Goal: Task Accomplishment & Management: Complete application form

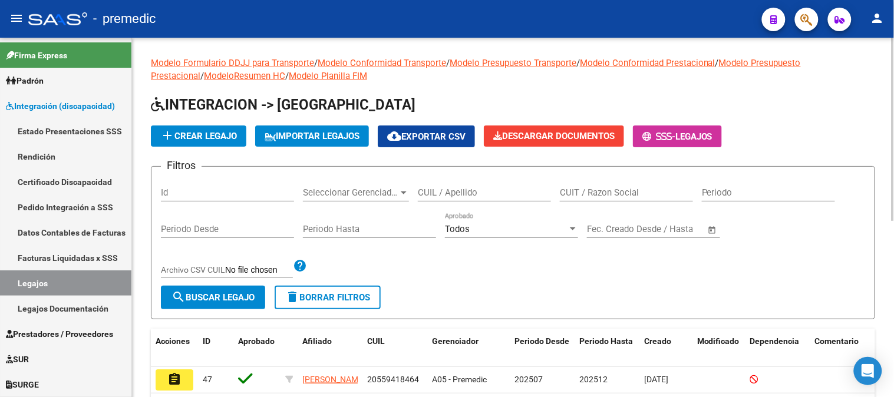
click at [893, 98] on div at bounding box center [893, 217] width 3 height 359
click at [226, 140] on span "add Crear Legajo" at bounding box center [198, 136] width 77 height 11
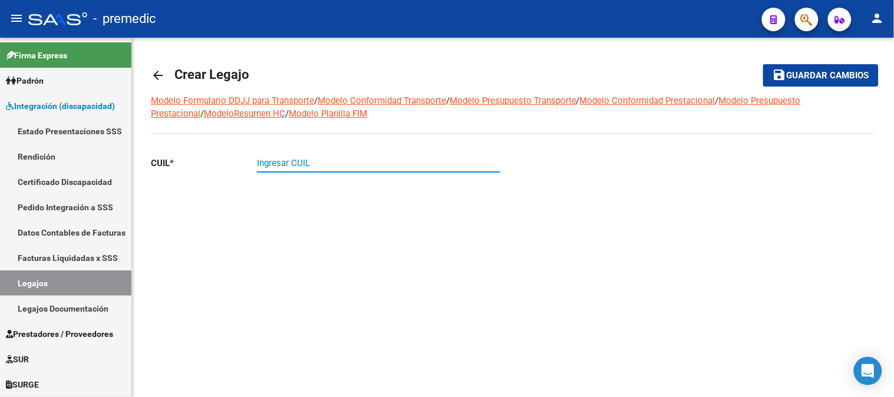
click at [264, 161] on input "Ingresar CUIL" at bounding box center [378, 163] width 243 height 11
paste input "27-49189610-3"
type input "27-49189610-3"
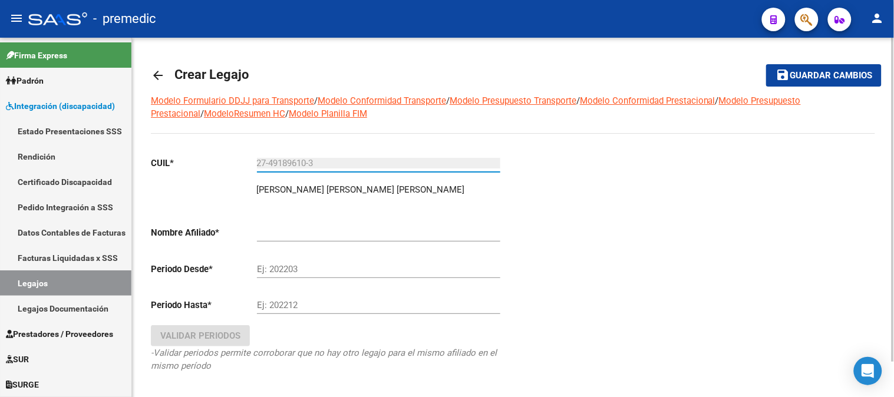
type input "[PERSON_NAME] [PERSON_NAME] [PERSON_NAME]"
type input "27-49189610-3"
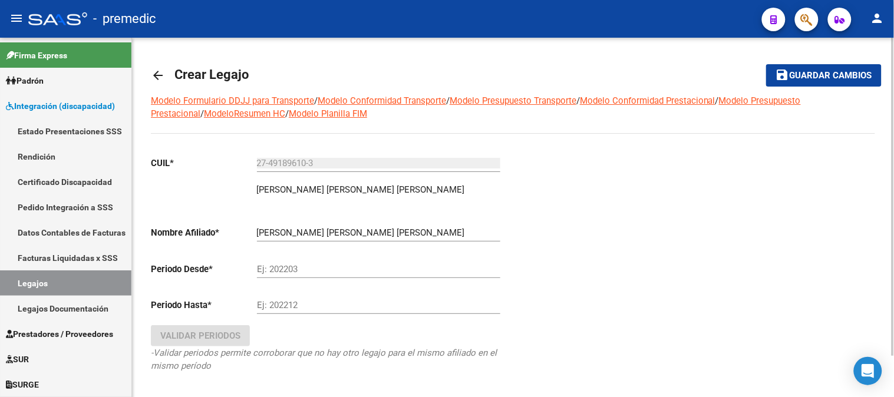
click at [297, 263] on div "Ej: 202203" at bounding box center [378, 265] width 243 height 25
click at [295, 268] on input "Ej: 202203" at bounding box center [378, 269] width 243 height 11
type input "202507"
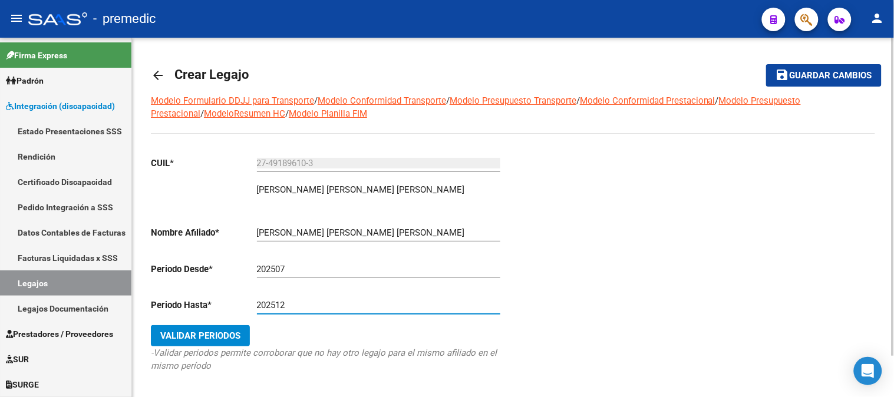
type input "202512"
click at [231, 331] on span "Validar Periodos" at bounding box center [200, 336] width 80 height 11
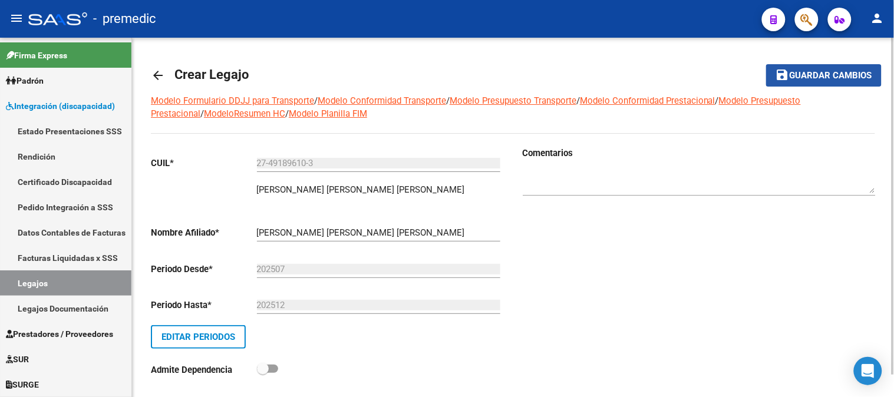
click at [872, 72] on span "Guardar cambios" at bounding box center [831, 76] width 82 height 11
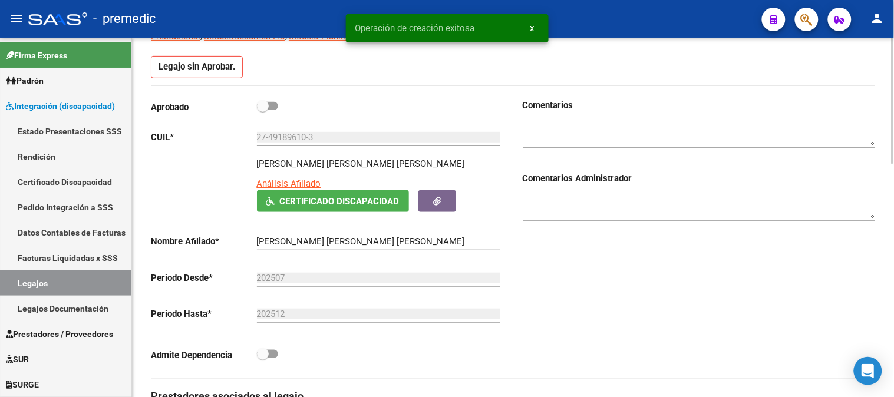
click at [893, 199] on div at bounding box center [893, 144] width 3 height 126
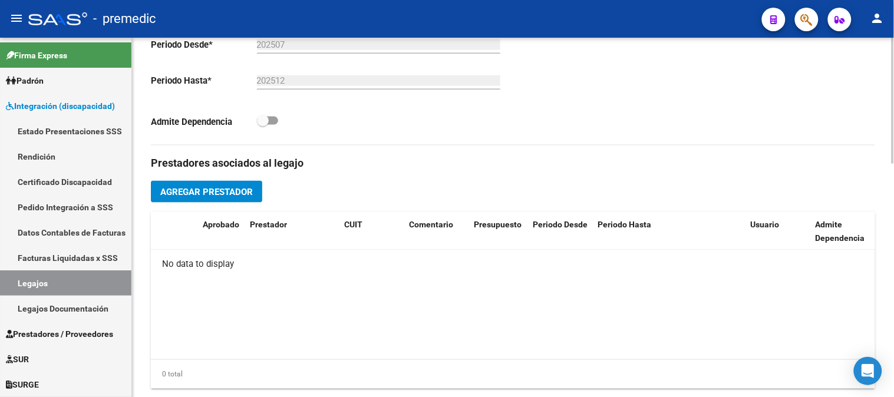
click at [893, 246] on div at bounding box center [893, 225] width 3 height 126
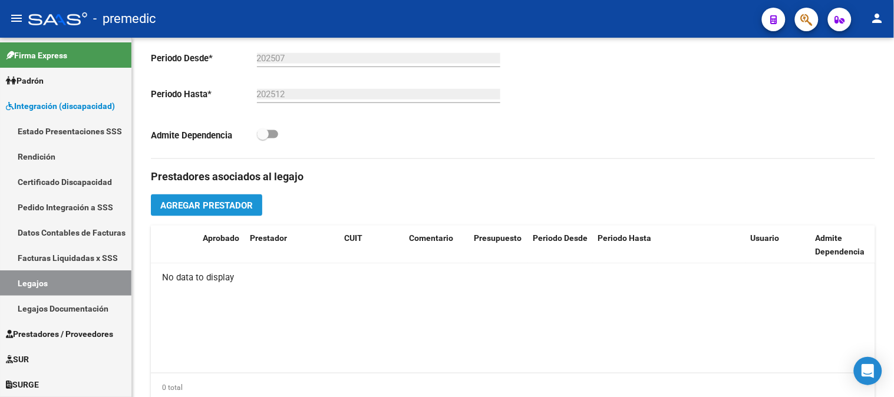
click at [242, 199] on button "Agregar Prestador" at bounding box center [206, 205] width 111 height 22
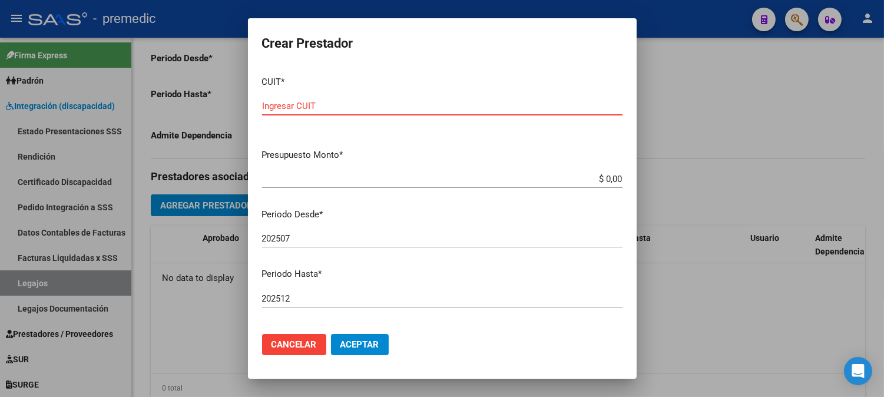
paste input "27-35253482-5"
type input "27-35253482-5"
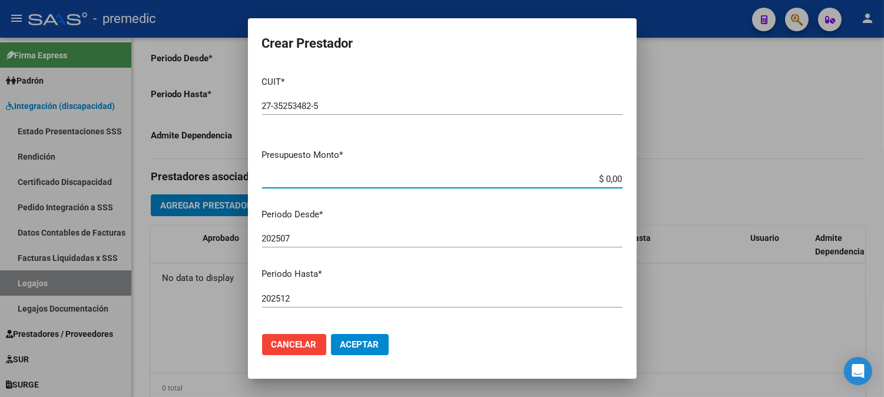
click at [609, 179] on input "$ 0,00" at bounding box center [442, 179] width 361 height 11
paste input "98964.88"
type input "$ 98.964,88"
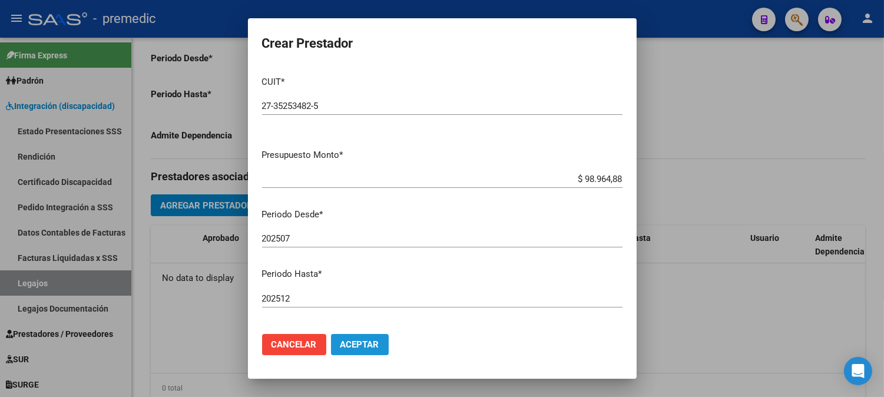
click at [356, 335] on button "Aceptar" at bounding box center [360, 344] width 58 height 21
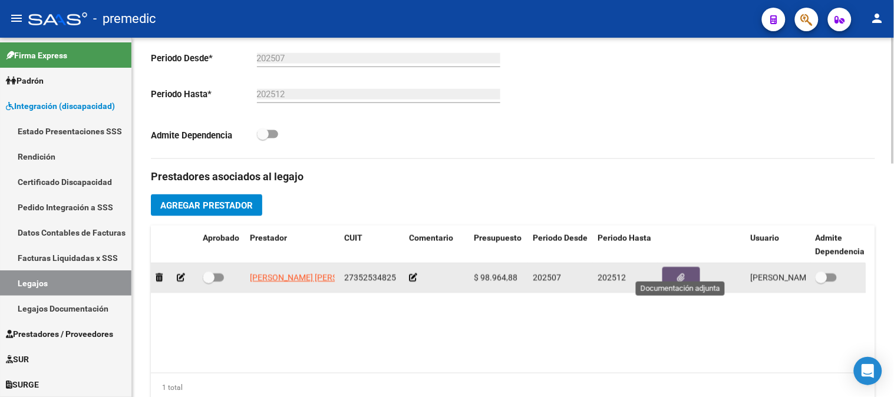
click at [693, 272] on button "button" at bounding box center [681, 278] width 38 height 22
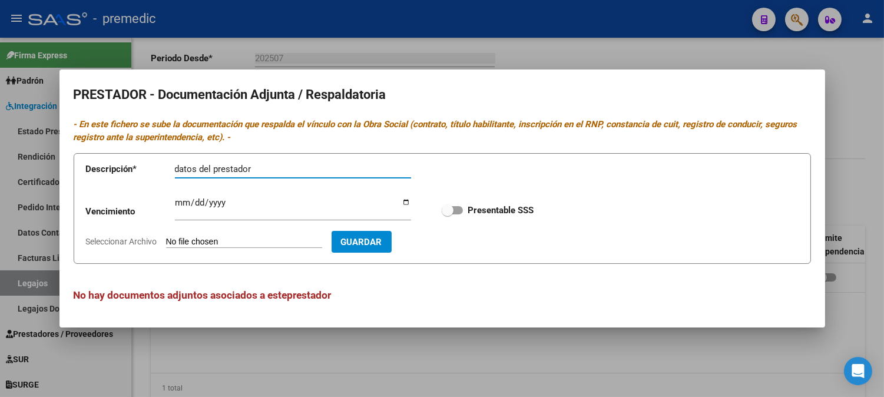
type input "datos del prestador"
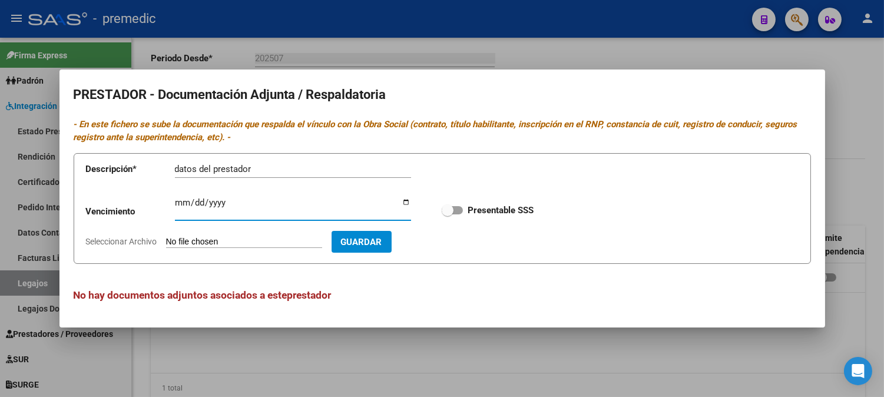
click at [178, 202] on input "Ingresar vencimiento" at bounding box center [293, 207] width 236 height 19
type input "[DATE]"
click at [457, 209] on span at bounding box center [452, 210] width 21 height 8
click at [448, 214] on input "Presentable SSS" at bounding box center [447, 214] width 1 height 1
checkbox input "true"
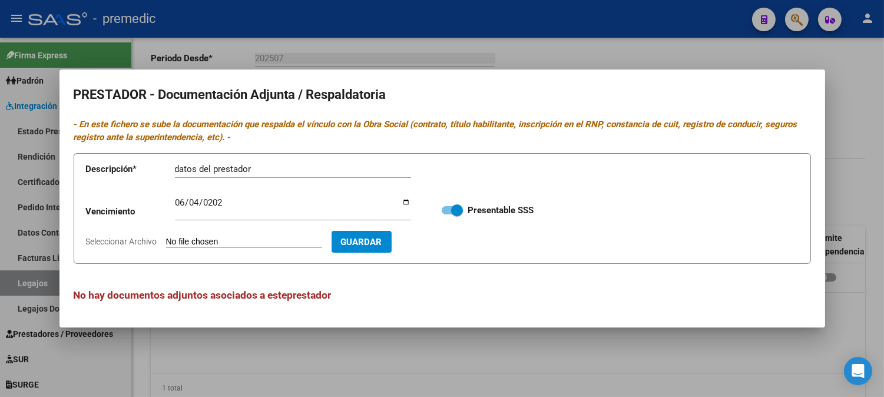
click at [257, 242] on input "Seleccionar Archivo" at bounding box center [244, 242] width 156 height 11
type input "C:\fakepath\DATOS DEL PRESTADOR MSC.pdf"
click at [451, 240] on span "Guardar" at bounding box center [430, 242] width 41 height 11
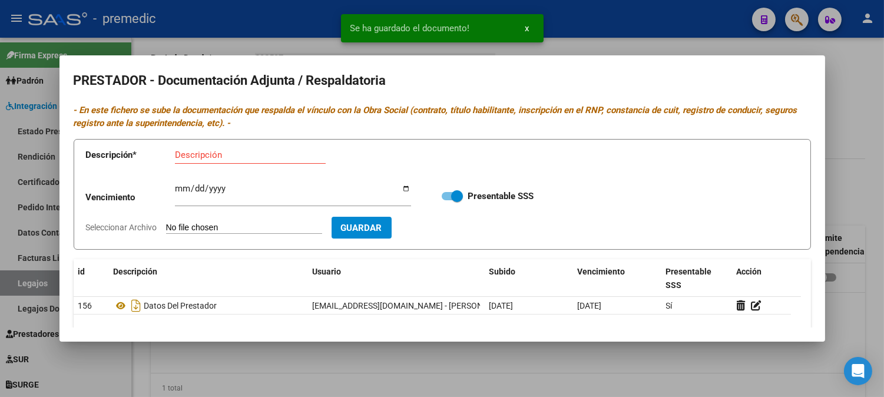
click at [216, 161] on div "Descripción" at bounding box center [250, 155] width 151 height 18
click at [212, 151] on input "Descripción" at bounding box center [250, 155] width 151 height 11
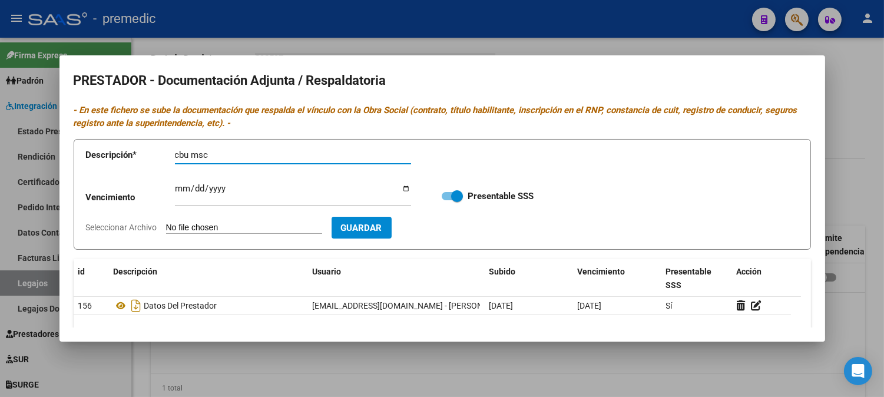
type input "cbu msc"
click at [212, 227] on input "Seleccionar Archivo" at bounding box center [244, 228] width 156 height 11
click at [267, 228] on input "Seleccionar Archivo" at bounding box center [244, 228] width 156 height 11
click at [246, 228] on input "Seleccionar Archivo" at bounding box center [244, 228] width 156 height 11
type input "C:\fakepath\cbu msc.pdf"
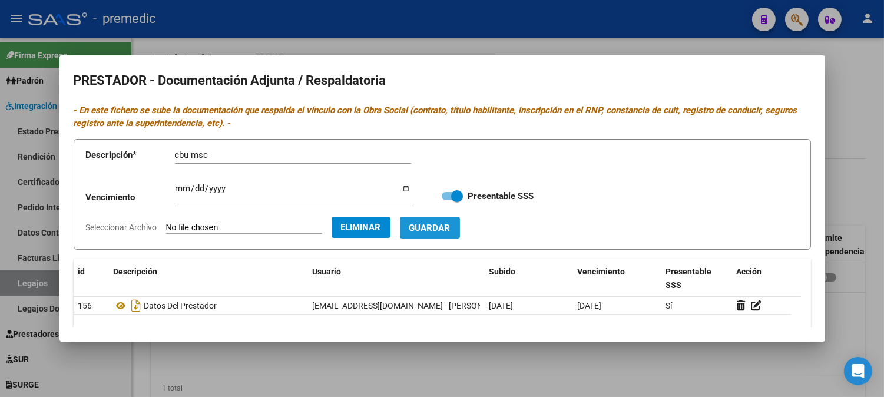
click at [451, 227] on span "Guardar" at bounding box center [430, 228] width 41 height 11
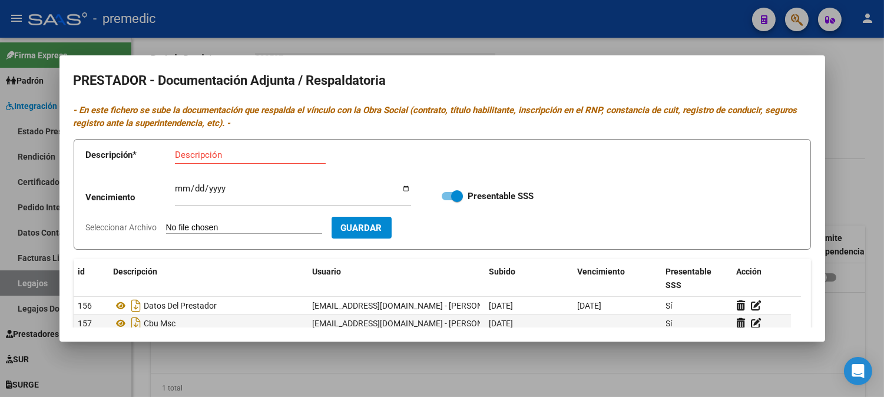
click at [744, 231] on form "Descripción * Descripción Vencimiento Ingresar vencimiento Presentable SSS Sele…" at bounding box center [443, 194] width 738 height 111
click at [879, 144] on div at bounding box center [442, 198] width 884 height 397
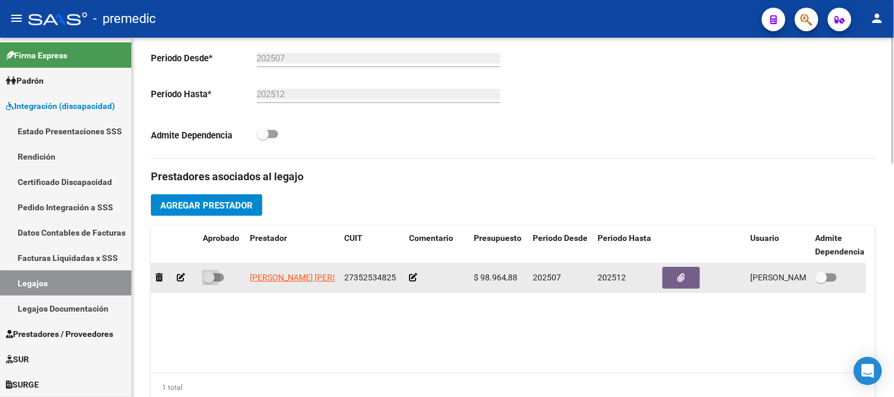
click at [218, 270] on label at bounding box center [213, 277] width 21 height 14
click at [209, 282] on input "checkbox" at bounding box center [208, 282] width 1 height 1
checkbox input "true"
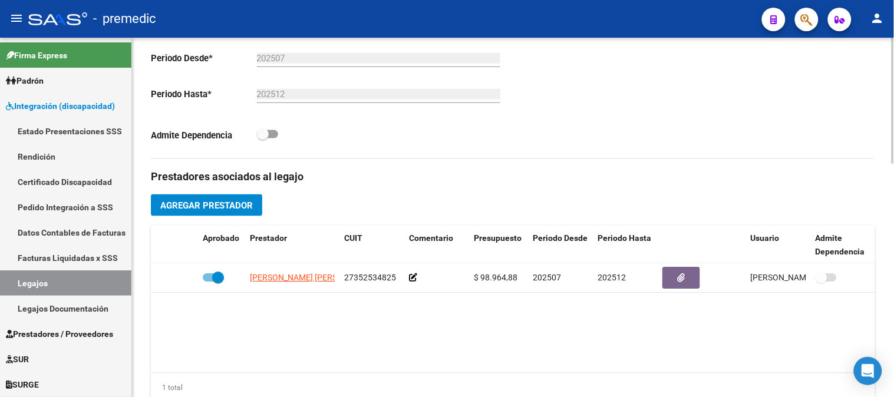
click at [893, 171] on div at bounding box center [893, 220] width 3 height 126
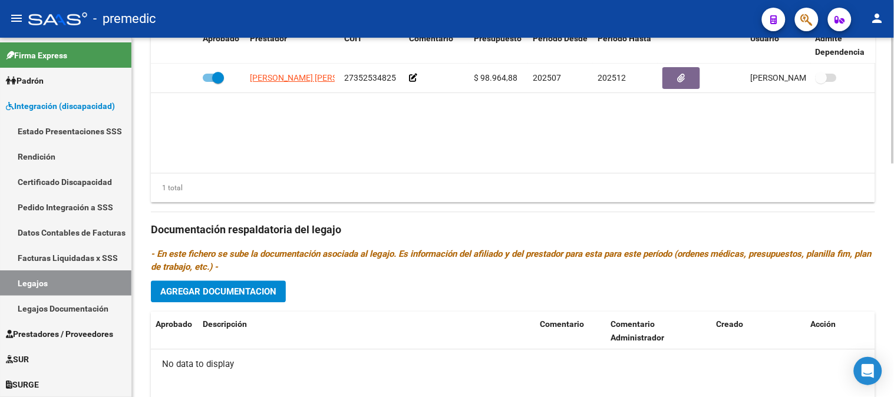
click at [892, 252] on div at bounding box center [893, 289] width 3 height 126
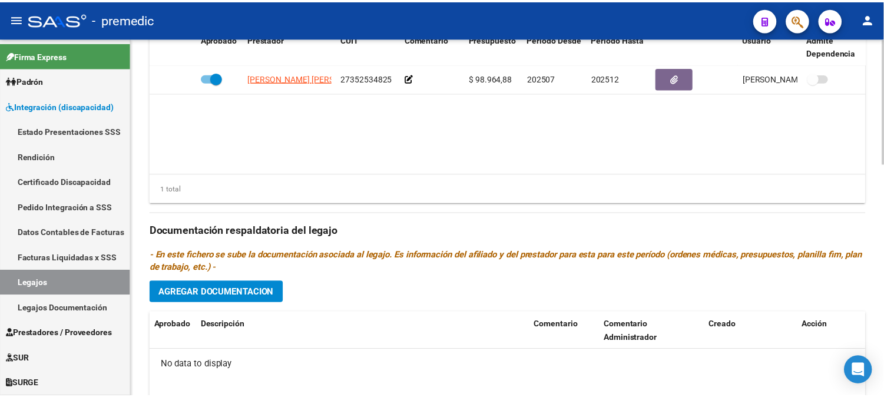
scroll to position [554, 0]
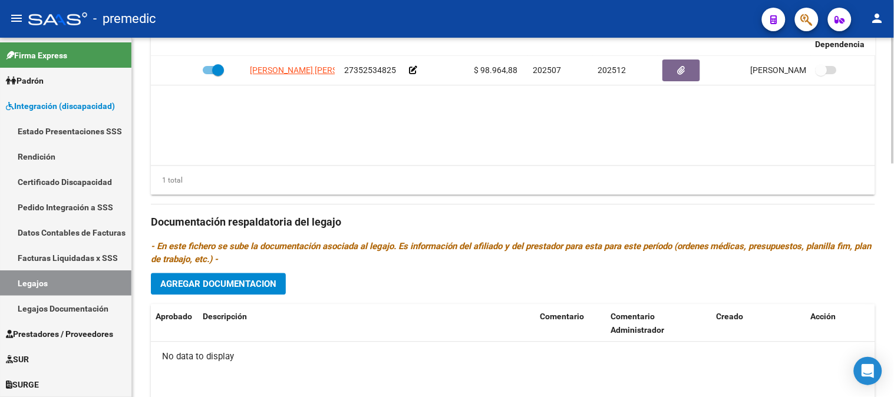
click at [230, 285] on div "Prestadores asociados al legajo Agregar Prestador Aprobado Prestador CUIT Comen…" at bounding box center [513, 221] width 724 height 539
click at [242, 279] on span "Agregar Documentacion" at bounding box center [218, 284] width 116 height 11
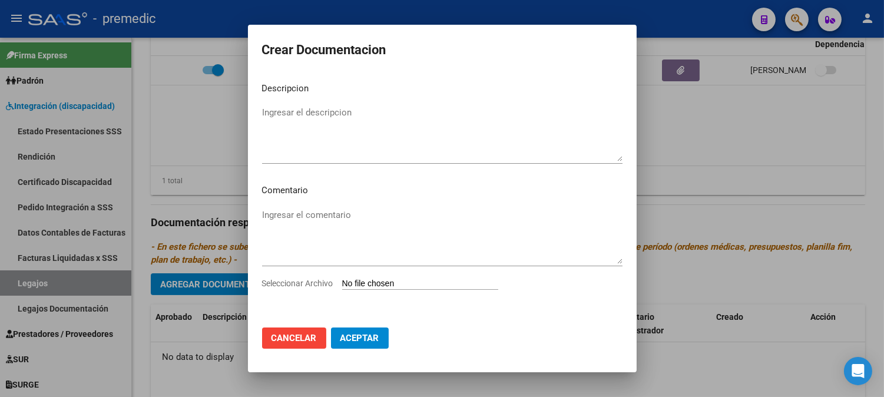
click at [363, 284] on input "Seleccionar Archivo" at bounding box center [420, 284] width 156 height 11
click at [368, 100] on mat-dialog-content "Descripcion Ingresar el descripcion Comentario Ingresar el comentario Seleccion…" at bounding box center [442, 196] width 389 height 246
click at [384, 282] on input "Seleccionar Archivo" at bounding box center [420, 284] width 156 height 11
type input "C:\fakepath\cud.pdf"
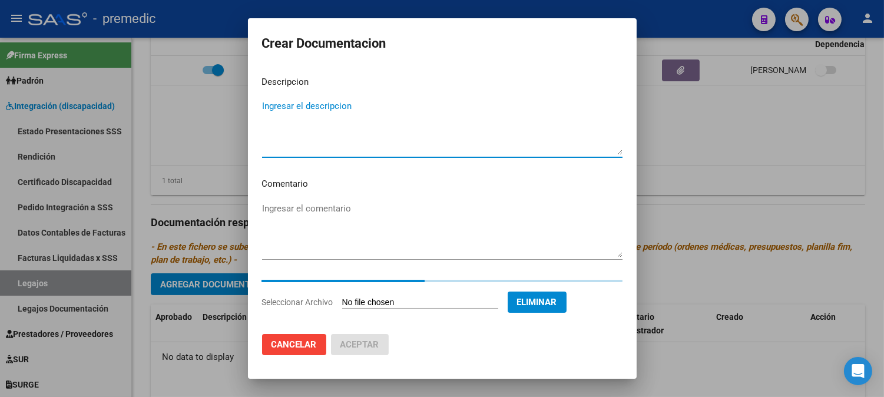
click at [448, 110] on textarea "Ingresar el descripcion" at bounding box center [442, 127] width 361 height 55
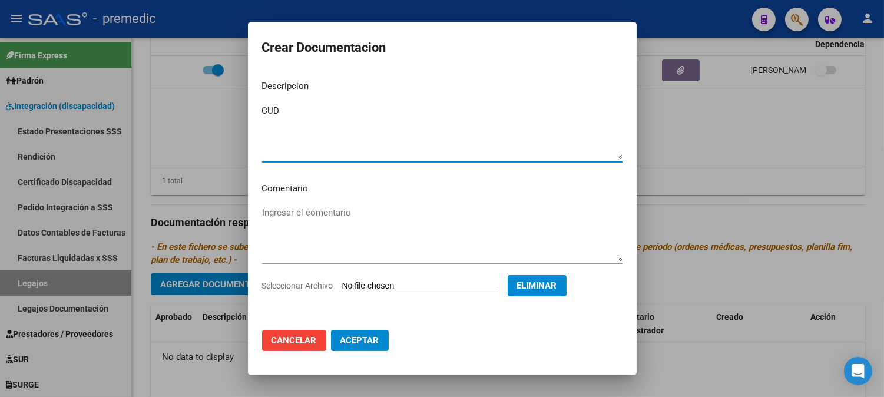
type textarea "CUD"
click at [370, 342] on span "Aceptar" at bounding box center [360, 340] width 39 height 11
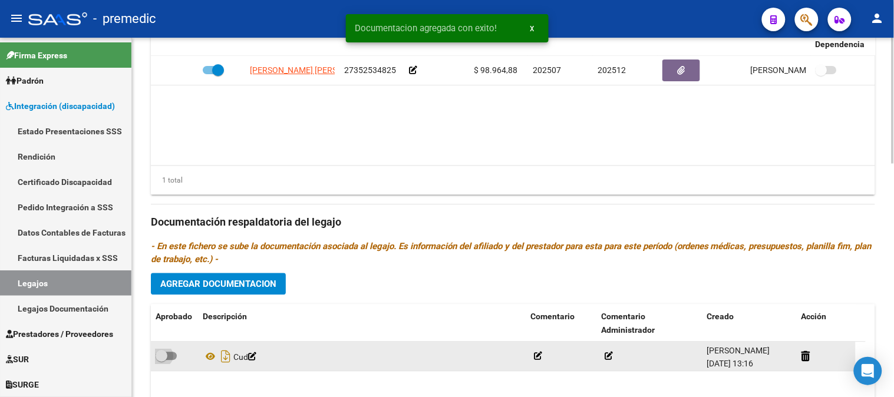
click at [176, 352] on span at bounding box center [166, 356] width 21 height 8
click at [161, 361] on input "checkbox" at bounding box center [161, 361] width 1 height 1
checkbox input "true"
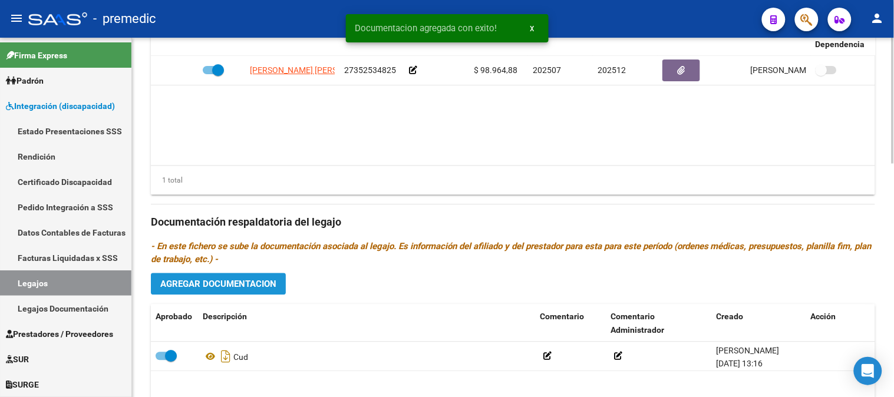
click at [253, 279] on span "Agregar Documentacion" at bounding box center [218, 284] width 116 height 11
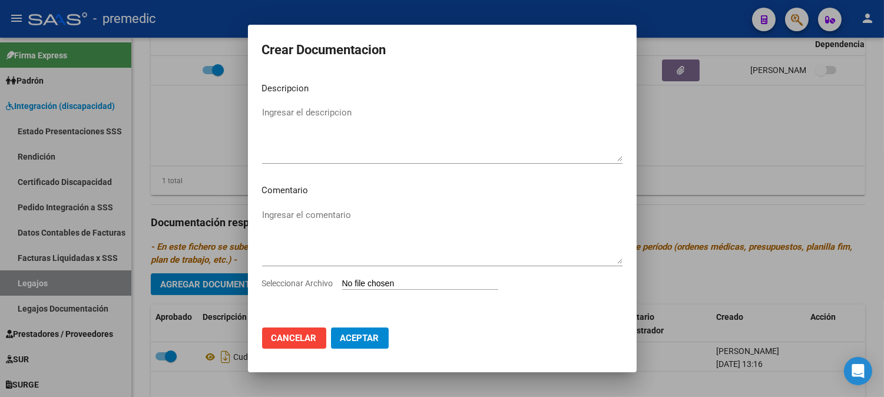
click at [369, 285] on input "Seleccionar Archivo" at bounding box center [420, 284] width 156 height 11
type input "C:\fakepath\dni.pdf"
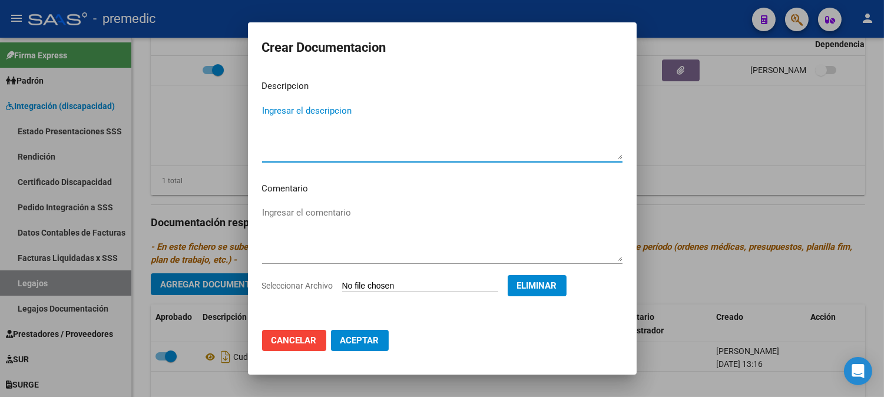
click at [444, 125] on textarea "Ingresar el descripcion" at bounding box center [442, 131] width 361 height 55
type textarea "DNI"
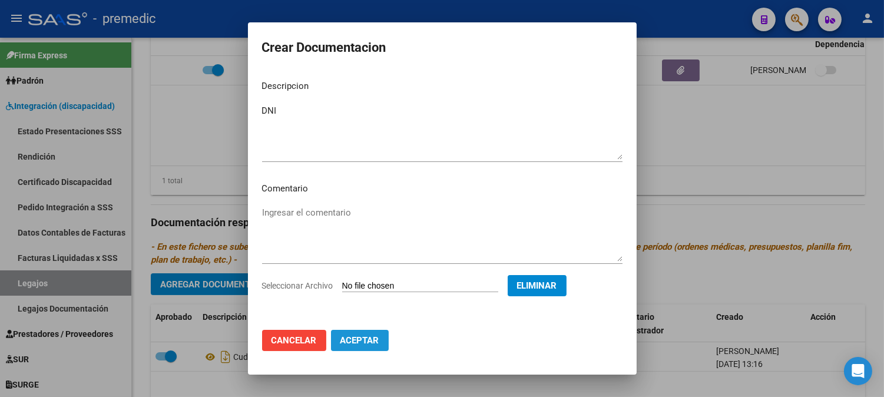
click at [355, 351] on button "Aceptar" at bounding box center [360, 340] width 58 height 21
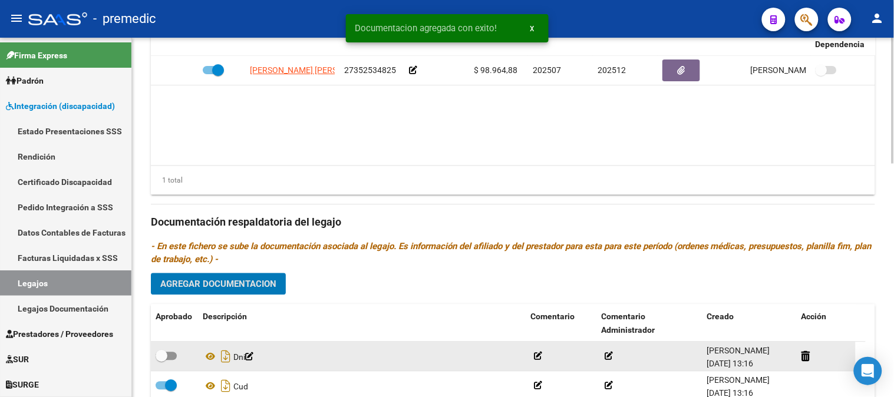
click at [173, 352] on span at bounding box center [166, 356] width 21 height 8
click at [161, 361] on input "checkbox" at bounding box center [161, 361] width 1 height 1
checkbox input "true"
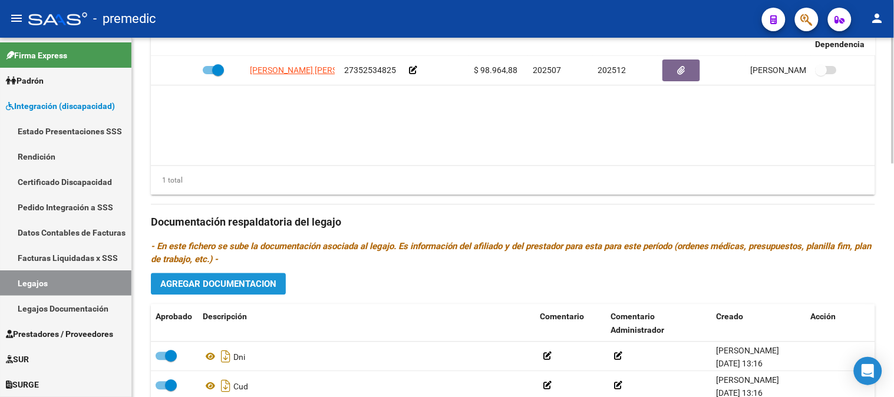
click at [272, 280] on button "Agregar Documentacion" at bounding box center [218, 284] width 135 height 22
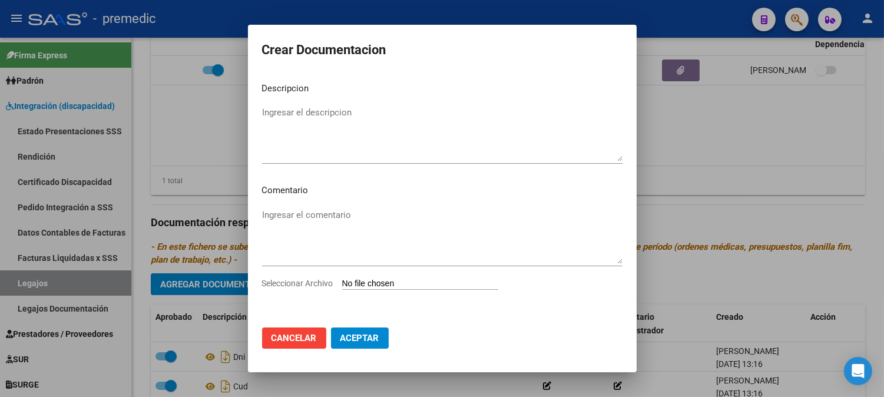
click at [407, 278] on app-file-uploader "Seleccionar Archivo" at bounding box center [385, 283] width 246 height 11
click at [399, 282] on input "Seleccionar Archivo" at bounding box center [420, 284] width 156 height 11
type input "C:\fakepath\CONFORMIDAD.pdf"
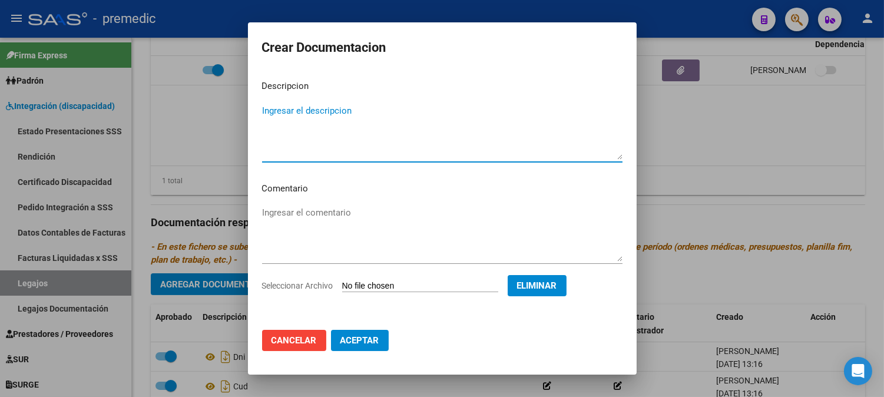
click at [449, 116] on textarea "Ingresar el descripcion" at bounding box center [442, 131] width 361 height 55
type textarea "CONFORMIDAD"
click at [368, 358] on mat-dialog-actions "Cancelar Aceptar" at bounding box center [442, 341] width 361 height 40
click at [370, 330] on button "Aceptar" at bounding box center [360, 340] width 58 height 21
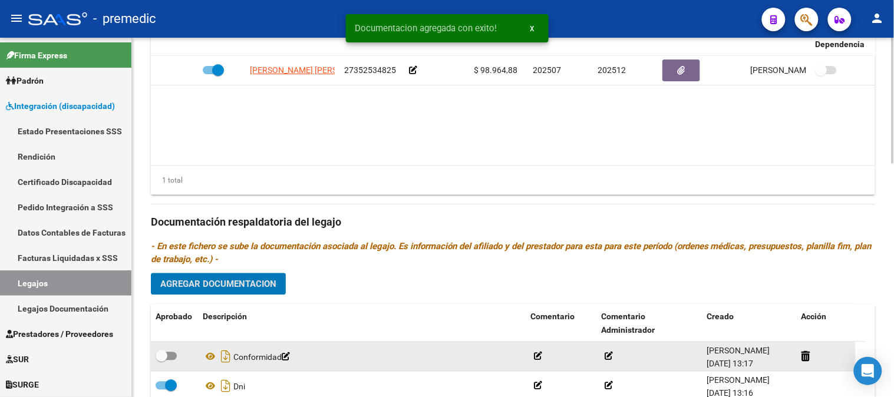
click at [168, 352] on label at bounding box center [166, 356] width 21 height 14
click at [161, 361] on input "checkbox" at bounding box center [161, 361] width 1 height 1
checkbox input "true"
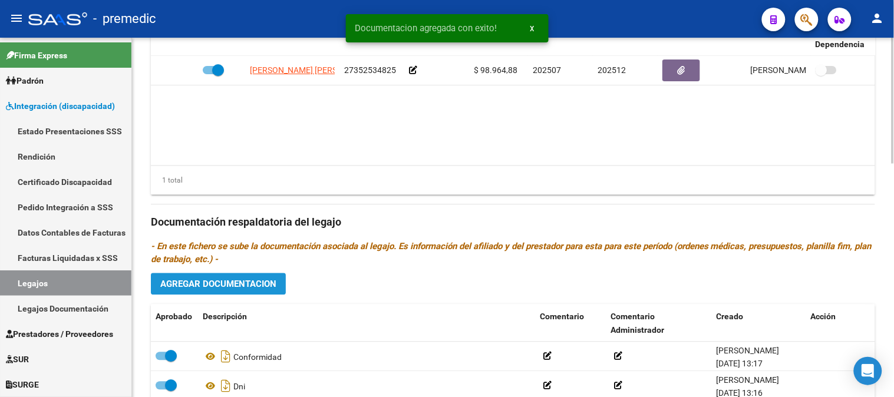
click at [271, 279] on span "Agregar Documentacion" at bounding box center [218, 284] width 116 height 11
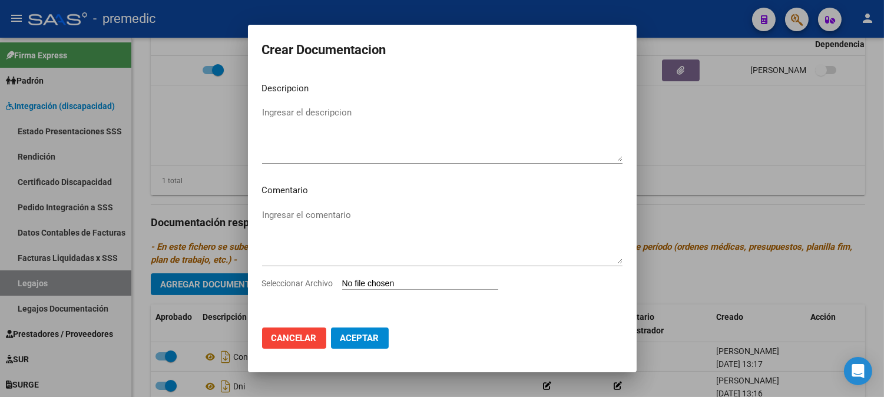
click at [408, 279] on input "Seleccionar Archivo" at bounding box center [420, 284] width 156 height 11
type input "C:\fakepath\RHC.pdf"
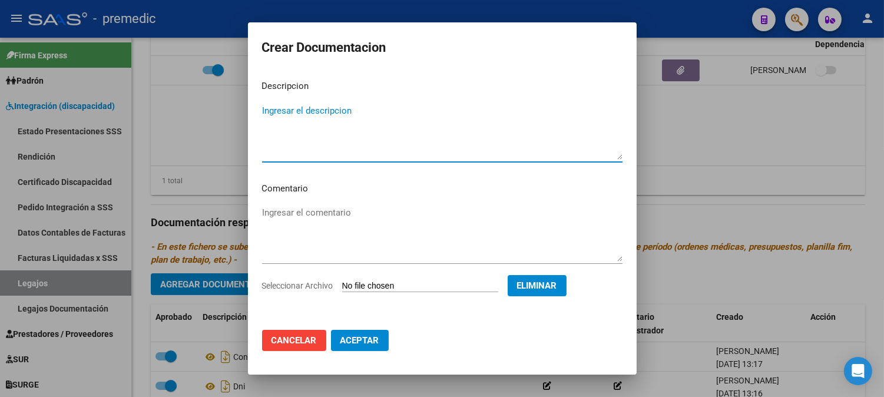
click at [420, 136] on textarea "Ingresar el descripcion" at bounding box center [442, 131] width 361 height 55
type textarea "RHC"
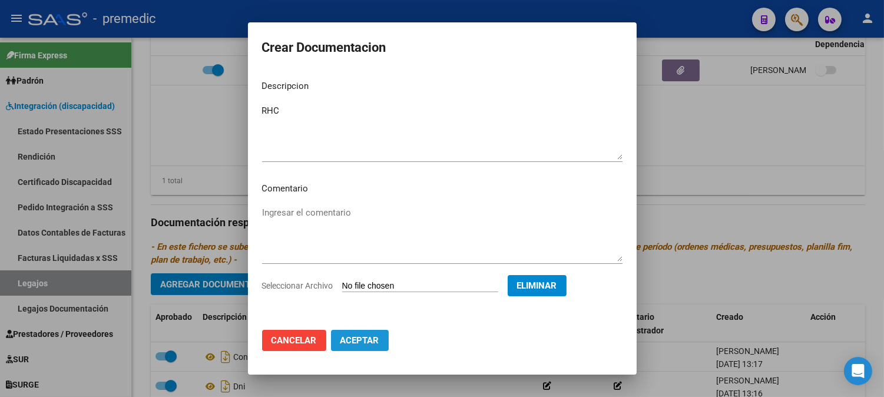
click at [380, 340] on button "Aceptar" at bounding box center [360, 340] width 58 height 21
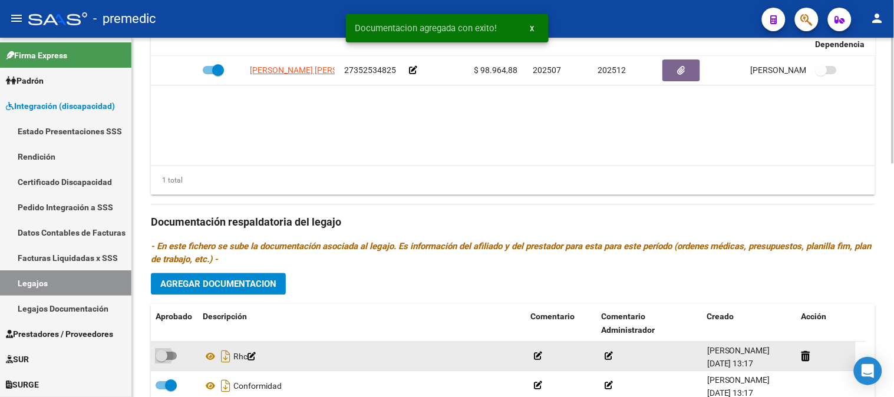
click at [168, 352] on span at bounding box center [166, 356] width 21 height 8
click at [161, 361] on input "checkbox" at bounding box center [161, 361] width 1 height 1
checkbox input "true"
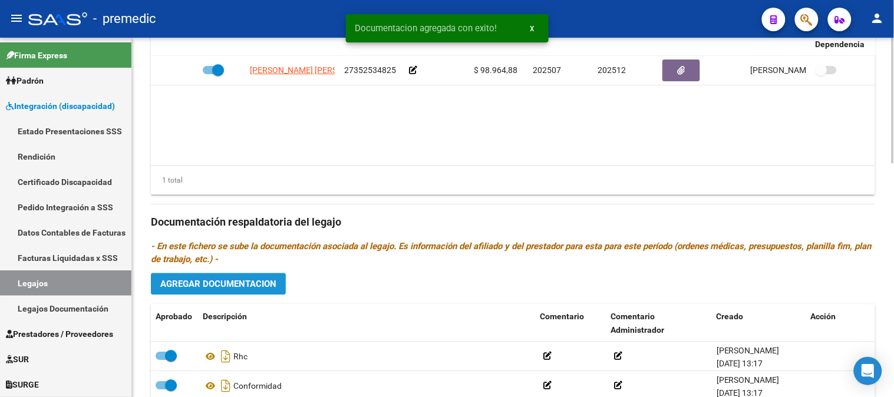
click at [260, 279] on span "Agregar Documentacion" at bounding box center [218, 284] width 116 height 11
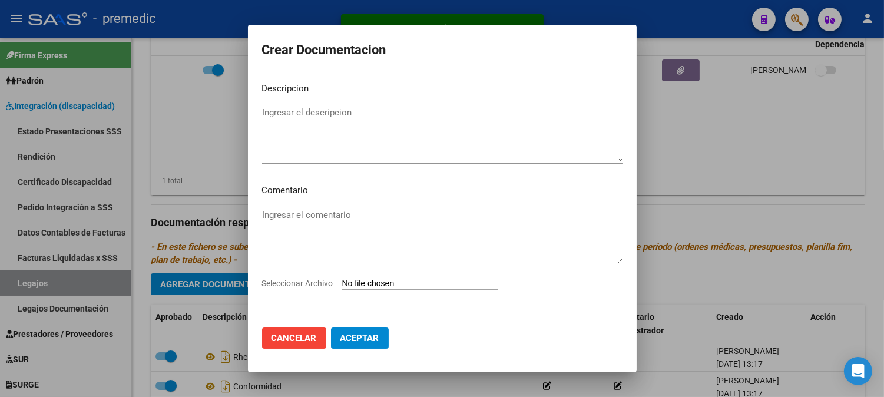
click at [368, 285] on input "Seleccionar Archivo" at bounding box center [420, 284] width 156 height 11
type input "C:\fakepath\OM.pdf"
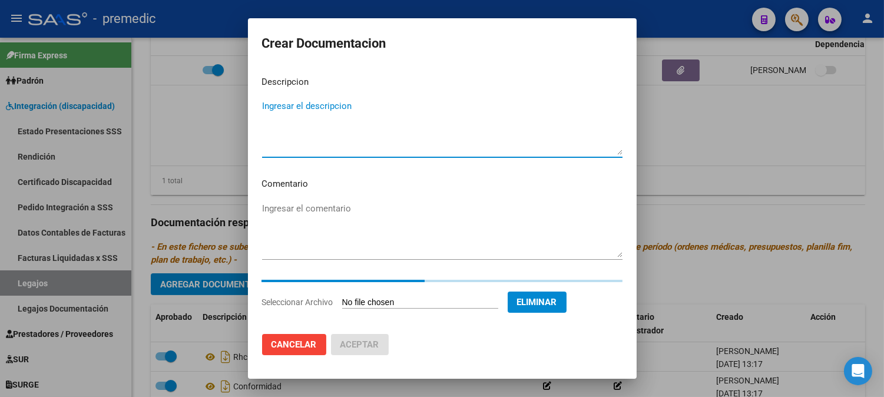
click at [448, 131] on textarea "Ingresar el descripcion" at bounding box center [442, 127] width 361 height 55
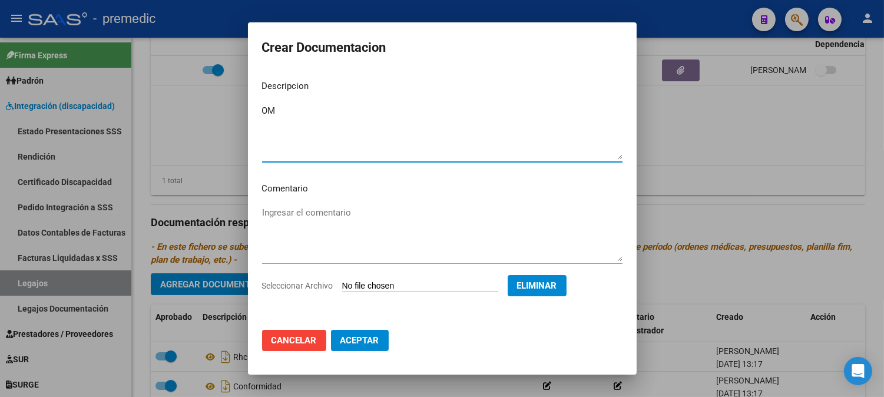
type textarea "OM"
click at [367, 332] on button "Aceptar" at bounding box center [360, 340] width 58 height 21
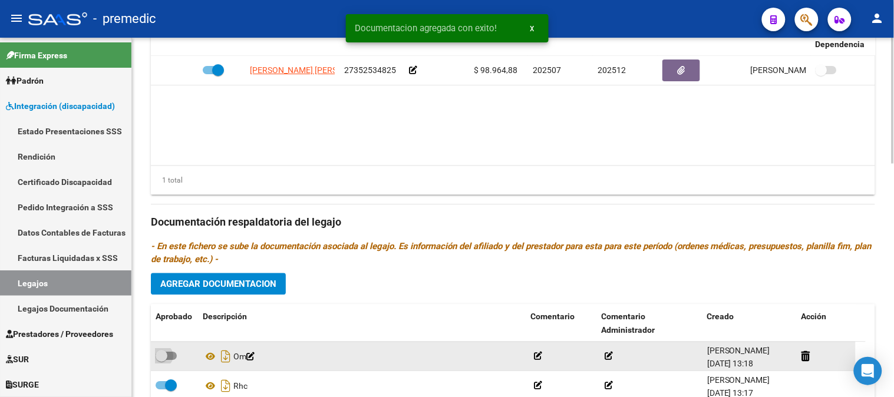
click at [172, 352] on span at bounding box center [166, 356] width 21 height 8
click at [161, 361] on input "checkbox" at bounding box center [161, 361] width 1 height 1
checkbox input "true"
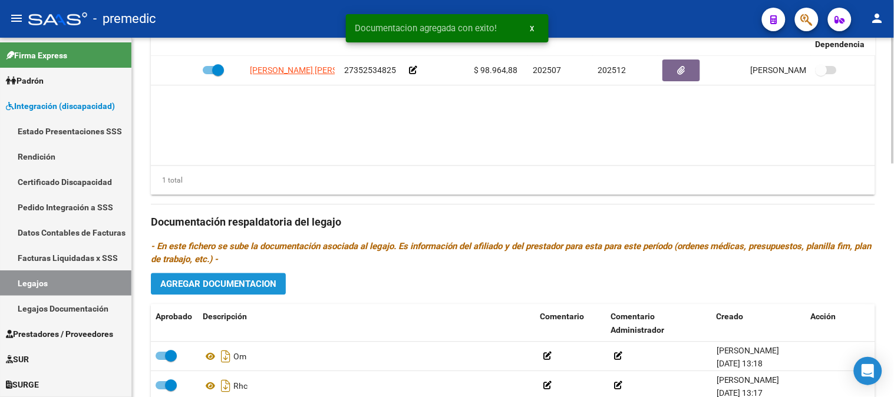
click at [267, 279] on span "Agregar Documentacion" at bounding box center [218, 284] width 116 height 11
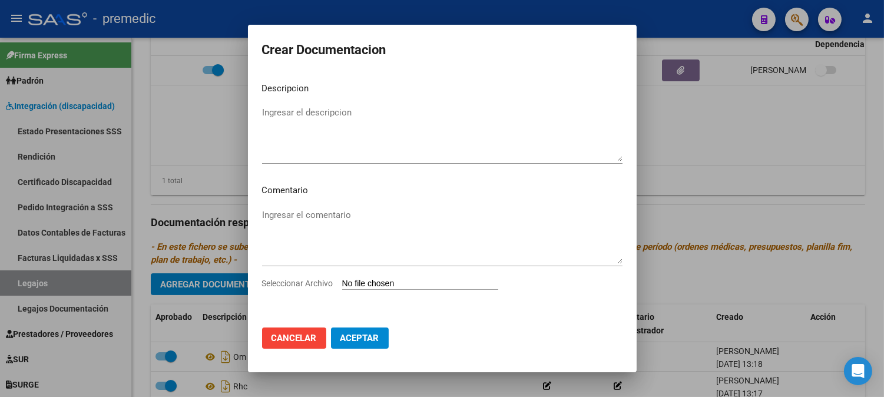
click at [400, 285] on input "Seleccionar Archivo" at bounding box center [420, 284] width 156 height 11
type input "C:\fakepath\DATOS FAMILIARES.pdf"
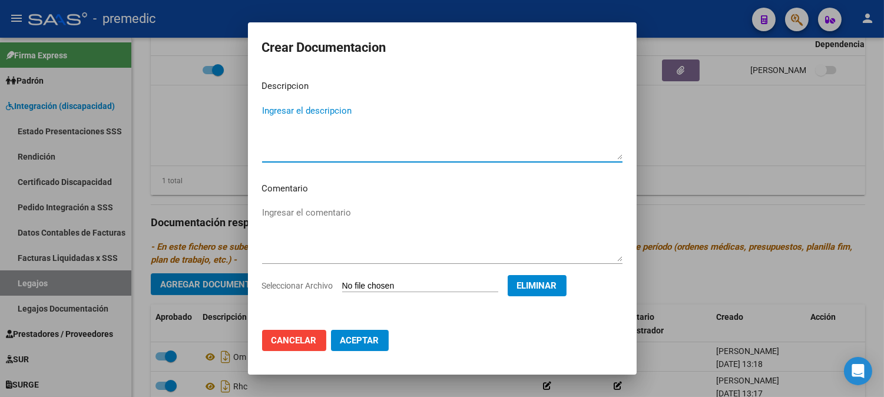
click at [427, 139] on textarea "Ingresar el descripcion" at bounding box center [442, 131] width 361 height 55
type textarea "DATOS FAMILIARES"
click at [364, 329] on mat-dialog-actions "Cancelar Aceptar" at bounding box center [442, 341] width 361 height 40
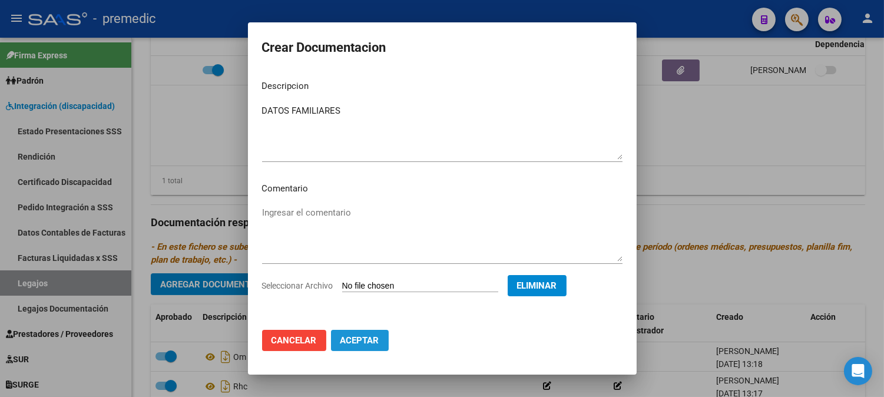
click at [367, 342] on span "Aceptar" at bounding box center [360, 340] width 39 height 11
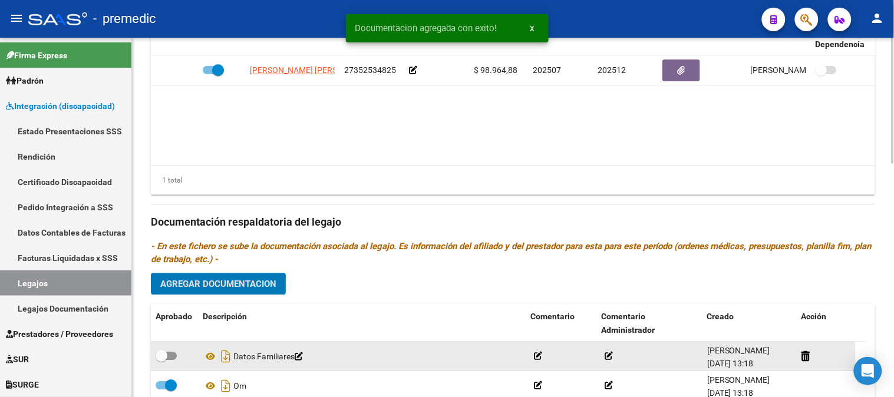
click at [172, 352] on span at bounding box center [166, 356] width 21 height 8
click at [161, 361] on input "checkbox" at bounding box center [161, 361] width 1 height 1
checkbox input "true"
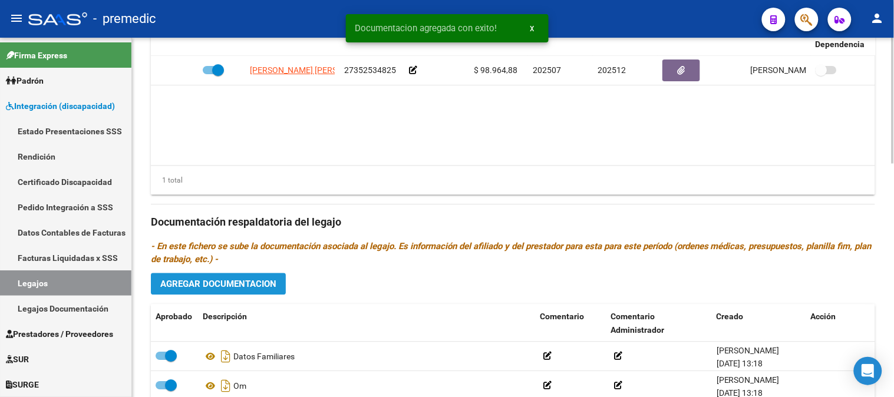
click at [269, 279] on span "Agregar Documentacion" at bounding box center [218, 284] width 116 height 11
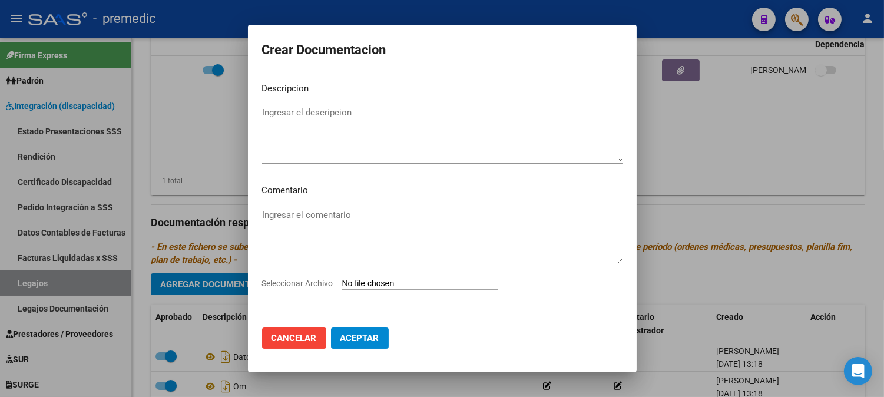
click at [401, 283] on input "Seleccionar Archivo" at bounding box center [420, 284] width 156 height 11
type input "C:\fakepath\CAR.pdf"
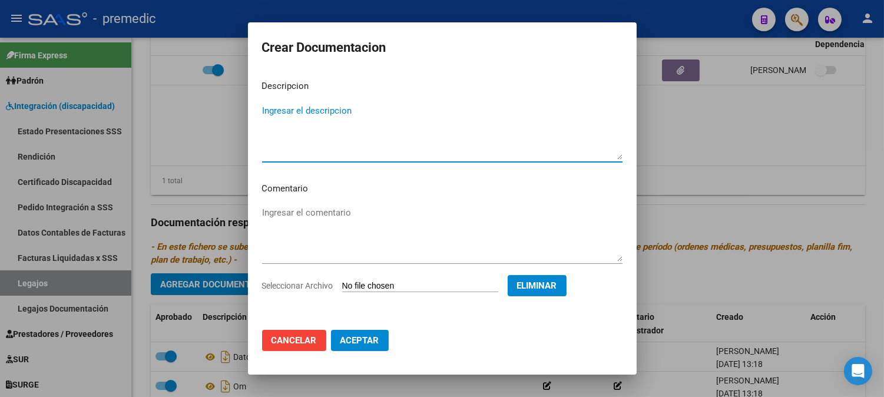
click at [448, 128] on textarea "Ingresar el descripcion" at bounding box center [442, 131] width 361 height 55
type textarea "CAR"
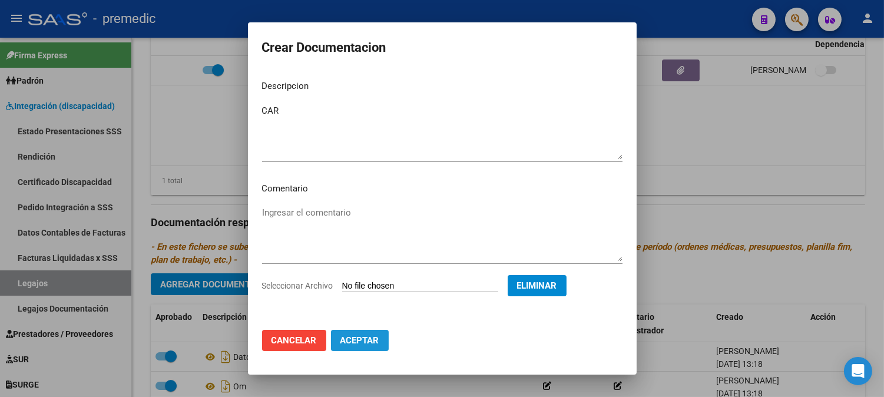
click at [378, 334] on button "Aceptar" at bounding box center [360, 340] width 58 height 21
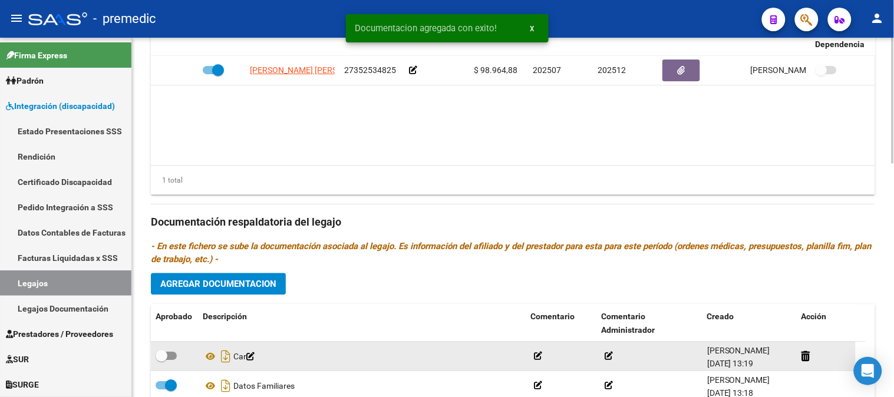
click at [177, 349] on div at bounding box center [175, 356] width 38 height 15
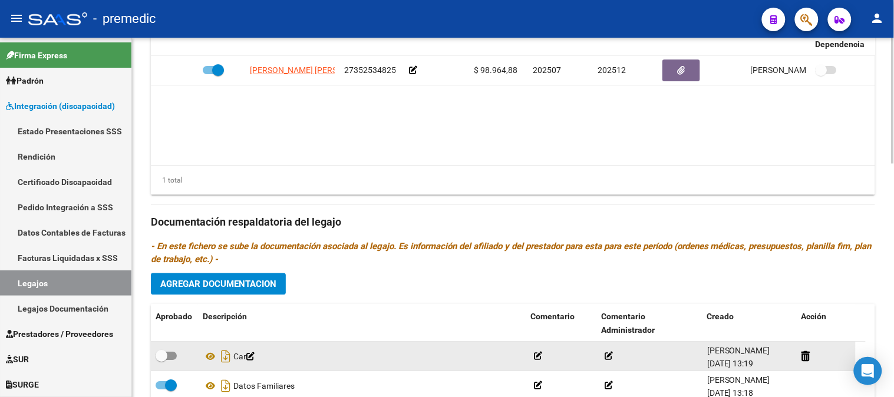
click at [177, 349] on div at bounding box center [175, 356] width 38 height 15
click at [157, 351] on span at bounding box center [162, 357] width 12 height 12
click at [161, 361] on input "checkbox" at bounding box center [161, 361] width 1 height 1
checkbox input "true"
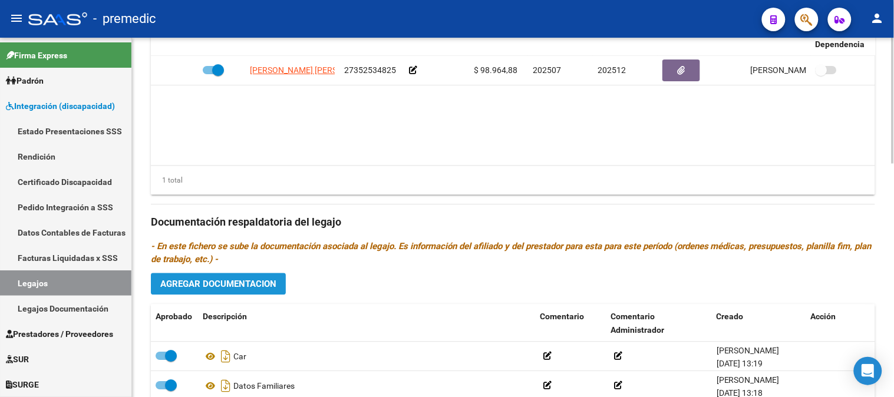
click at [250, 279] on span "Agregar Documentacion" at bounding box center [218, 284] width 116 height 11
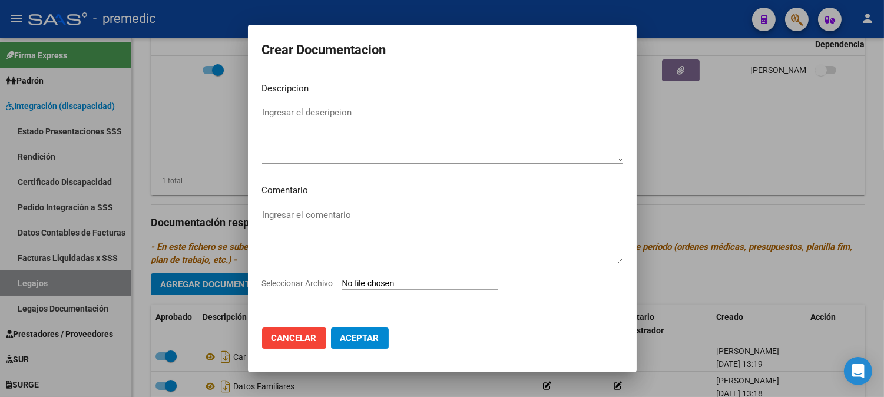
click at [391, 277] on div "Seleccionar Archivo" at bounding box center [442, 288] width 361 height 22
click at [390, 277] on div "Seleccionar Archivo" at bounding box center [442, 288] width 361 height 22
click at [386, 286] on input "Seleccionar Archivo" at bounding box center [420, 284] width 156 height 11
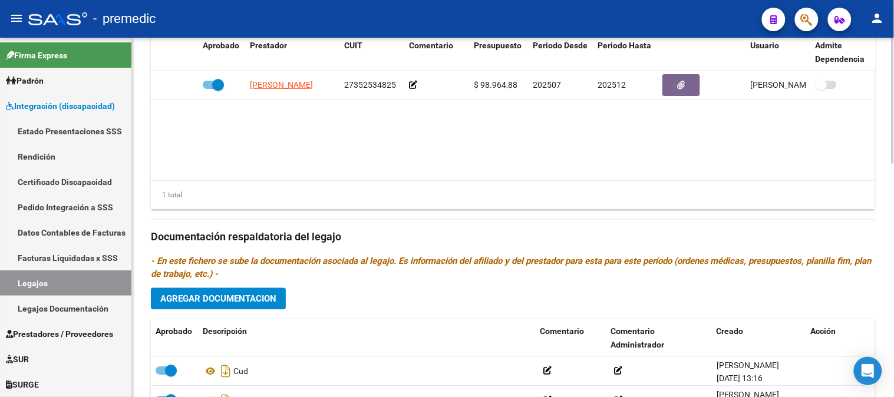
scroll to position [665, 0]
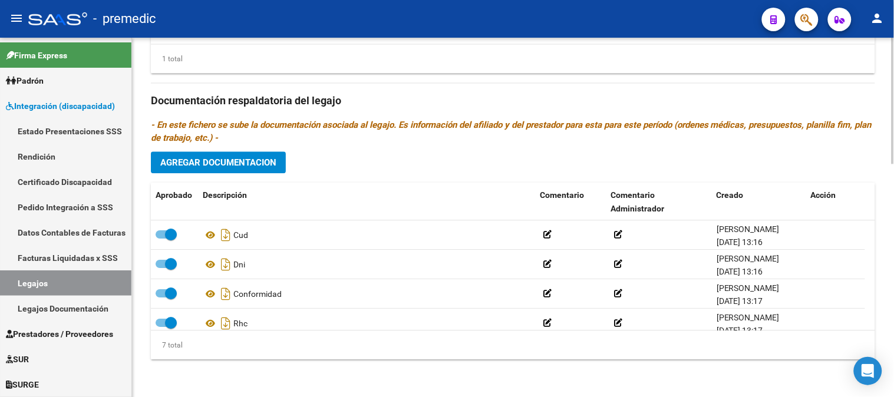
click at [889, 397] on html "menu - premedic person Firma Express Padrón Análisis Afiliado Integración (disc…" at bounding box center [447, 198] width 894 height 397
click at [246, 151] on button "Agregar Documentacion" at bounding box center [218, 162] width 135 height 22
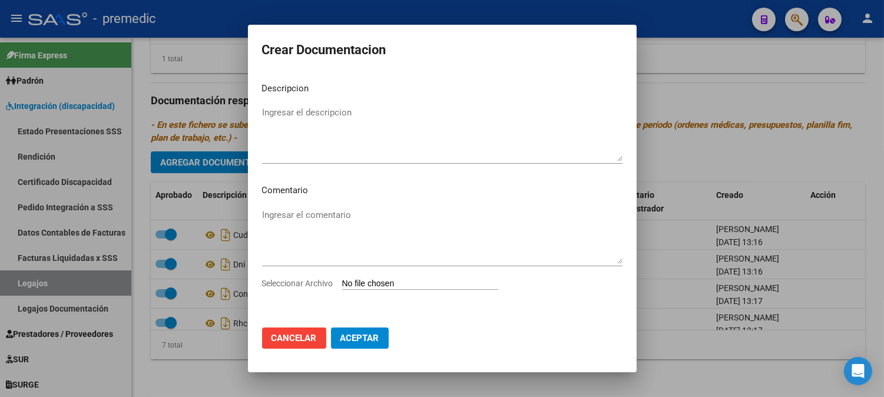
click at [375, 278] on app-file-uploader "Seleccionar Archivo" at bounding box center [385, 283] width 246 height 11
click at [375, 287] on input "Seleccionar Archivo" at bounding box center [420, 284] width 156 height 11
type input "C:\fakepath\INICIAL MSC.pdf"
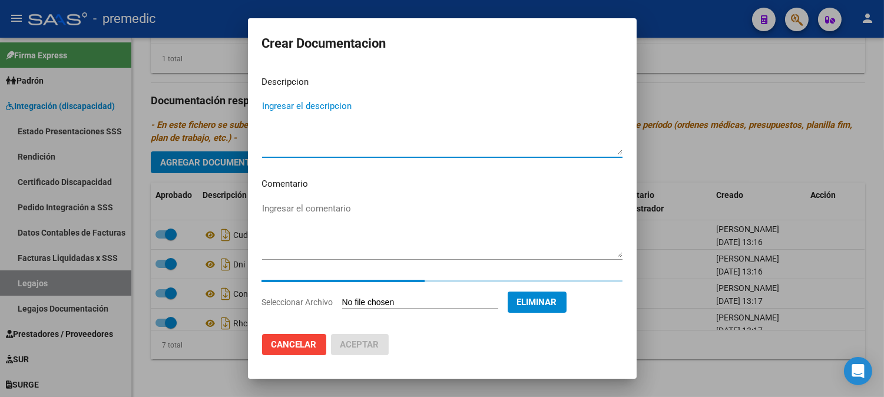
click at [473, 115] on textarea "Ingresar el descripcion" at bounding box center [442, 127] width 361 height 55
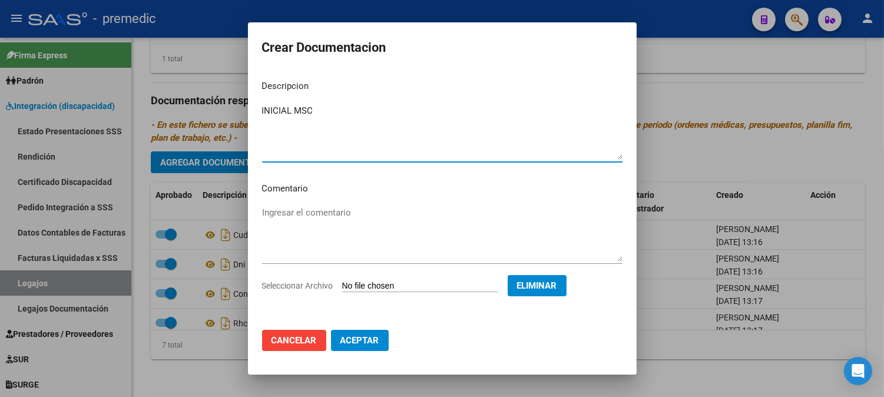
type textarea "INICIAL MSC"
click at [363, 354] on mat-dialog-actions "Cancelar Aceptar" at bounding box center [442, 341] width 361 height 40
click at [371, 336] on span "Aceptar" at bounding box center [360, 340] width 39 height 11
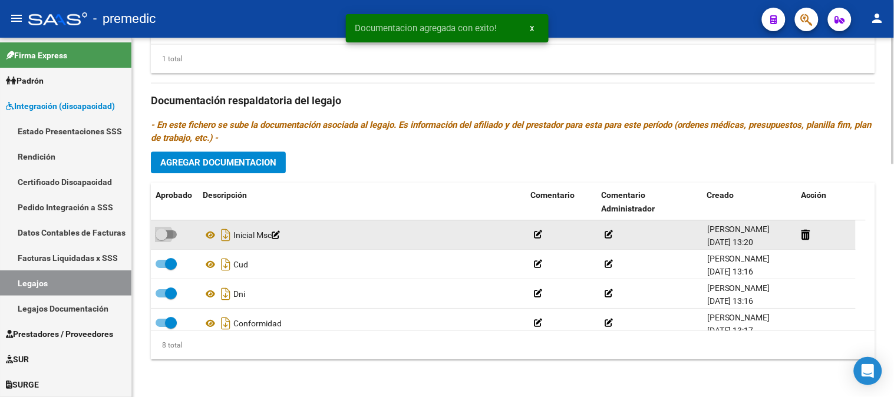
click at [171, 231] on span at bounding box center [166, 234] width 21 height 8
click at [161, 239] on input "checkbox" at bounding box center [161, 239] width 1 height 1
checkbox input "true"
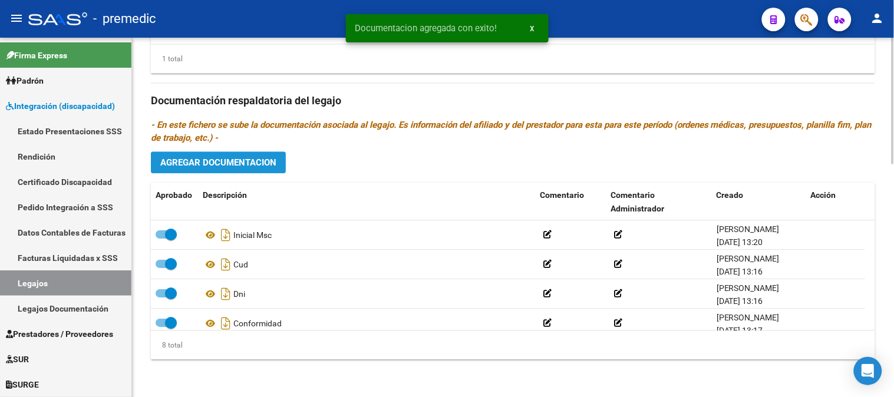
click at [272, 157] on span "Agregar Documentacion" at bounding box center [218, 162] width 116 height 11
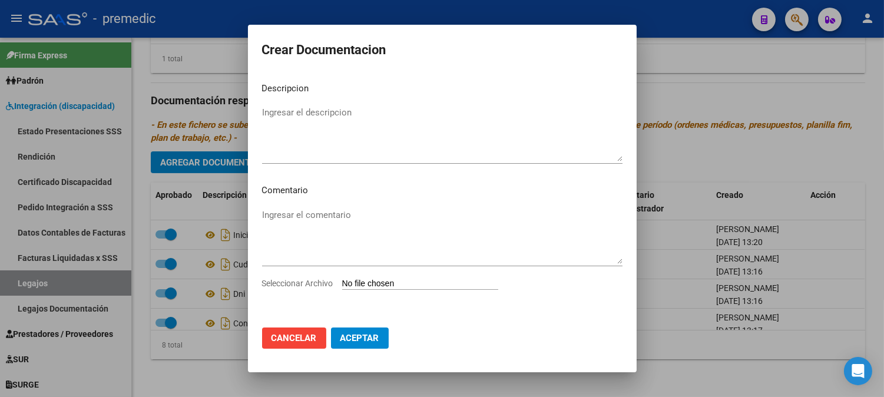
click at [399, 282] on input "Seleccionar Archivo" at bounding box center [420, 284] width 156 height 11
type input "C:\fakepath\PLAN MSC.pdf"
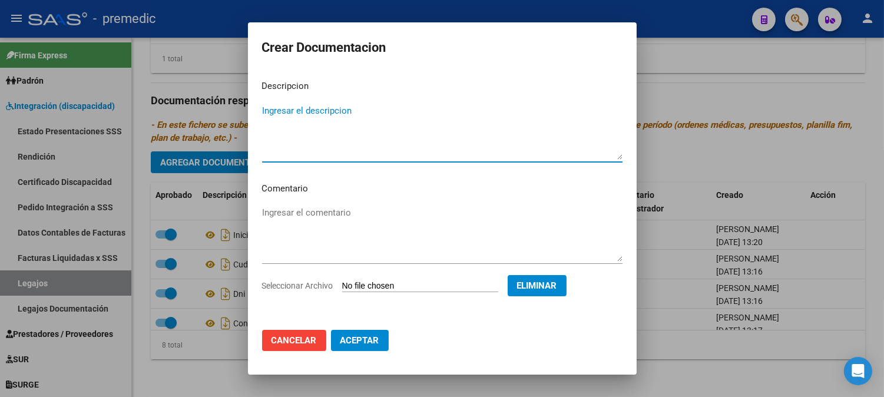
click at [438, 108] on textarea "Ingresar el descripcion" at bounding box center [442, 131] width 361 height 55
type textarea "PLAN MSC"
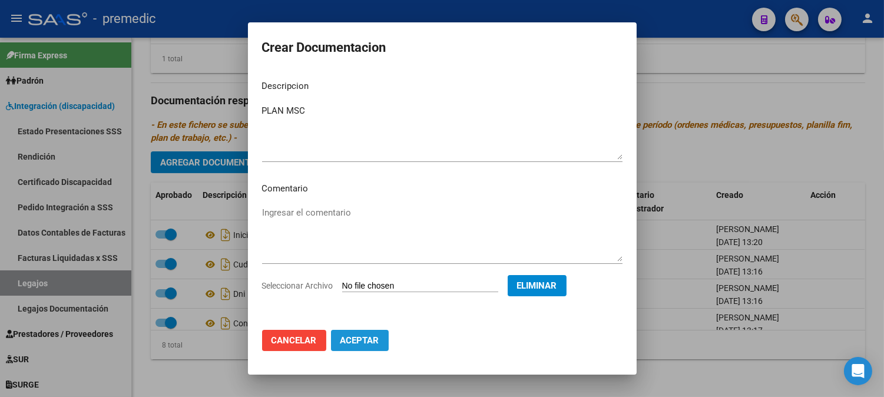
click at [364, 337] on span "Aceptar" at bounding box center [360, 340] width 39 height 11
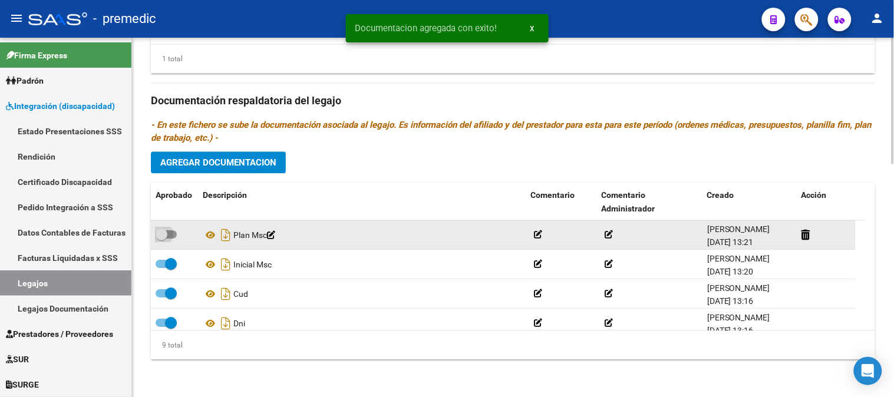
click at [170, 230] on span at bounding box center [166, 234] width 21 height 8
click at [161, 239] on input "checkbox" at bounding box center [161, 239] width 1 height 1
checkbox input "true"
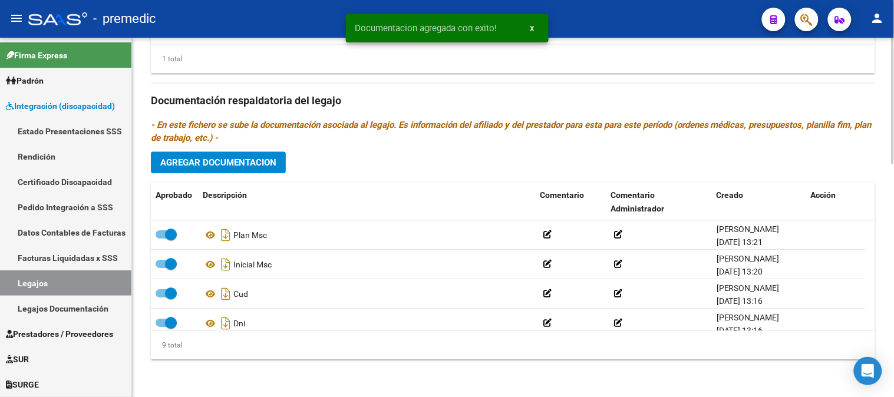
click at [261, 164] on span "Agregar Documentacion" at bounding box center [218, 162] width 116 height 11
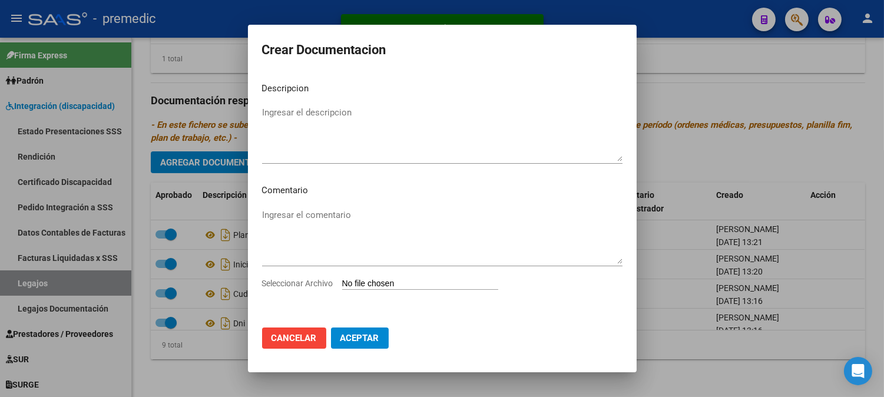
click at [379, 282] on input "Seleccionar Archivo" at bounding box center [420, 284] width 156 height 11
type input "C:\fakepath\PRESU MSC.pdf"
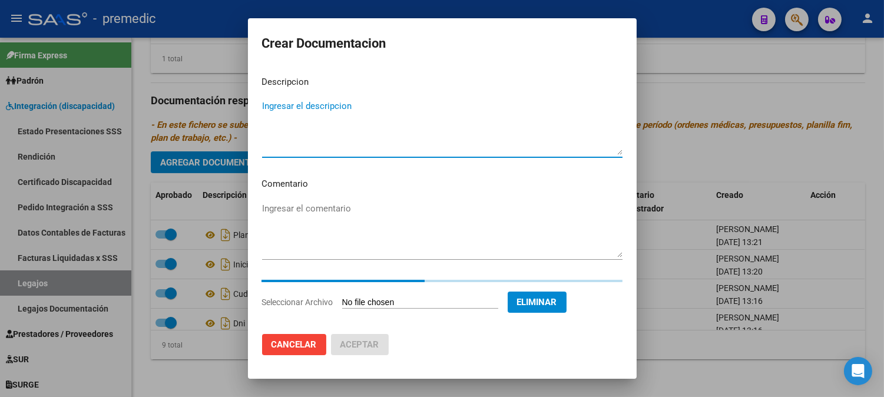
click at [425, 119] on textarea "Ingresar el descripcion" at bounding box center [442, 127] width 361 height 55
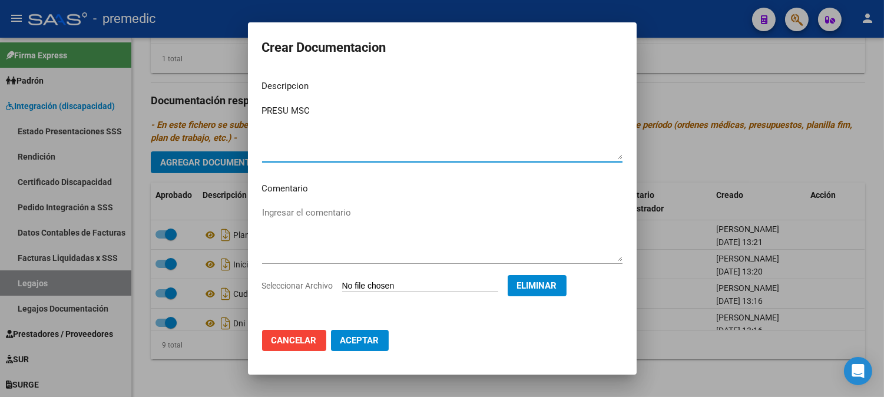
type textarea "PRESU MSC"
click at [378, 334] on button "Aceptar" at bounding box center [360, 340] width 58 height 21
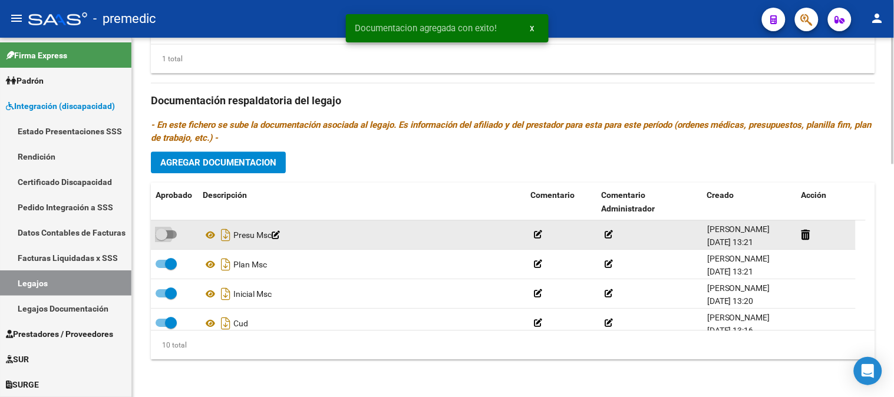
click at [173, 237] on span at bounding box center [166, 234] width 21 height 8
click at [161, 239] on input "checkbox" at bounding box center [161, 239] width 1 height 1
checkbox input "true"
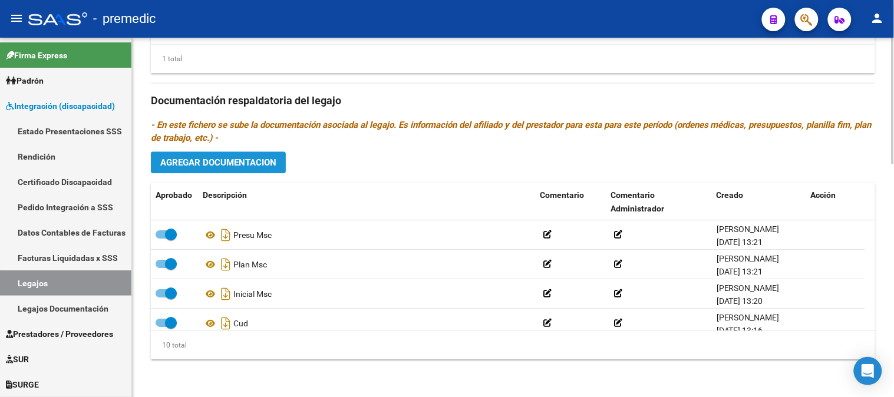
click at [245, 160] on span "Agregar Documentacion" at bounding box center [218, 162] width 116 height 11
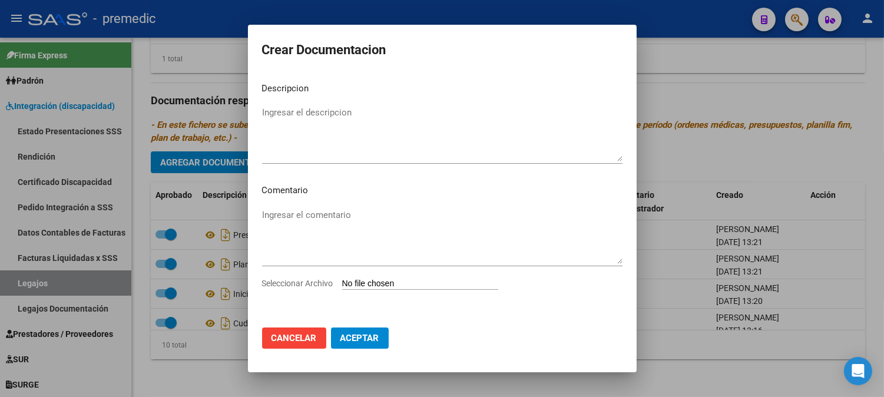
click at [404, 292] on div "Seleccionar Archivo" at bounding box center [442, 288] width 361 height 22
click at [401, 280] on input "Seleccionar Archivo" at bounding box center [420, 284] width 156 height 11
type input "C:\fakepath\DATOS DEL PRESTADOR MSC.pdf"
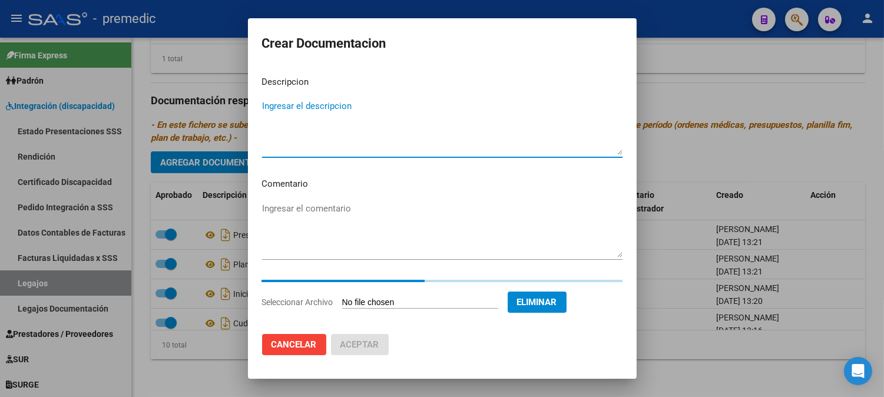
click at [480, 106] on textarea "Ingresar el descripcion" at bounding box center [442, 127] width 361 height 55
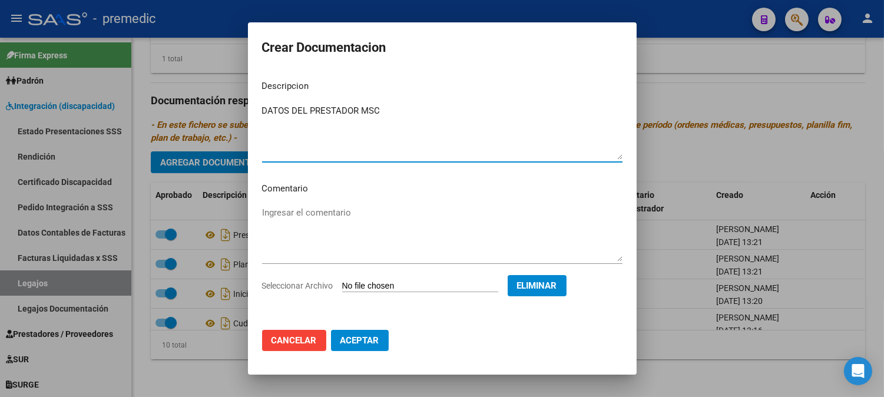
type textarea "DATOS DEL PRESTADOR MSC"
click at [357, 342] on span "Aceptar" at bounding box center [360, 340] width 39 height 11
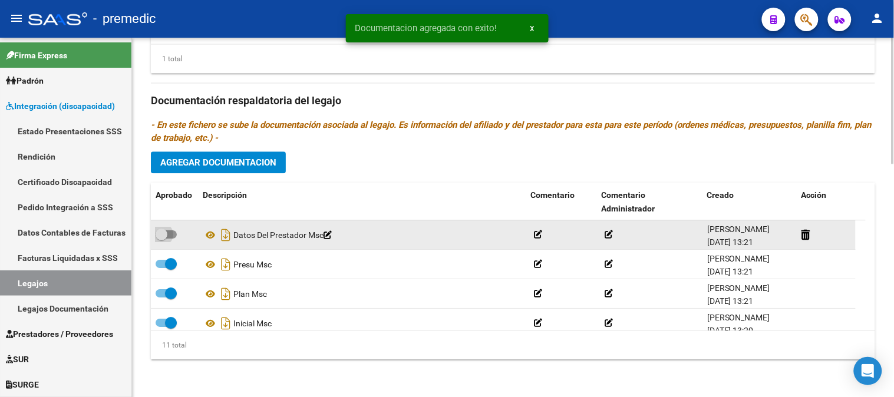
click at [169, 233] on span at bounding box center [166, 234] width 21 height 8
click at [161, 239] on input "checkbox" at bounding box center [161, 239] width 1 height 1
checkbox input "true"
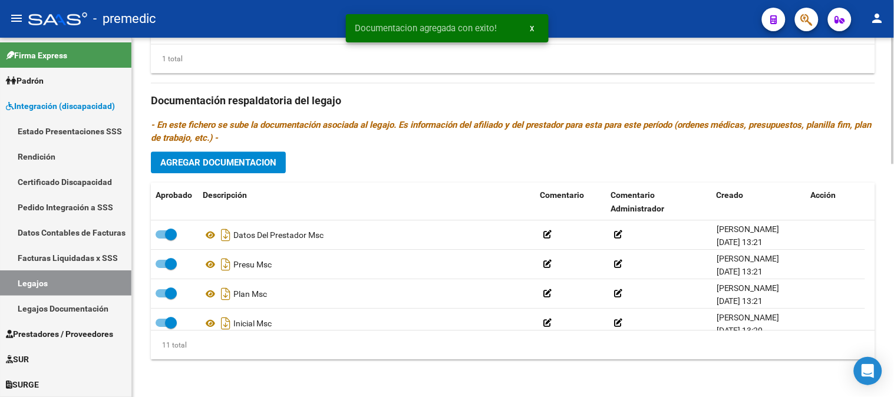
click at [267, 154] on button "Agregar Documentacion" at bounding box center [218, 162] width 135 height 22
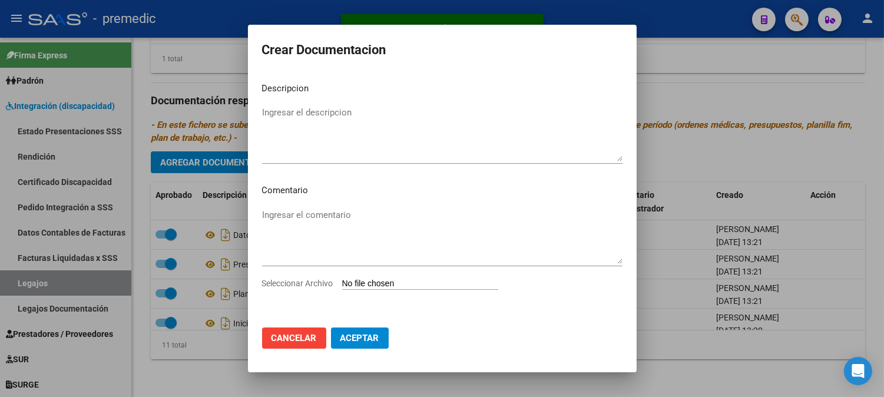
click at [383, 284] on input "Seleccionar Archivo" at bounding box center [420, 284] width 156 height 11
type input "C:\fakepath\cbu msc.pdf"
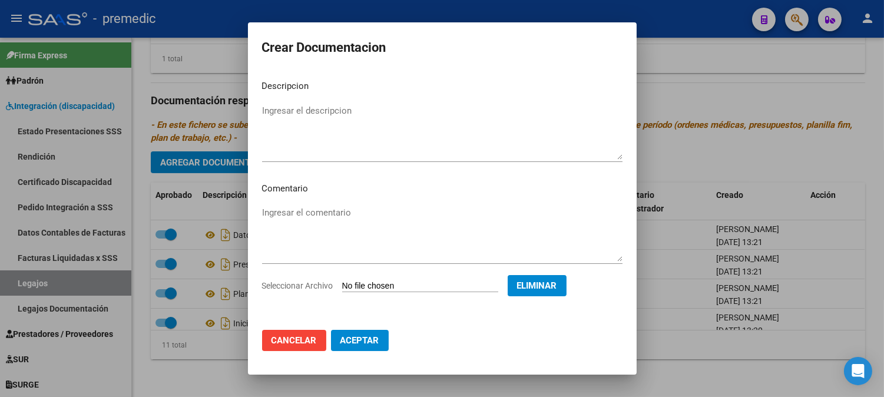
click at [415, 97] on mat-dialog-content "Descripcion Ingresar el descripcion Comentario Ingresar el comentario Seleccion…" at bounding box center [442, 196] width 389 height 250
click at [397, 113] on textarea "Ingresar el descripcion" at bounding box center [442, 131] width 361 height 55
type textarea "CBU MSC"
click at [371, 343] on span "Aceptar" at bounding box center [360, 340] width 39 height 11
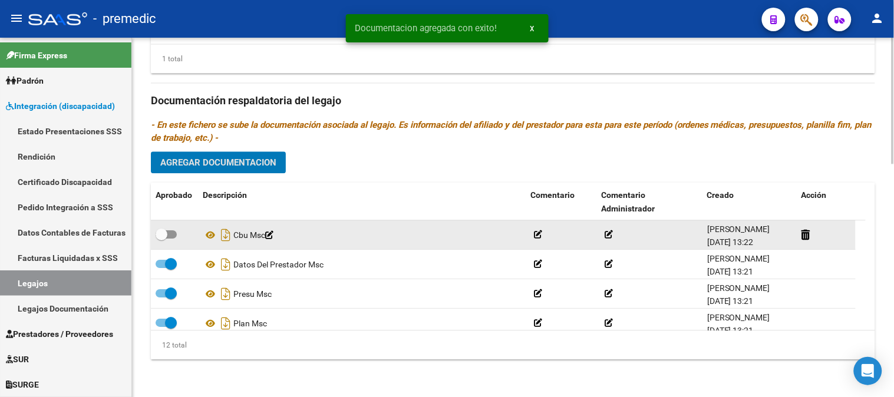
click at [170, 233] on span at bounding box center [166, 234] width 21 height 8
click at [161, 239] on input "checkbox" at bounding box center [161, 239] width 1 height 1
checkbox input "true"
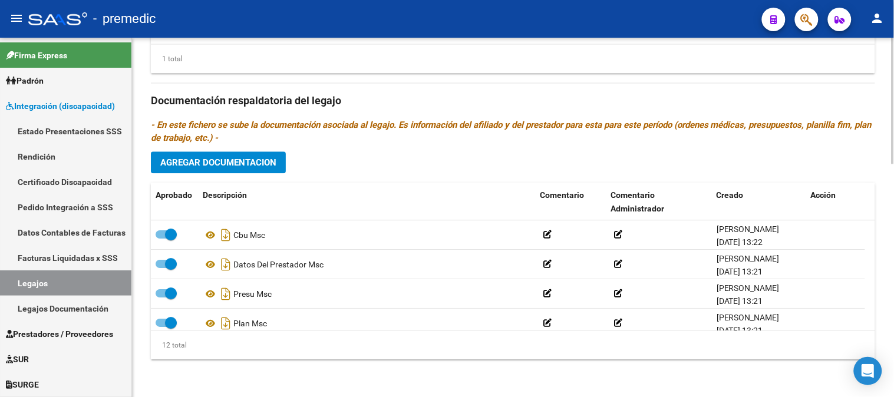
scroll to position [305, 0]
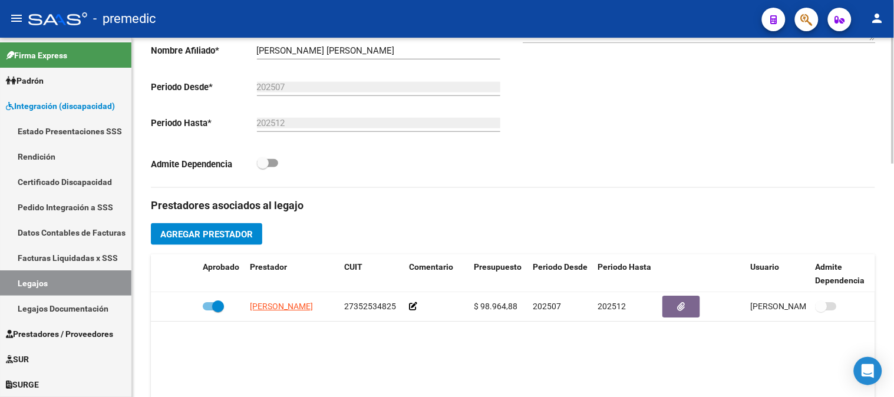
click at [893, 145] on div at bounding box center [893, 217] width 3 height 359
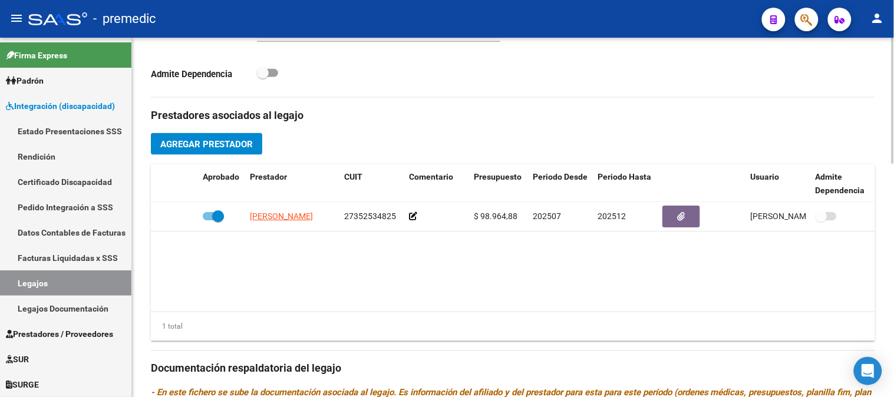
scroll to position [408, 0]
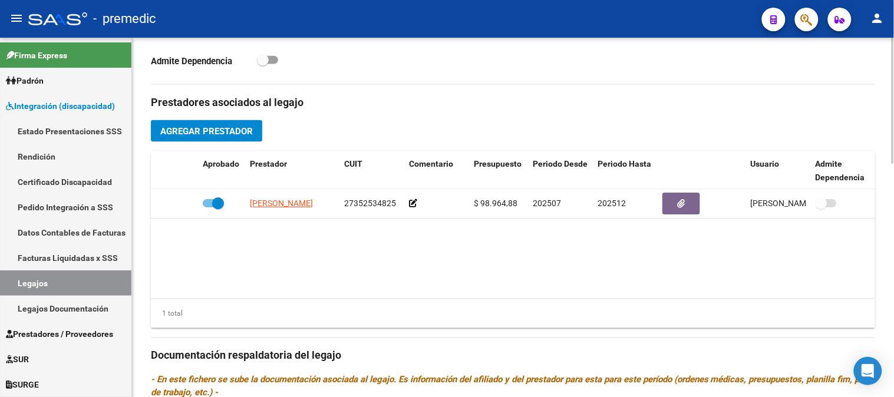
click at [892, 240] on div at bounding box center [893, 244] width 3 height 126
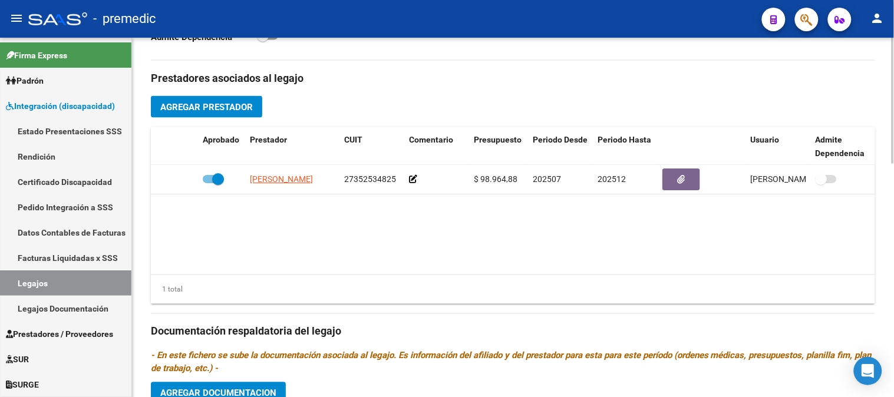
scroll to position [398, 0]
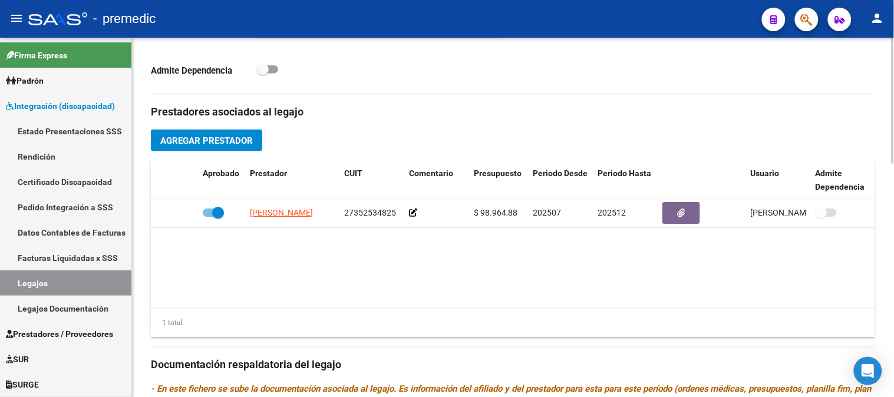
click at [889, 238] on div "arrow_back Editar 48 save Guardar cambios delete Eliminar Legajo de Integración…" at bounding box center [514, 150] width 765 height 1022
click at [224, 134] on button "Agregar Prestador" at bounding box center [206, 141] width 111 height 22
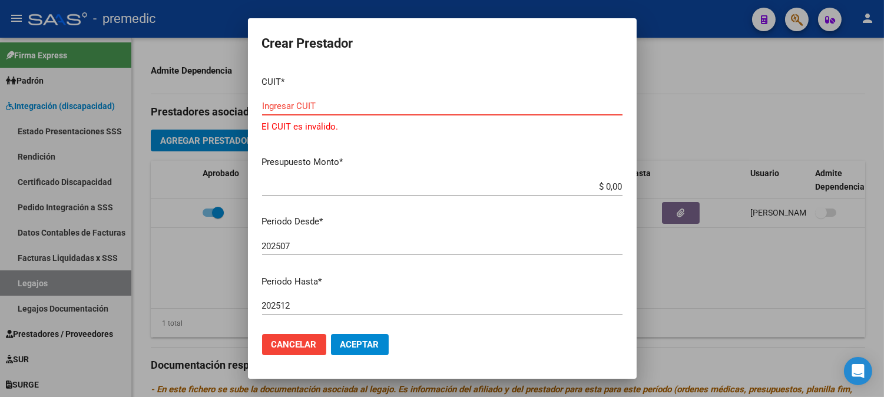
paste input "27-34999362-2"
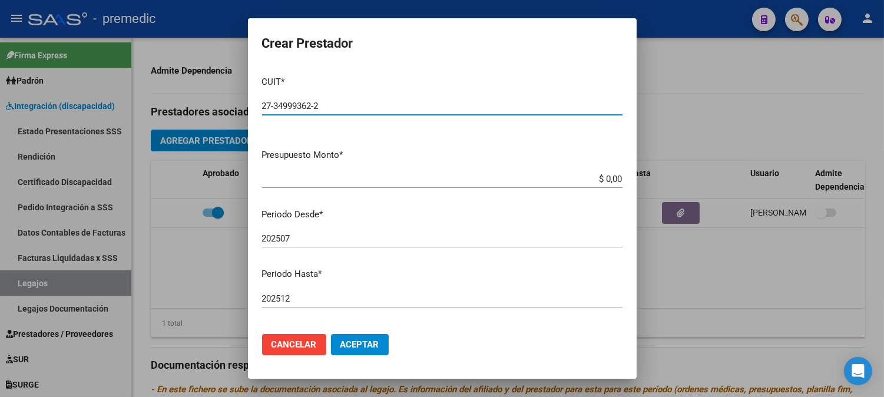
type input "27-34999362-2"
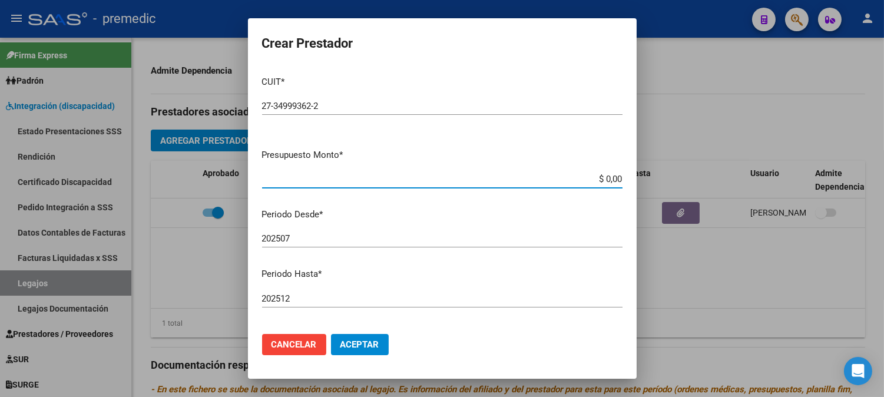
click at [597, 181] on input "$ 0,00" at bounding box center [442, 179] width 361 height 11
paste input "197929.76"
type input "$ 197.929,76"
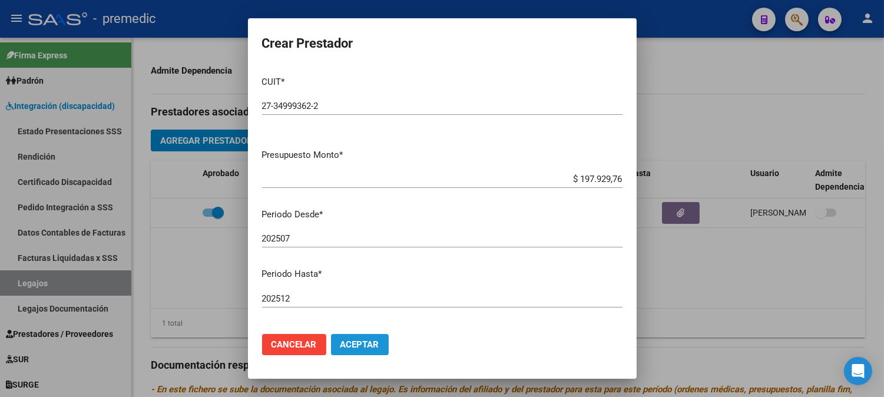
click at [370, 348] on span "Aceptar" at bounding box center [360, 344] width 39 height 11
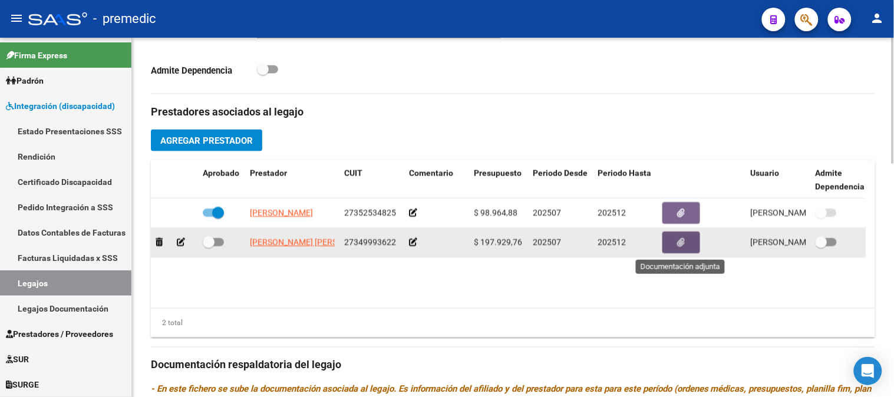
click at [675, 240] on button "button" at bounding box center [681, 243] width 38 height 22
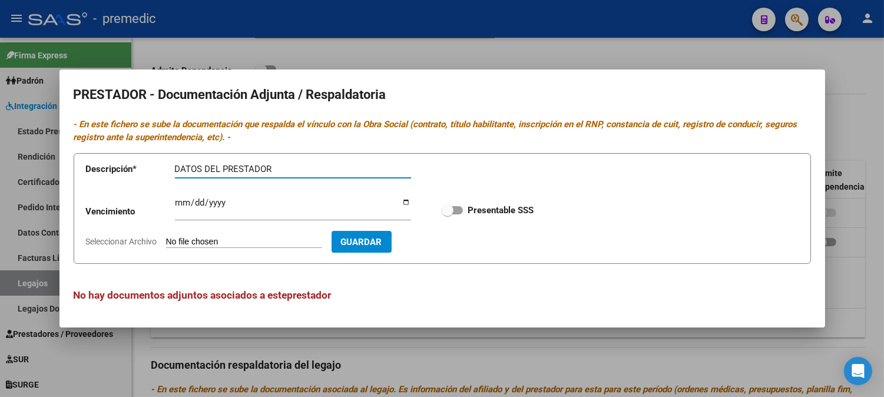
type input "DATOS DEL PRESTADOR"
click at [181, 201] on input "Ingresar vencimiento" at bounding box center [293, 207] width 236 height 19
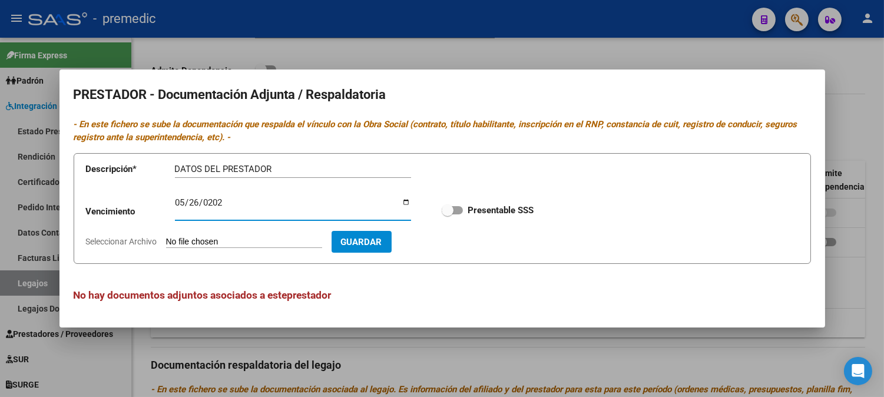
type input "2026-05-26"
click at [239, 243] on input "Seleccionar Archivo" at bounding box center [244, 242] width 156 height 11
type input "C:\fakepath\DATOS DEL PRESTADOR PSI.pdf"
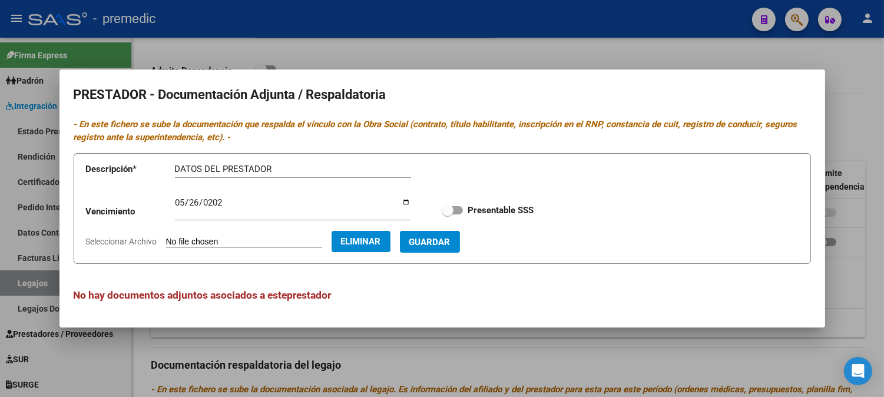
click at [455, 199] on div "Vencimiento 2026-05-26 Ingresar vencimiento Presentable SSS" at bounding box center [442, 210] width 713 height 42
click at [460, 209] on span at bounding box center [452, 210] width 21 height 8
click at [448, 214] on input "Presentable SSS" at bounding box center [447, 214] width 1 height 1
checkbox input "true"
click at [452, 249] on button "Guardar" at bounding box center [430, 242] width 60 height 22
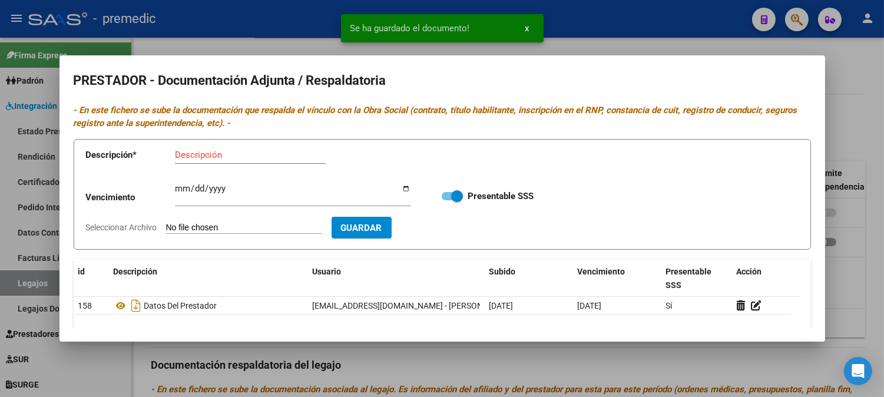
click at [216, 236] on form "Descripción * Descripción Vencimiento Ingresar vencimiento Presentable SSS Sele…" at bounding box center [443, 194] width 738 height 111
click at [216, 230] on input "Seleccionar Archivo" at bounding box center [244, 228] width 156 height 11
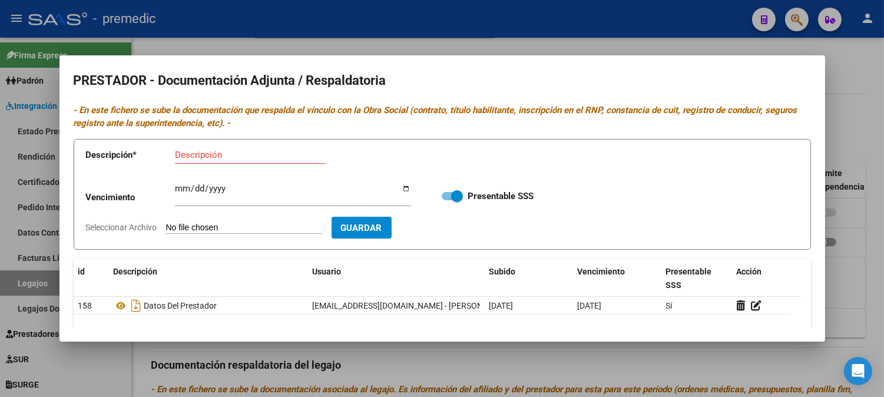
type input "C:\fakepath\CBU PSI.pdf"
click at [228, 146] on div "Descripción" at bounding box center [250, 155] width 151 height 18
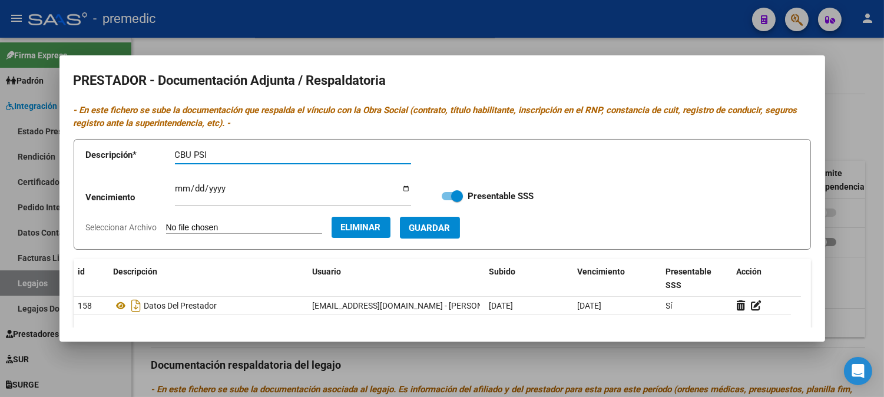
type input "CBU PSI"
click at [442, 219] on button "Guardar" at bounding box center [430, 228] width 60 height 22
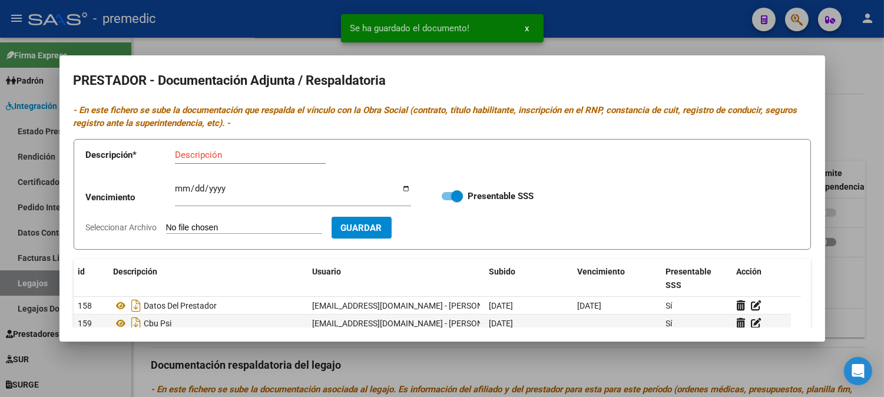
click at [846, 257] on div at bounding box center [442, 198] width 884 height 397
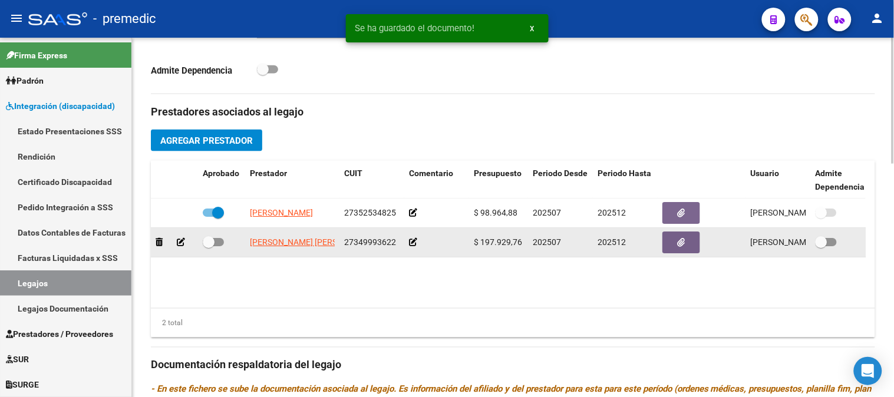
click at [222, 236] on datatable-body-cell at bounding box center [221, 242] width 47 height 29
click at [222, 239] on span at bounding box center [213, 242] width 21 height 8
click at [209, 246] on input "checkbox" at bounding box center [208, 246] width 1 height 1
checkbox input "true"
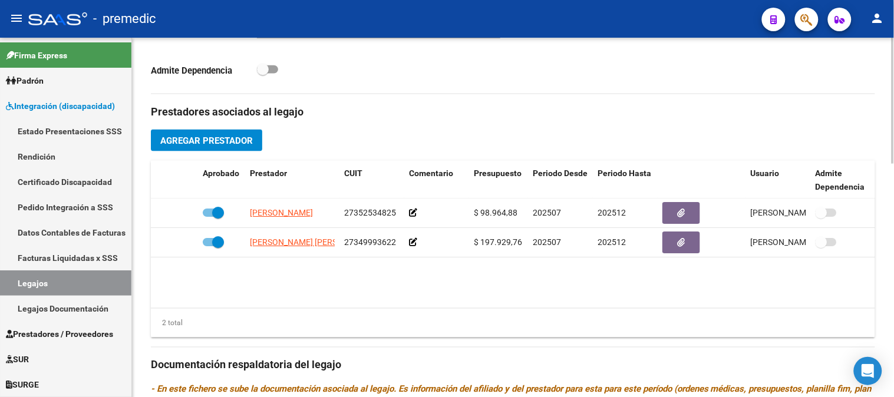
drag, startPoint x: 891, startPoint y: 295, endPoint x: 891, endPoint y: 360, distance: 65.4
click at [891, 360] on div "arrow_back Editar 48 save Guardar cambios delete Eliminar Legajo de Integración…" at bounding box center [513, 150] width 762 height 1022
click at [893, 280] on div at bounding box center [893, 241] width 3 height 126
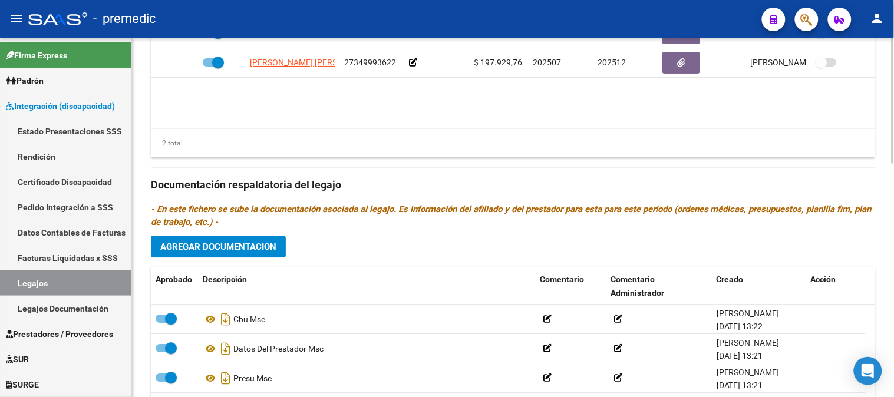
click at [893, 344] on div at bounding box center [893, 304] width 3 height 126
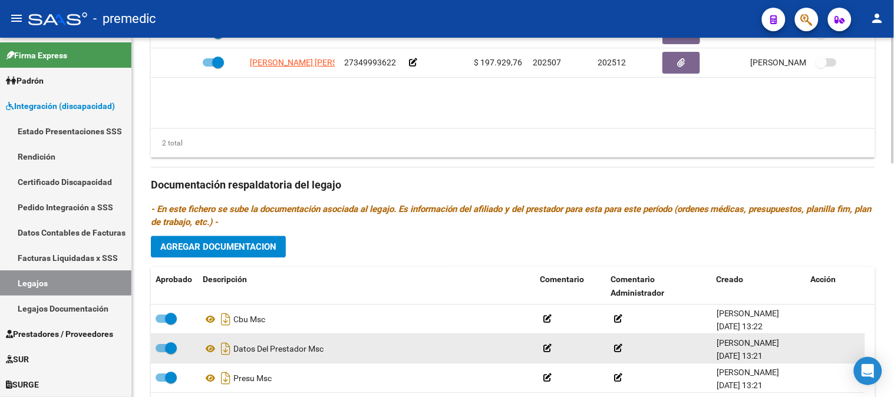
scroll to position [580, 0]
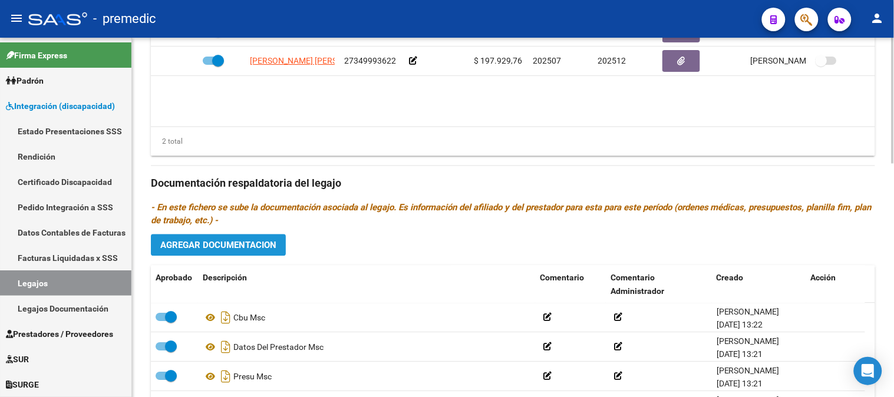
click at [266, 239] on button "Agregar Documentacion" at bounding box center [218, 246] width 135 height 22
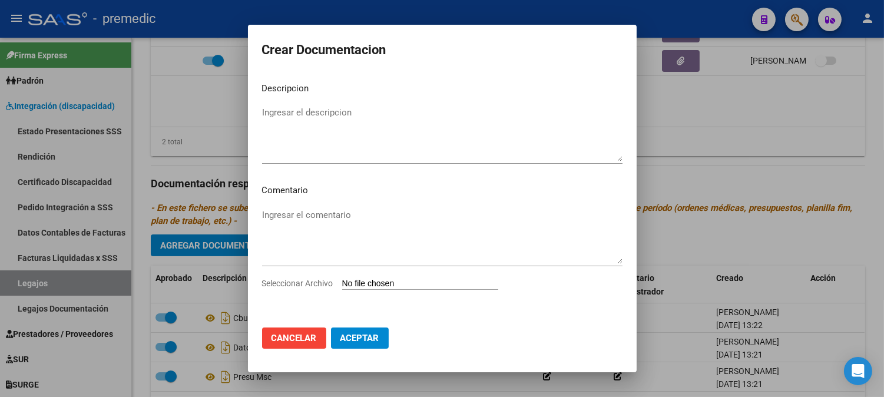
click at [392, 289] on input "Seleccionar Archivo" at bounding box center [420, 284] width 156 height 11
type input "C:\fakepath\INICIAL PSI.pdf"
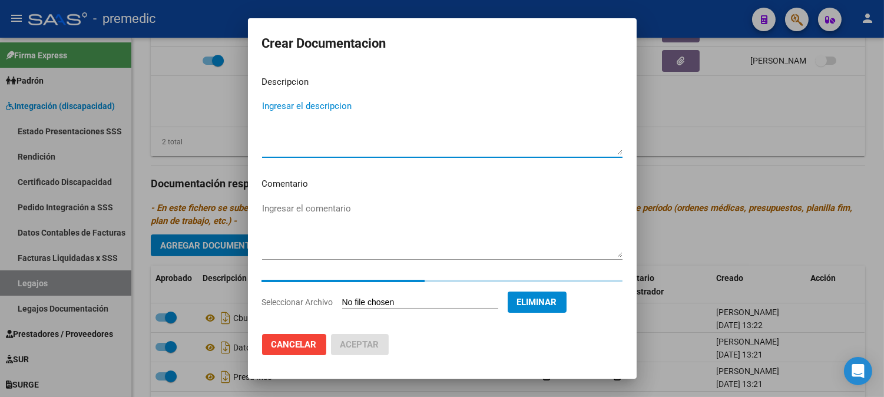
click at [441, 108] on textarea "Ingresar el descripcion" at bounding box center [442, 127] width 361 height 55
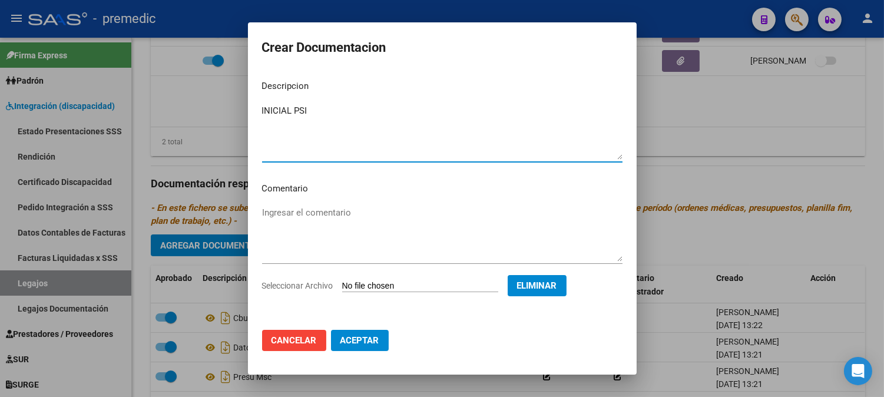
type textarea "INICIAL PSI"
click at [348, 338] on span "Aceptar" at bounding box center [360, 340] width 39 height 11
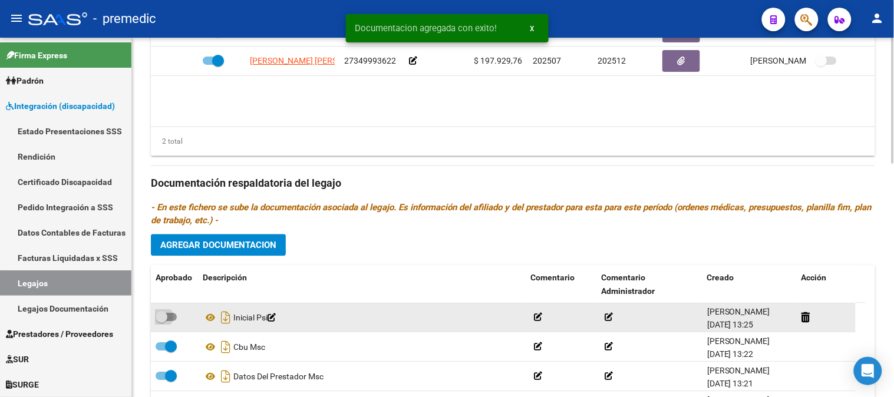
click at [167, 319] on span at bounding box center [162, 318] width 12 height 12
click at [161, 322] on input "checkbox" at bounding box center [161, 322] width 1 height 1
checkbox input "true"
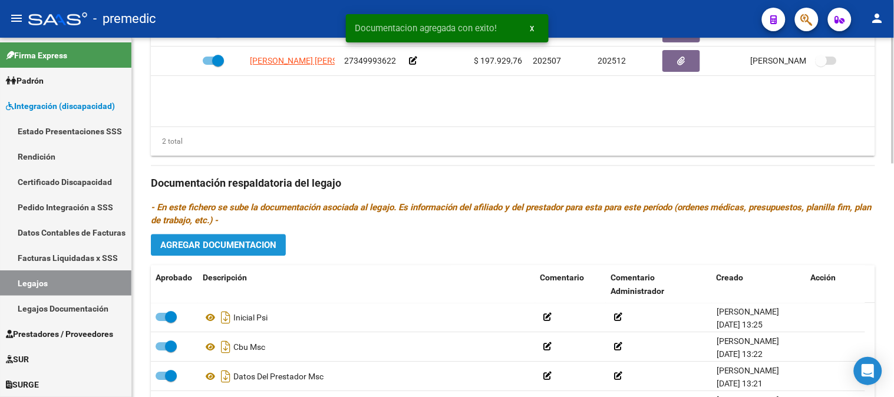
click at [221, 239] on button "Agregar Documentacion" at bounding box center [218, 246] width 135 height 22
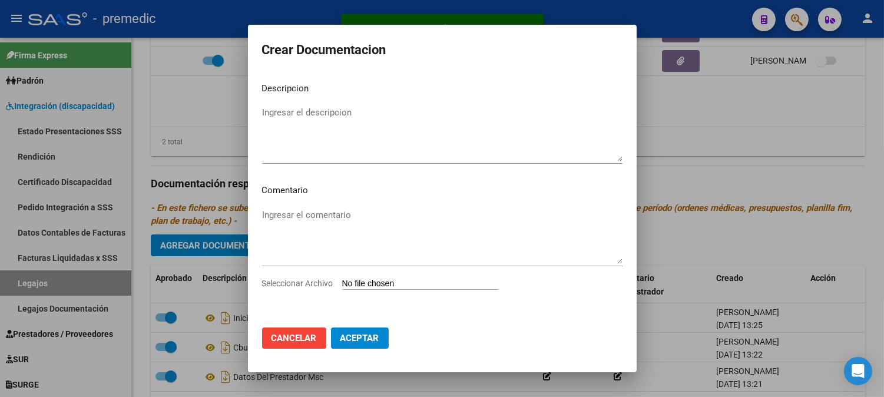
click at [367, 287] on input "Seleccionar Archivo" at bounding box center [420, 284] width 156 height 11
type input "C:\fakepath\PLAN PSI.pdf"
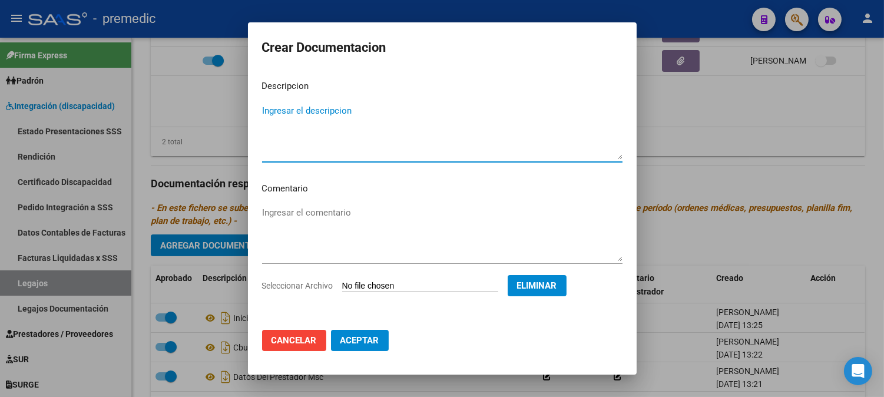
click at [460, 114] on textarea "Ingresar el descripcion" at bounding box center [442, 131] width 361 height 55
type textarea "PLAN PSI"
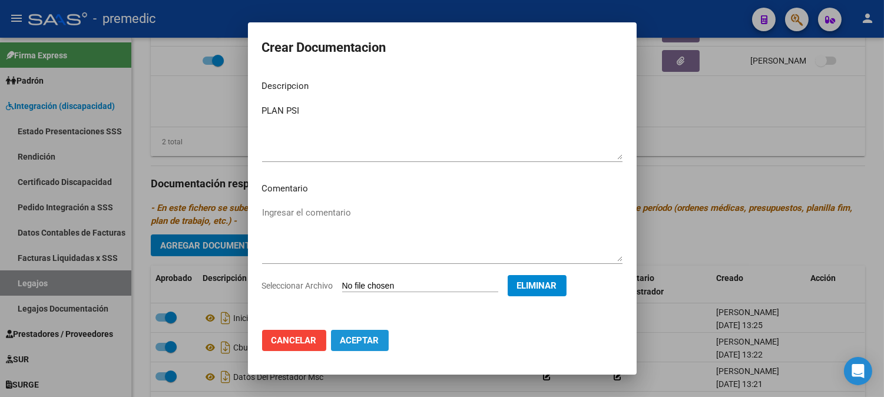
click at [368, 335] on span "Aceptar" at bounding box center [360, 340] width 39 height 11
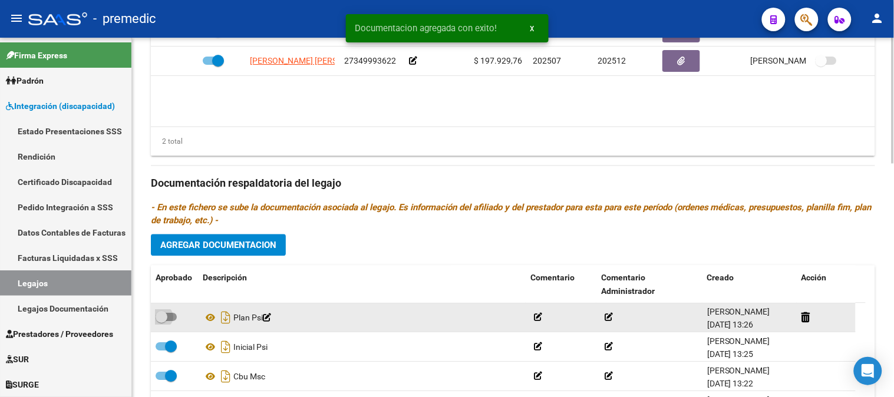
click at [176, 316] on span at bounding box center [166, 317] width 21 height 8
click at [161, 322] on input "checkbox" at bounding box center [161, 322] width 1 height 1
checkbox input "true"
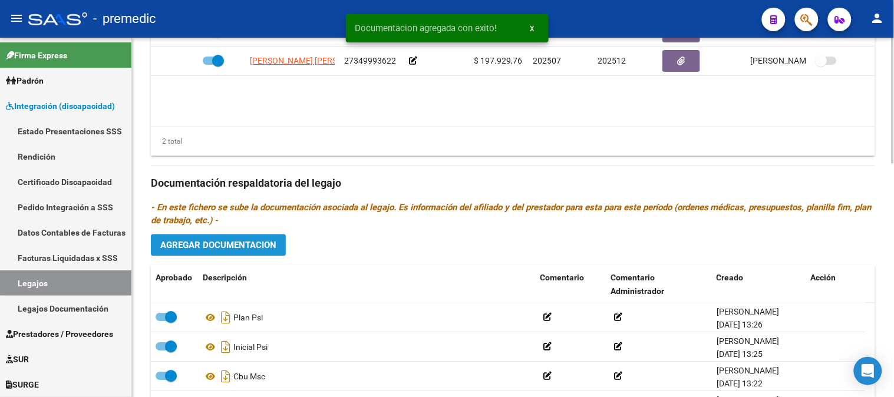
click at [239, 250] on span "Agregar Documentacion" at bounding box center [218, 245] width 116 height 11
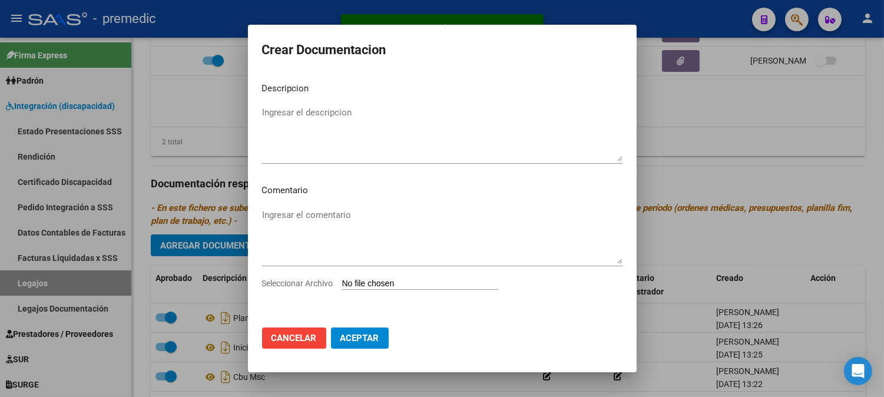
click at [380, 280] on input "Seleccionar Archivo" at bounding box center [420, 284] width 156 height 11
type input "C:\fakepath\PRESU PSI.pdf"
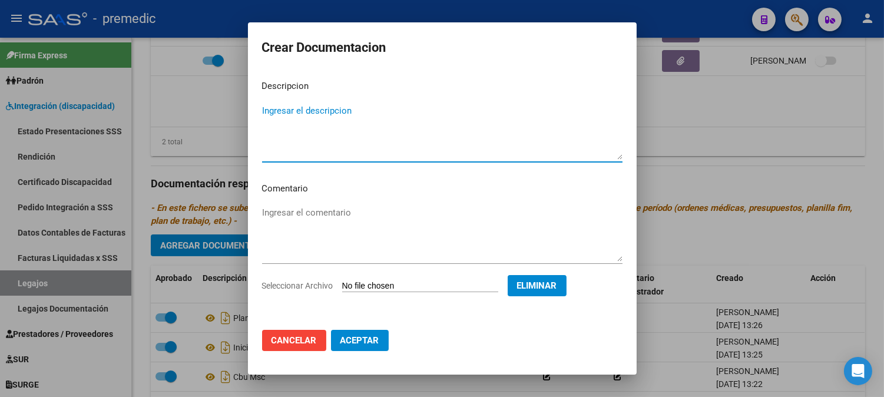
click at [432, 119] on textarea "Ingresar el descripcion" at bounding box center [442, 131] width 361 height 55
type textarea "PRESU PSI"
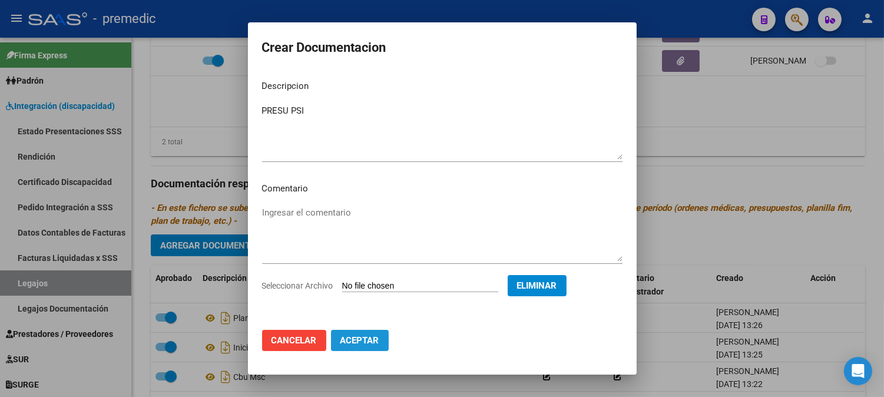
click at [377, 337] on span "Aceptar" at bounding box center [360, 340] width 39 height 11
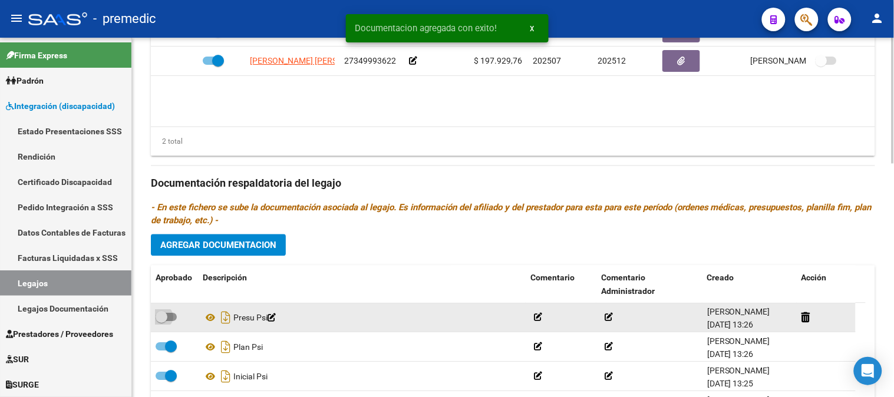
click at [172, 321] on span at bounding box center [166, 317] width 21 height 8
click at [161, 322] on input "checkbox" at bounding box center [161, 322] width 1 height 1
checkbox input "true"
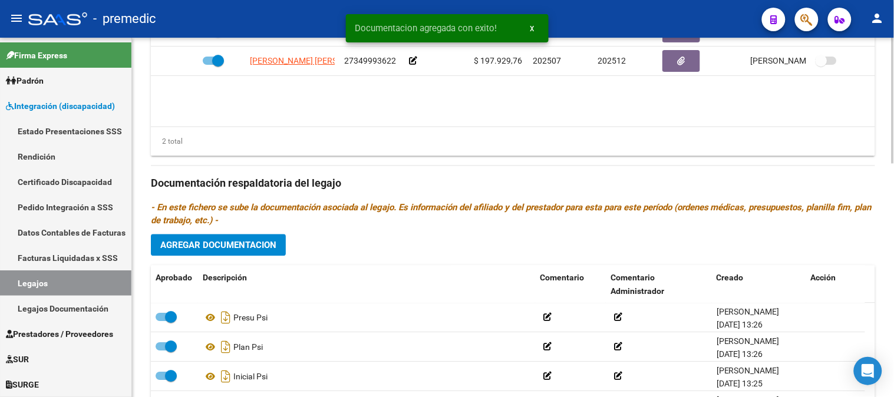
click at [262, 250] on span "Agregar Documentacion" at bounding box center [218, 245] width 116 height 11
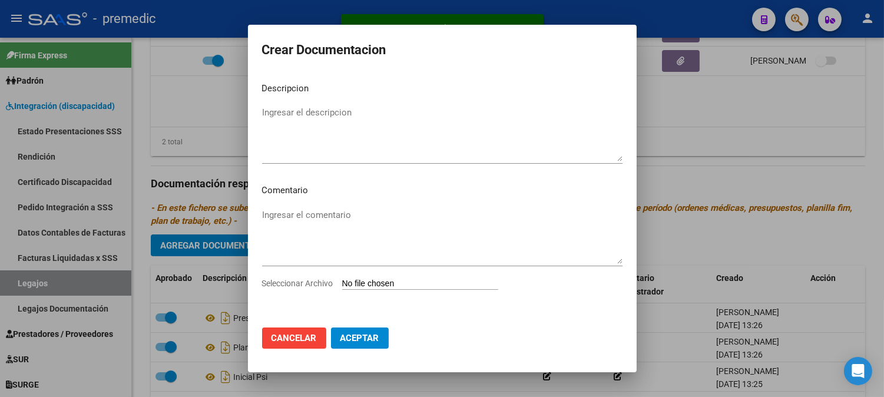
click at [385, 278] on app-file-uploader "Seleccionar Archivo" at bounding box center [385, 283] width 246 height 11
click at [386, 279] on input "Seleccionar Archivo" at bounding box center [420, 284] width 156 height 11
type input "C:\fakepath\DATOS DEL PRESTADOR PSI.pdf"
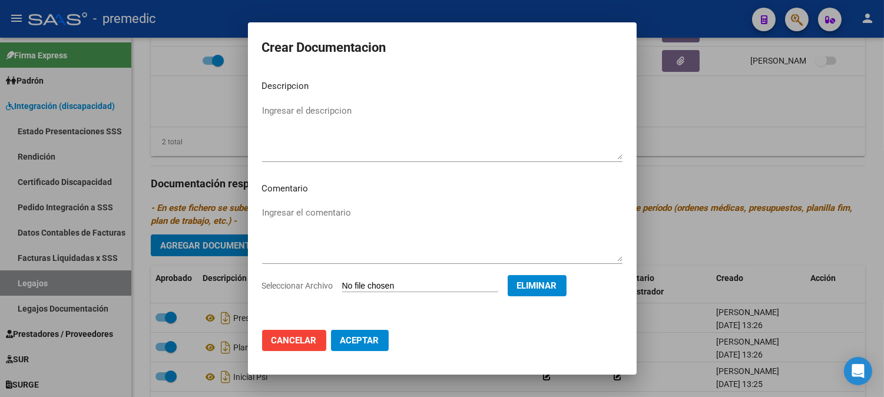
click at [438, 115] on textarea "Ingresar el descripcion" at bounding box center [442, 131] width 361 height 55
type textarea "F"
type textarea "DATOS DEL PRESTADOR PSI"
click at [374, 337] on span "Aceptar" at bounding box center [360, 340] width 39 height 11
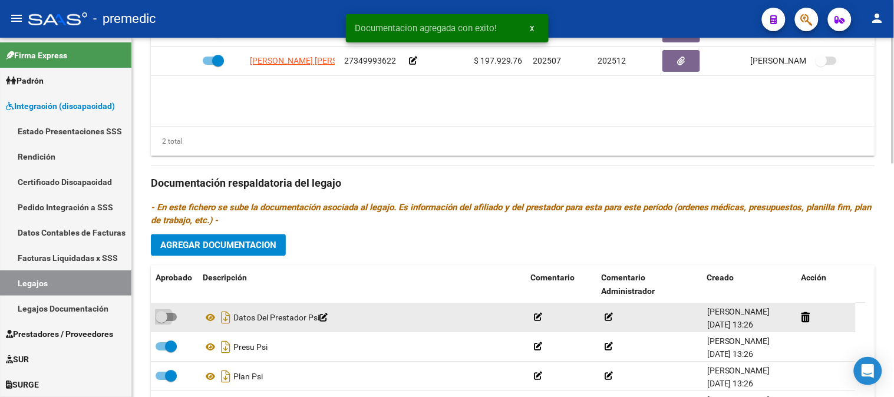
click at [169, 319] on span at bounding box center [166, 317] width 21 height 8
click at [161, 322] on input "checkbox" at bounding box center [161, 322] width 1 height 1
checkbox input "true"
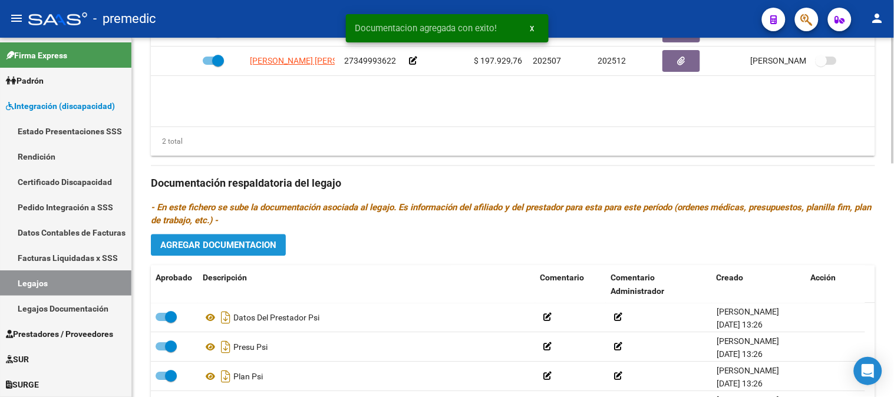
click at [263, 247] on span "Agregar Documentacion" at bounding box center [218, 245] width 116 height 11
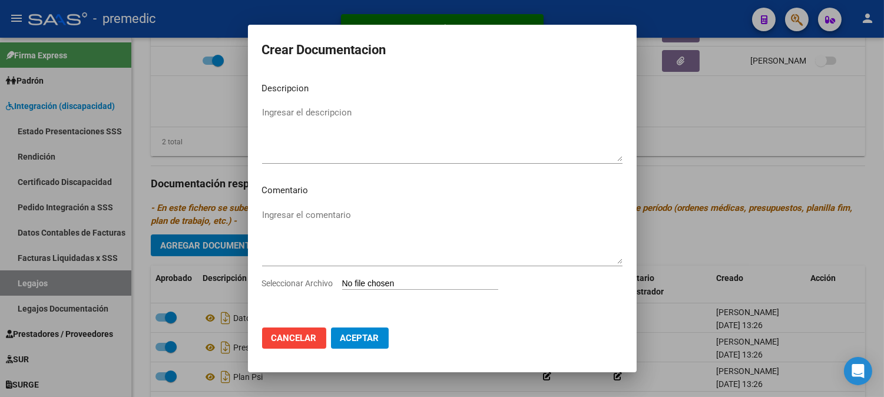
click at [381, 285] on input "Seleccionar Archivo" at bounding box center [420, 284] width 156 height 11
type input "C:\fakepath\CBU PSI.pdf"
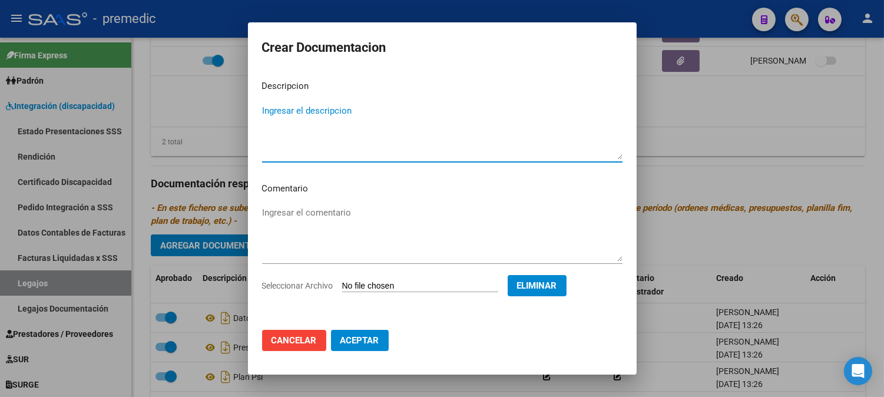
click at [415, 110] on textarea "Ingresar el descripcion" at bounding box center [442, 131] width 361 height 55
type textarea "CBU PSI"
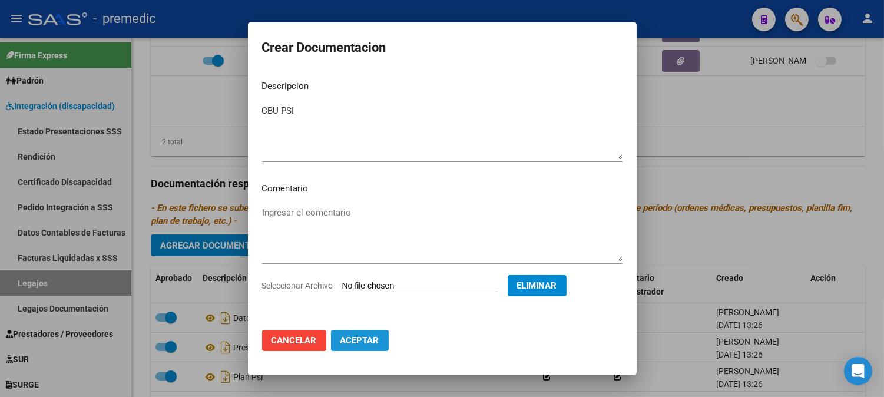
click at [373, 342] on span "Aceptar" at bounding box center [360, 340] width 39 height 11
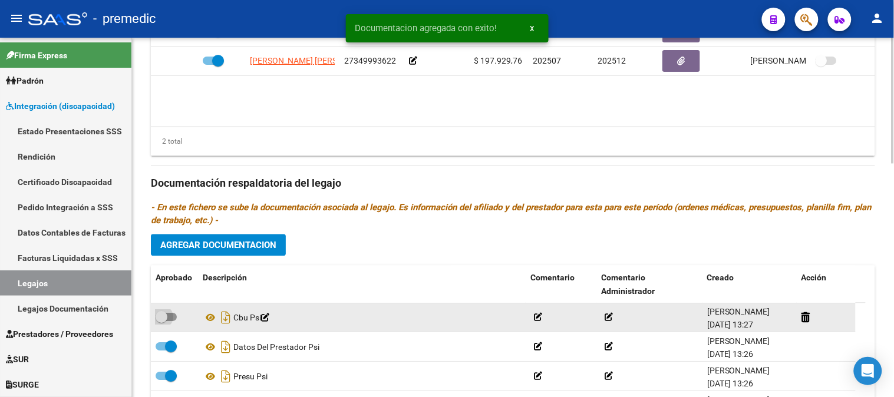
click at [171, 318] on span at bounding box center [166, 317] width 21 height 8
click at [161, 322] on input "checkbox" at bounding box center [161, 322] width 1 height 1
checkbox input "true"
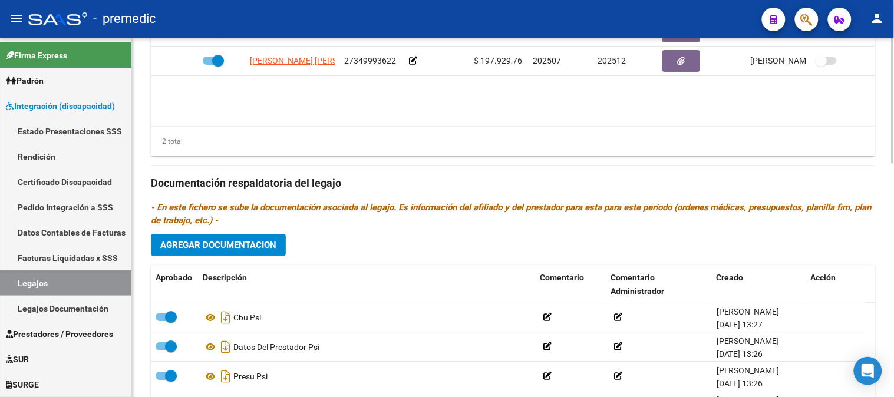
scroll to position [220, 0]
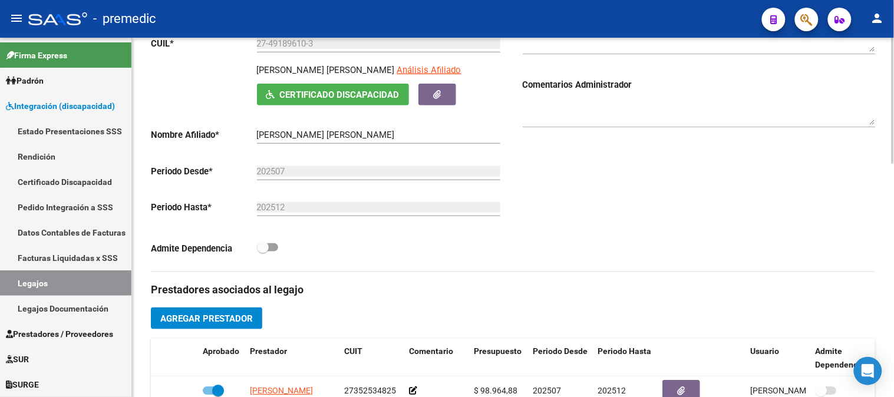
click at [893, 224] on div at bounding box center [893, 217] width 3 height 359
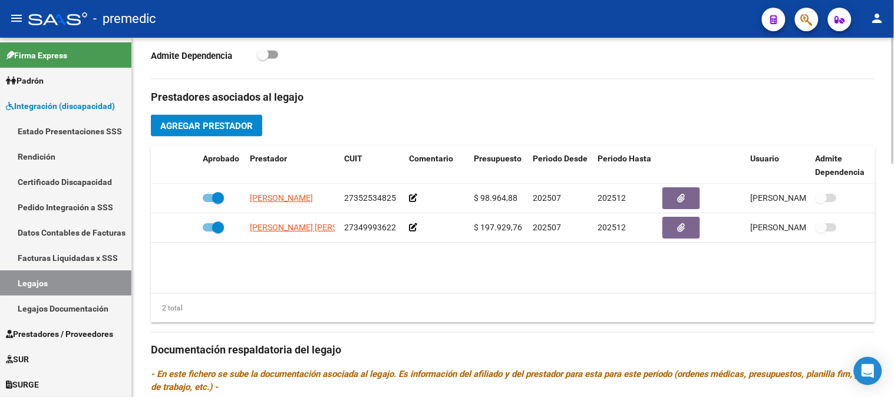
click at [893, 293] on div at bounding box center [893, 246] width 3 height 126
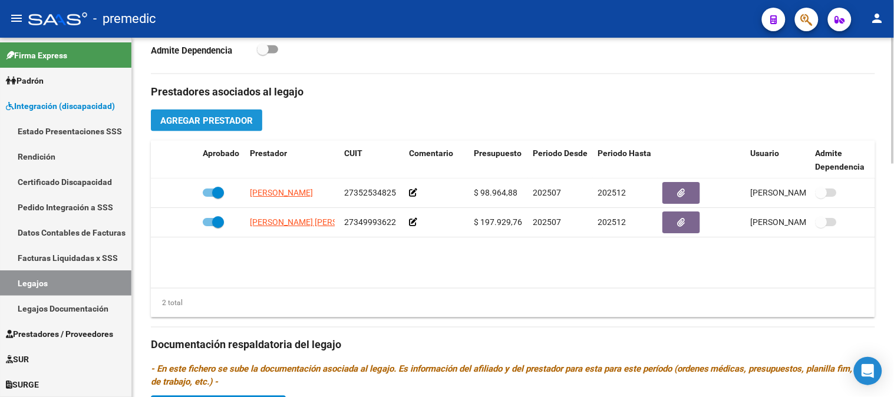
click at [198, 122] on span "Agregar Prestador" at bounding box center [206, 120] width 93 height 11
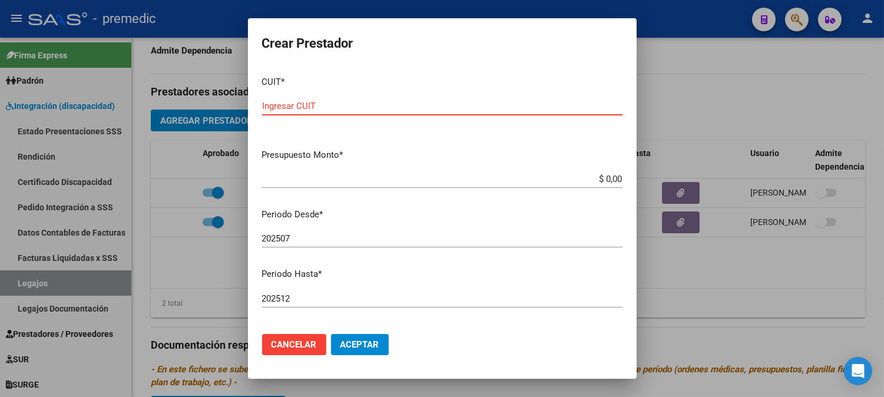
paste input "20-18424156-1"
type input "20-18424156-1"
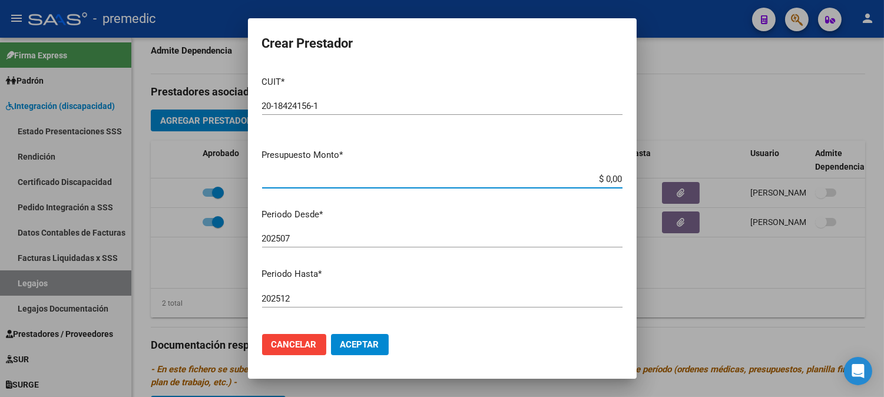
click at [604, 178] on input "$ 0,00" at bounding box center [442, 179] width 361 height 11
paste input "98964.88"
type input "$ 98.964,88"
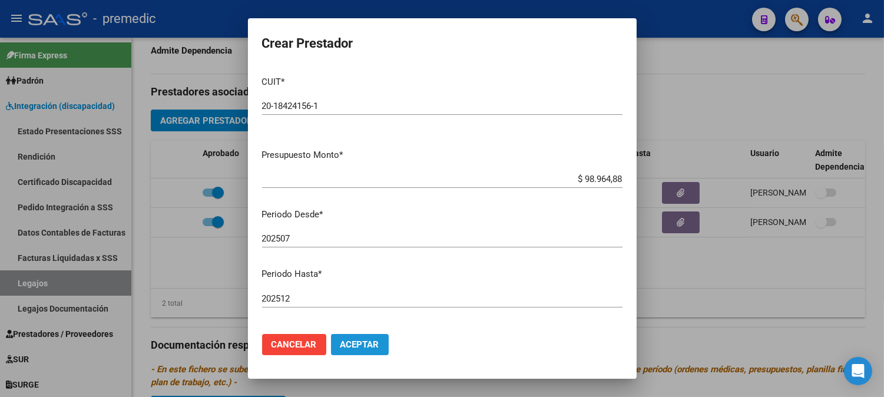
click at [384, 346] on button "Aceptar" at bounding box center [360, 344] width 58 height 21
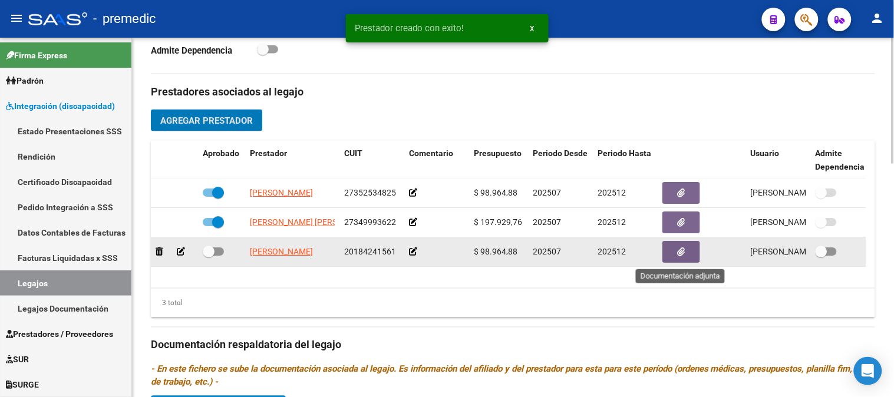
click at [672, 250] on button "button" at bounding box center [681, 252] width 38 height 22
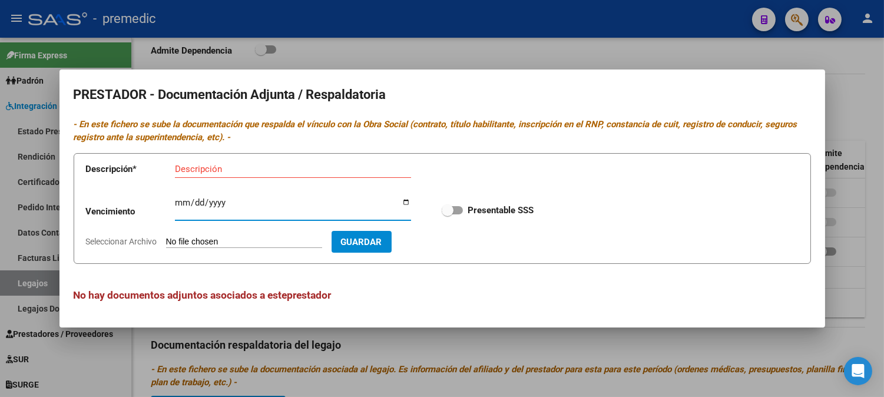
click at [179, 198] on input "Ingresar vencimiento" at bounding box center [293, 207] width 236 height 19
type input "2026-12-15"
click at [243, 242] on input "Seleccionar Archivo" at bounding box center [244, 242] width 156 height 11
type input "C:\fakepath\DATOS DEL PRESTADOR PSP.pdf"
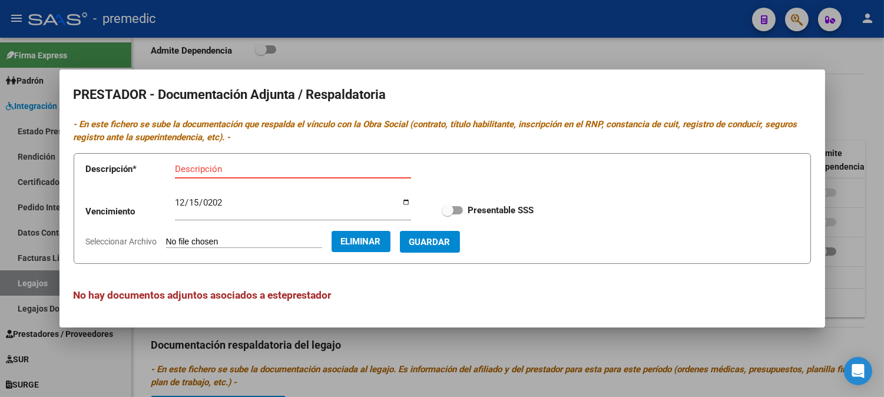
click at [286, 167] on input "Descripción" at bounding box center [293, 169] width 236 height 11
type input "DATOS DEL PRESTADOR"
click at [460, 210] on span at bounding box center [452, 210] width 21 height 8
click at [448, 214] on input "Presentable SSS" at bounding box center [447, 214] width 1 height 1
checkbox input "true"
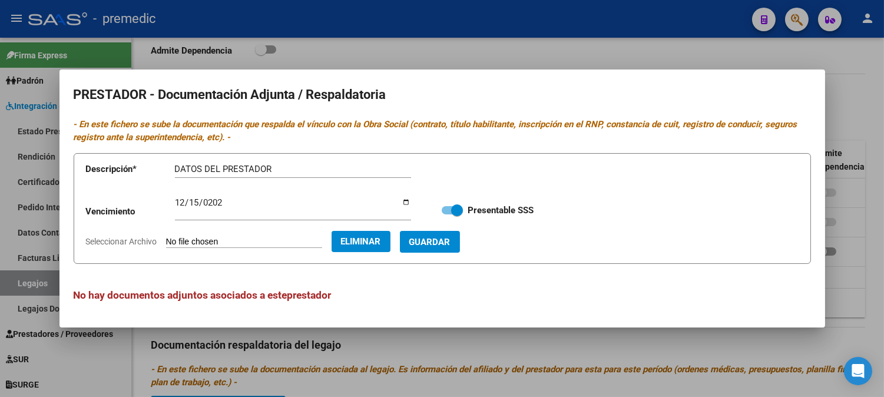
click at [446, 231] on button "Guardar" at bounding box center [430, 242] width 60 height 22
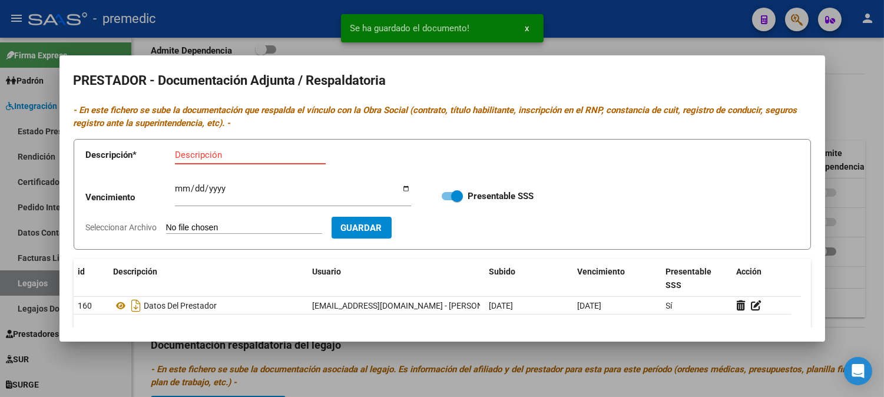
click at [214, 151] on input "Descripción" at bounding box center [250, 155] width 151 height 11
type input "CBU PSP"
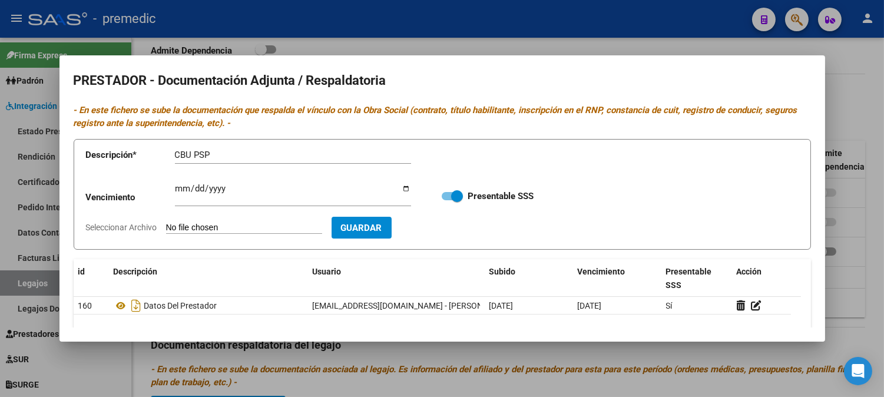
click at [254, 227] on input "Seleccionar Archivo" at bounding box center [244, 228] width 156 height 11
type input "C:\fakepath\CBU PSP.pdf"
click at [460, 234] on button "Guardar" at bounding box center [430, 228] width 60 height 22
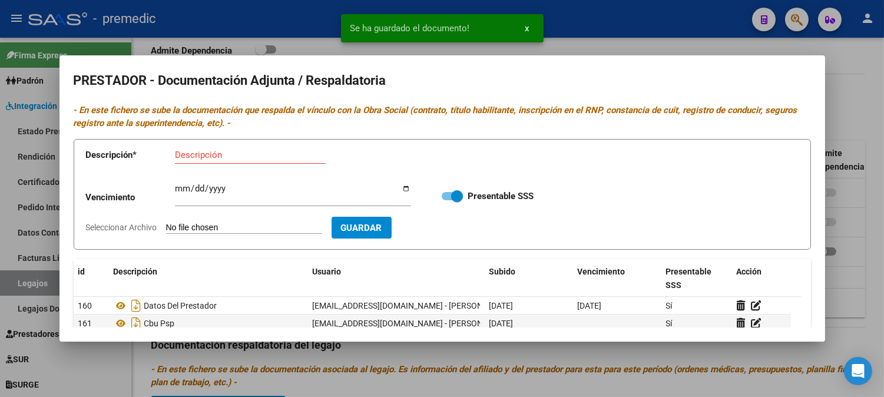
click at [860, 240] on div at bounding box center [442, 198] width 884 height 397
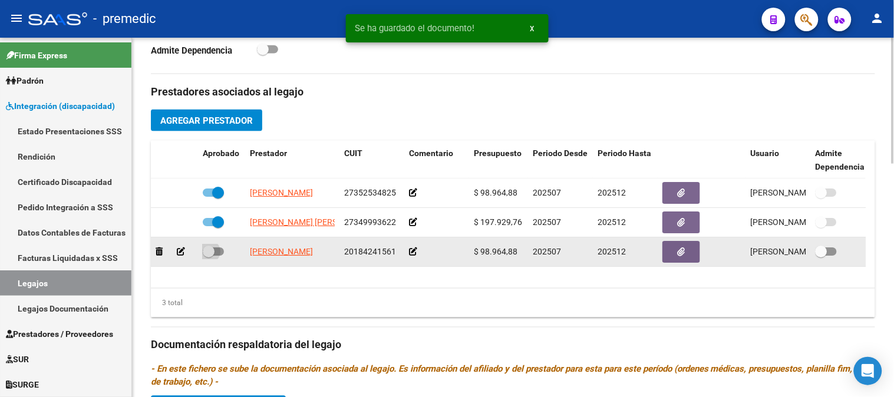
click at [220, 252] on span at bounding box center [213, 251] width 21 height 8
click at [209, 256] on input "checkbox" at bounding box center [208, 256] width 1 height 1
checkbox input "true"
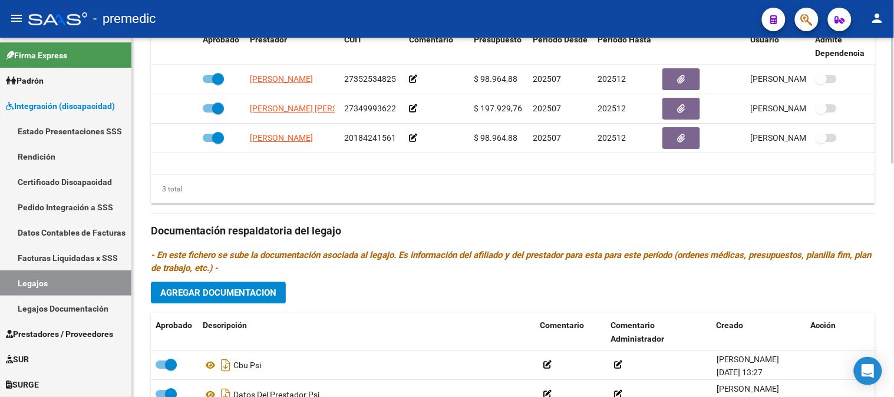
scroll to position [566, 0]
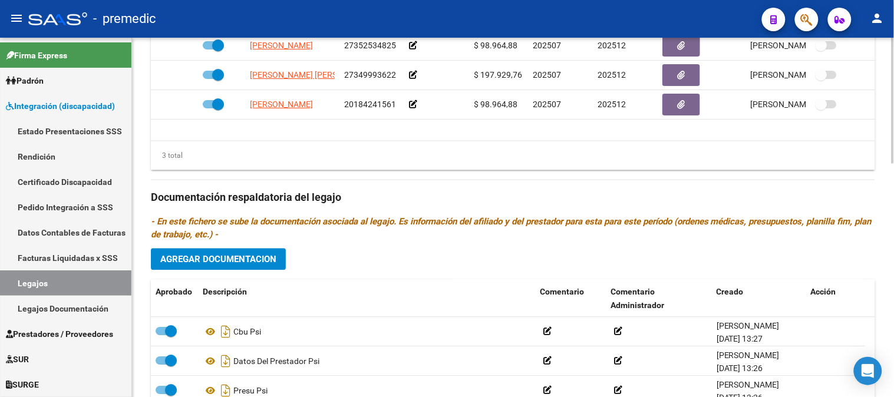
click at [260, 258] on span "Agregar Documentacion" at bounding box center [218, 260] width 116 height 11
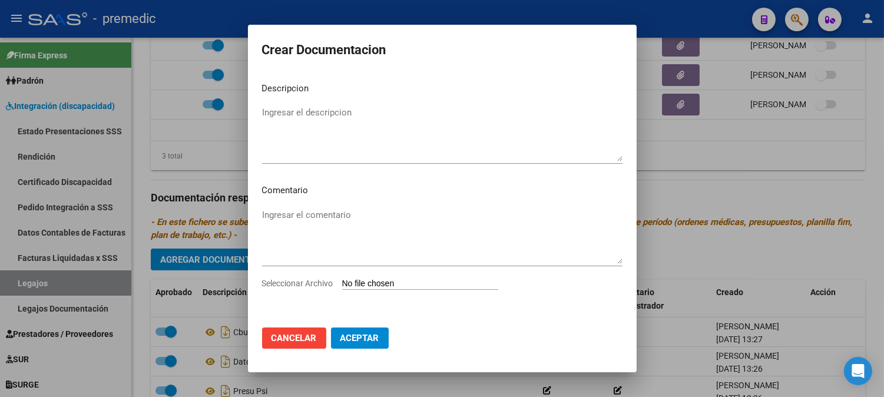
click at [374, 284] on input "Seleccionar Archivo" at bounding box center [420, 284] width 156 height 11
type input "C:\fakepath\INICIAL PSP.pdf"
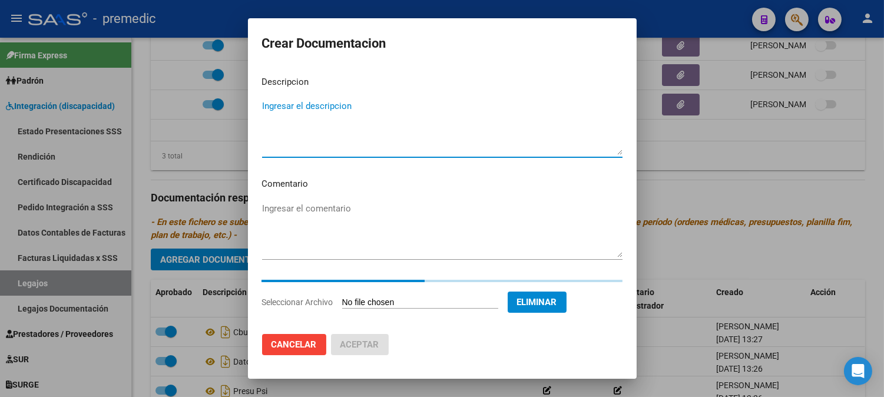
click at [454, 114] on textarea "Ingresar el descripcion" at bounding box center [442, 127] width 361 height 55
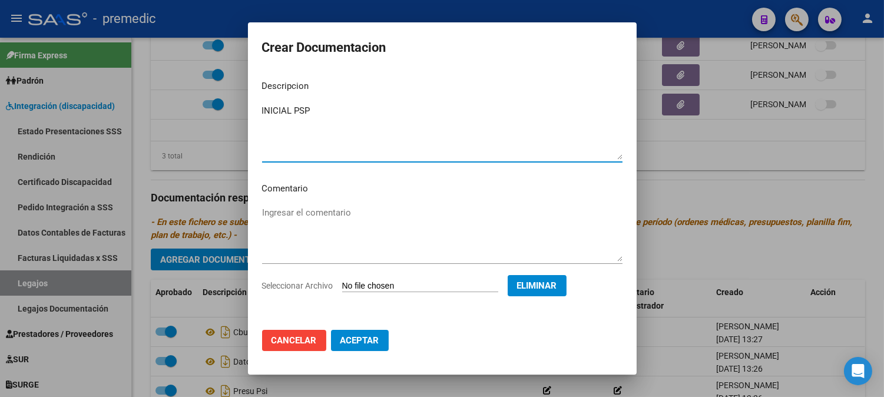
type textarea "INICIAL PSP"
click at [364, 340] on span "Aceptar" at bounding box center [360, 340] width 39 height 11
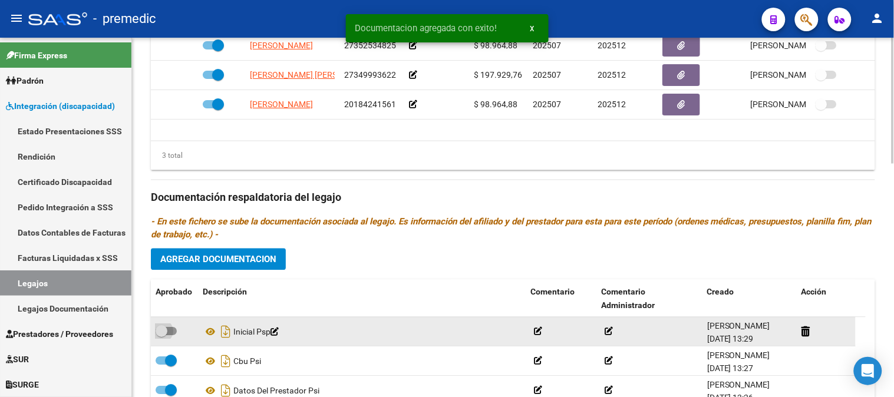
click at [171, 335] on span at bounding box center [166, 332] width 21 height 8
click at [161, 336] on input "checkbox" at bounding box center [161, 336] width 1 height 1
checkbox input "true"
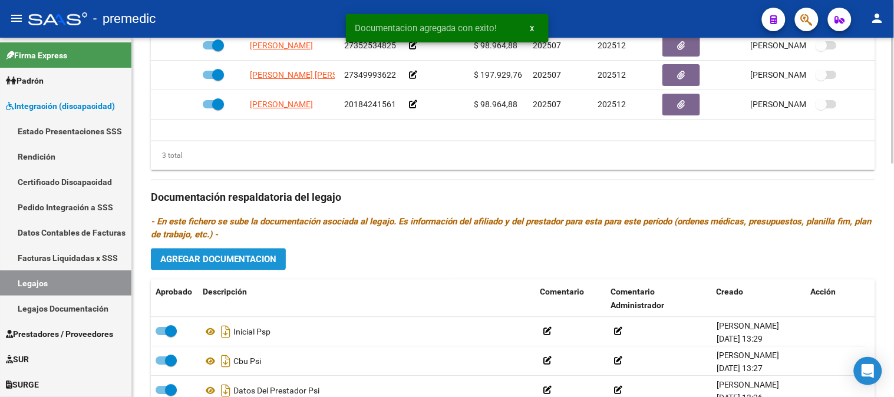
click at [266, 257] on span "Agregar Documentacion" at bounding box center [218, 260] width 116 height 11
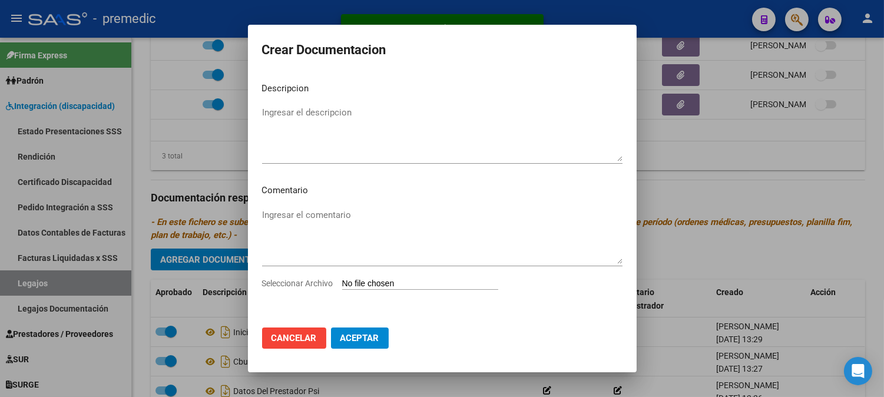
click at [371, 283] on input "Seleccionar Archivo" at bounding box center [420, 284] width 156 height 11
type input "C:\fakepath\PLAN PSP.pdf"
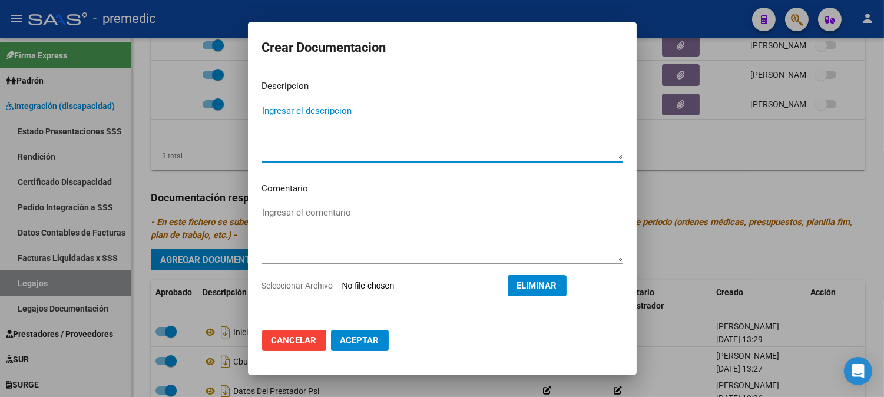
click at [431, 112] on textarea "Ingresar el descripcion" at bounding box center [442, 131] width 361 height 55
type textarea "PLAN PSP"
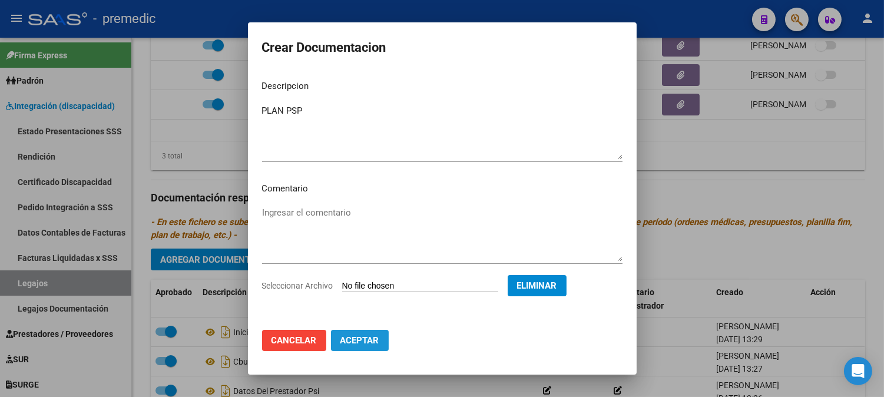
click at [381, 338] on button "Aceptar" at bounding box center [360, 340] width 58 height 21
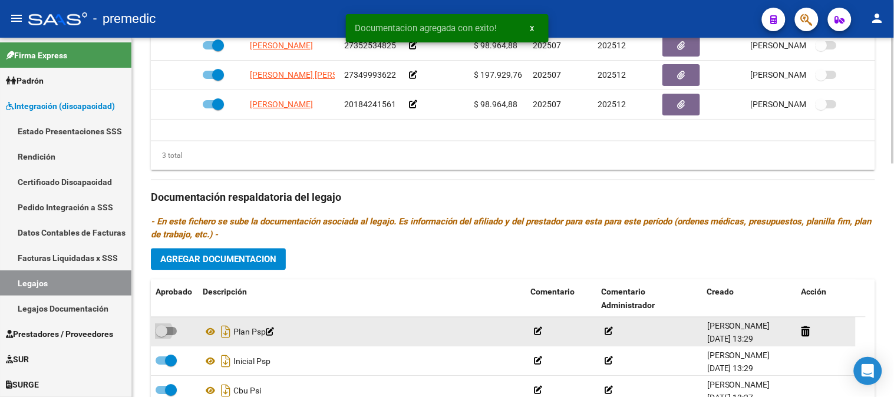
click at [171, 328] on label at bounding box center [166, 332] width 21 height 14
click at [161, 336] on input "checkbox" at bounding box center [161, 336] width 1 height 1
checkbox input "true"
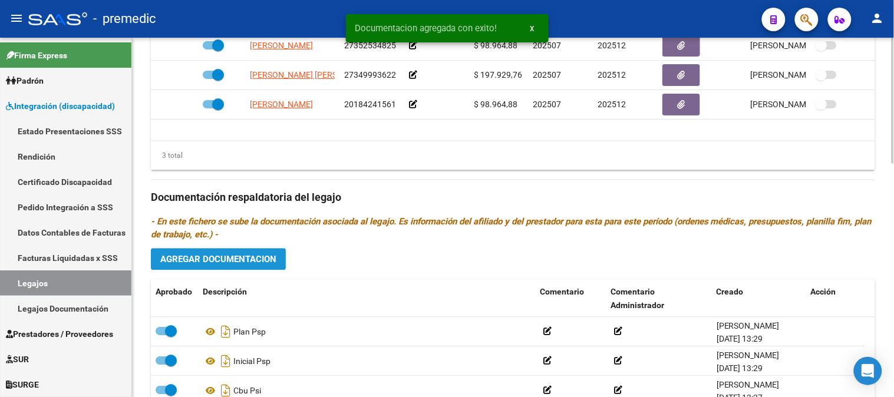
click at [264, 257] on span "Agregar Documentacion" at bounding box center [218, 260] width 116 height 11
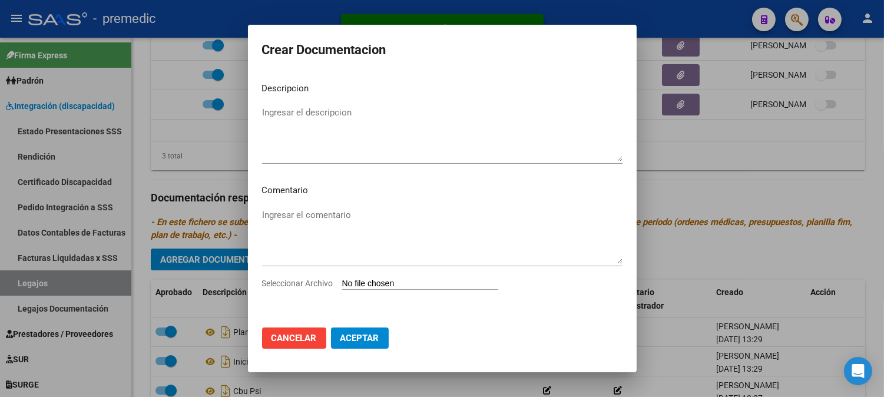
click at [368, 286] on input "Seleccionar Archivo" at bounding box center [420, 284] width 156 height 11
type input "C:\fakepath\PRESU PSP.pdf"
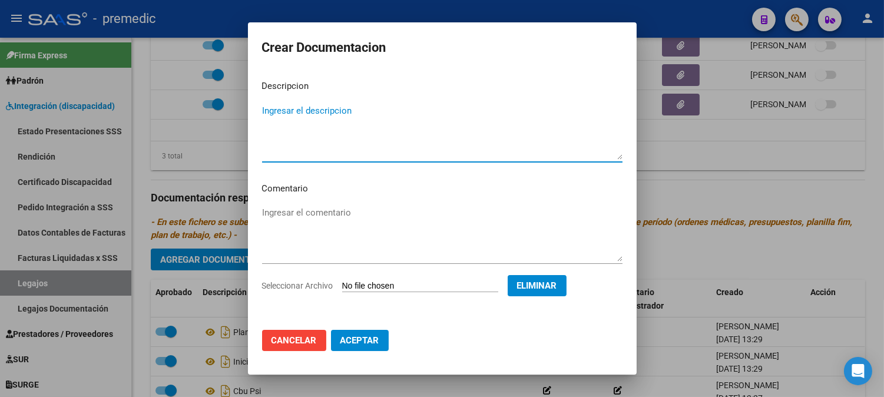
click at [448, 112] on textarea "Ingresar el descripcion" at bounding box center [442, 131] width 361 height 55
type textarea "PRESU PSP"
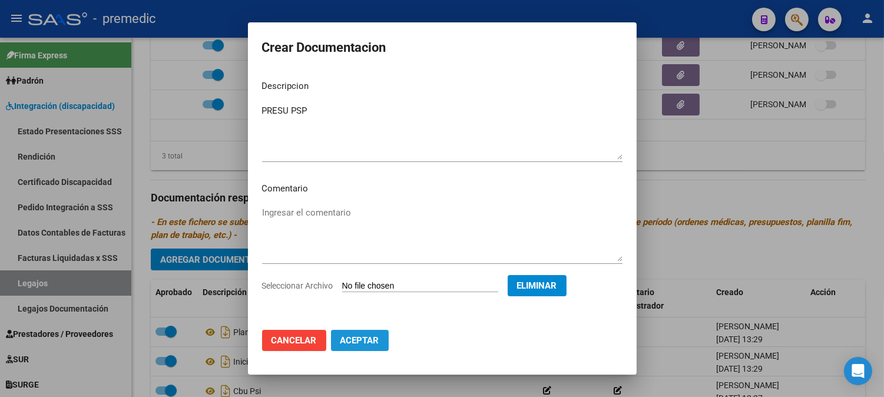
click at [376, 334] on button "Aceptar" at bounding box center [360, 340] width 58 height 21
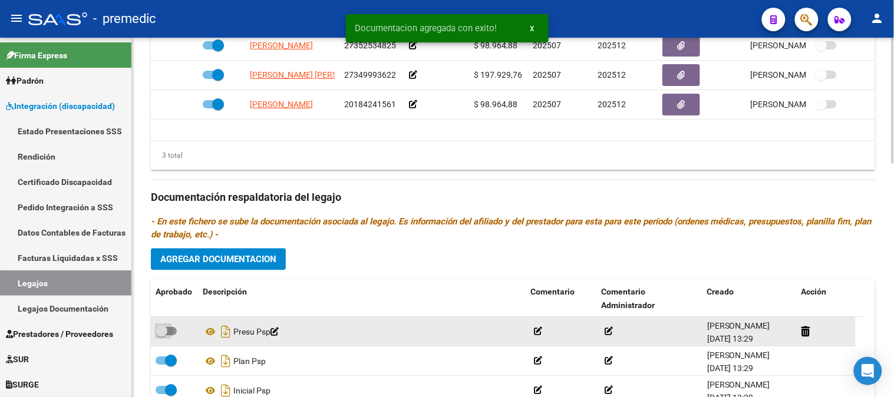
click at [169, 331] on span at bounding box center [166, 332] width 21 height 8
click at [161, 336] on input "checkbox" at bounding box center [161, 336] width 1 height 1
checkbox input "true"
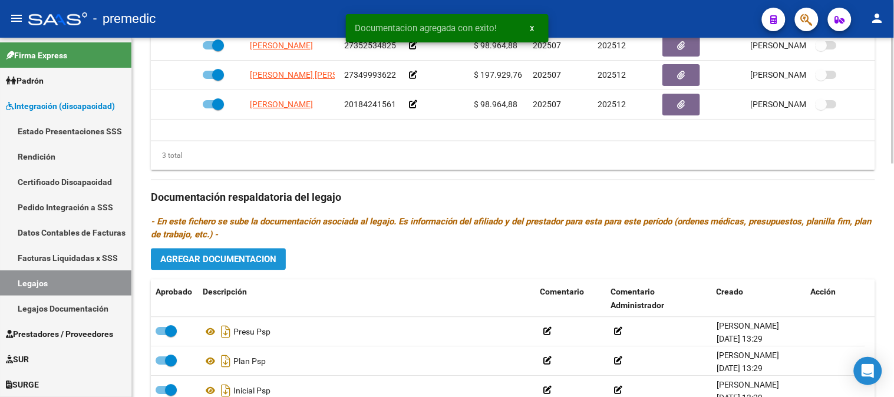
click at [256, 259] on span "Agregar Documentacion" at bounding box center [218, 260] width 116 height 11
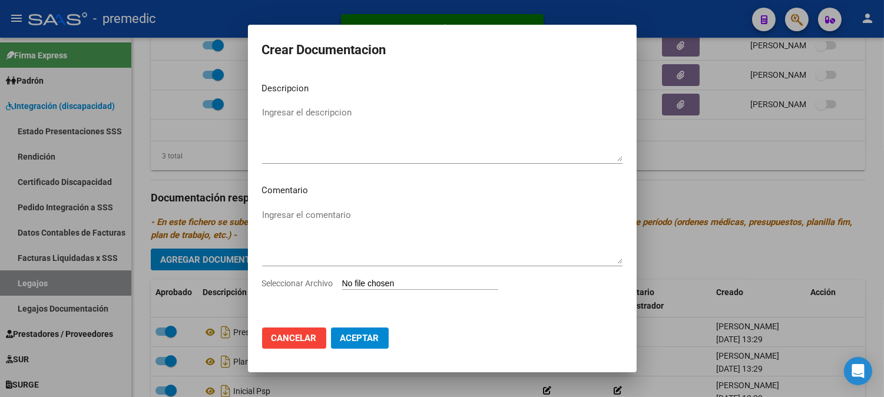
click at [368, 286] on input "Seleccionar Archivo" at bounding box center [420, 284] width 156 height 11
type input "C:\fakepath\DATOS DEL PRESTADOR PSP.pdf"
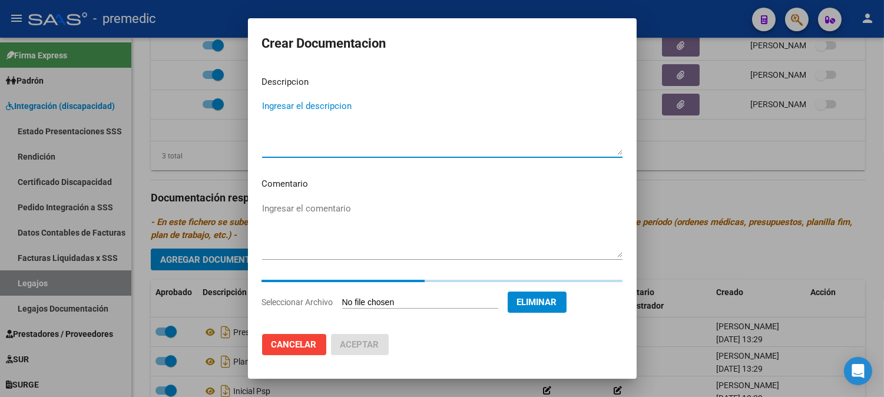
click at [478, 100] on textarea "Ingresar el descripcion" at bounding box center [442, 127] width 361 height 55
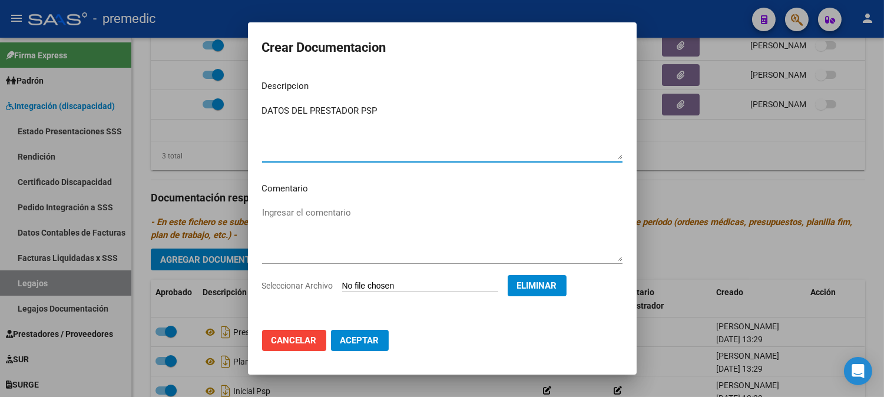
type textarea "DATOS DEL PRESTADOR PSP"
click at [366, 346] on button "Aceptar" at bounding box center [360, 340] width 58 height 21
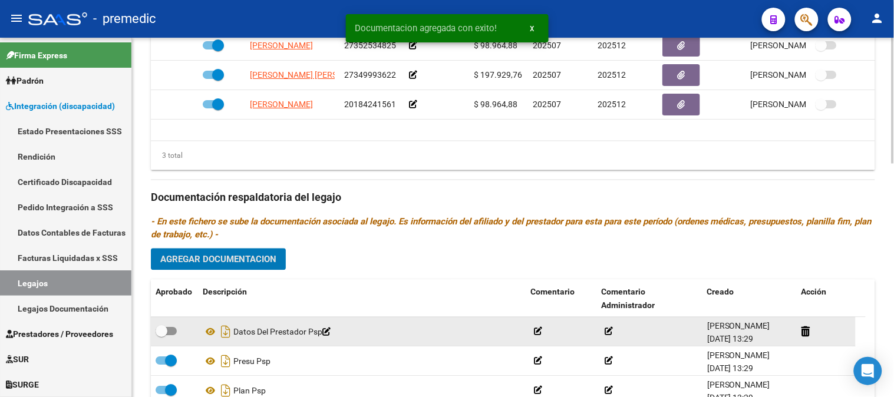
click at [168, 338] on label at bounding box center [166, 332] width 21 height 14
click at [161, 336] on input "checkbox" at bounding box center [161, 336] width 1 height 1
checkbox input "true"
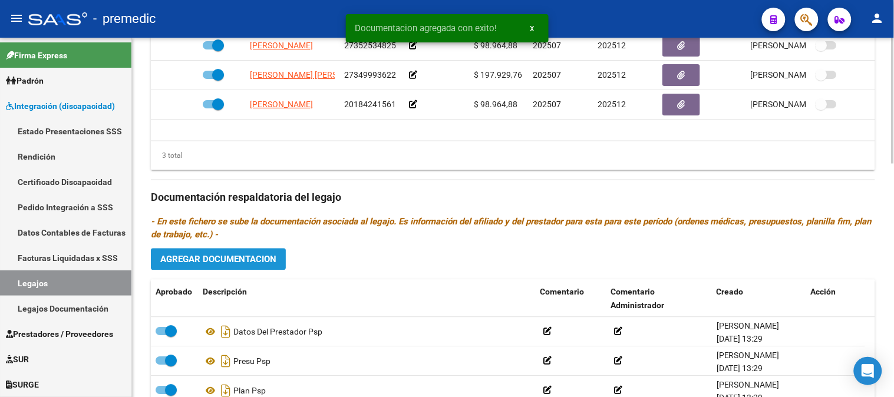
click at [258, 257] on span "Agregar Documentacion" at bounding box center [218, 260] width 116 height 11
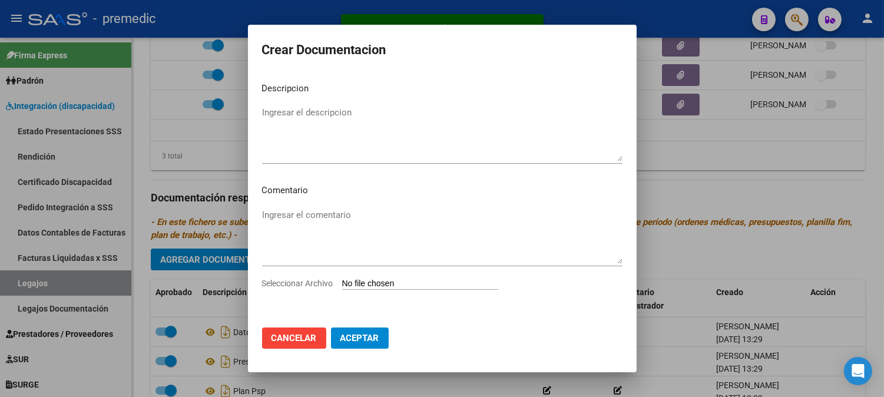
click at [366, 283] on input "Seleccionar Archivo" at bounding box center [420, 284] width 156 height 11
type input "C:\fakepath\CBU PSP.pdf"
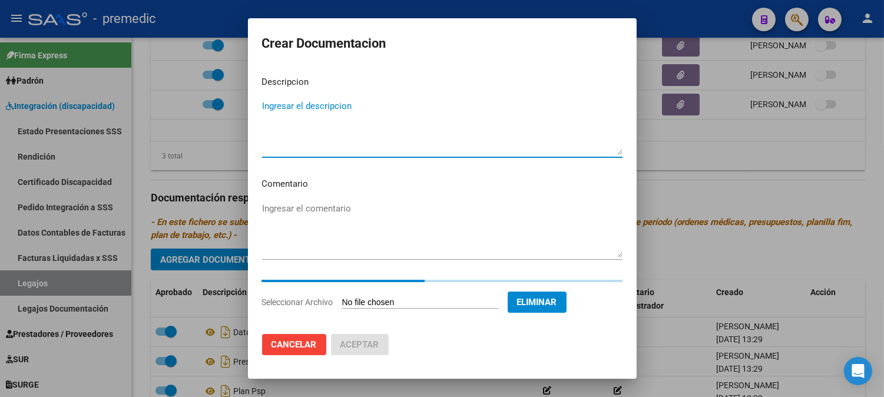
click at [410, 114] on textarea "Ingresar el descripcion" at bounding box center [442, 127] width 361 height 55
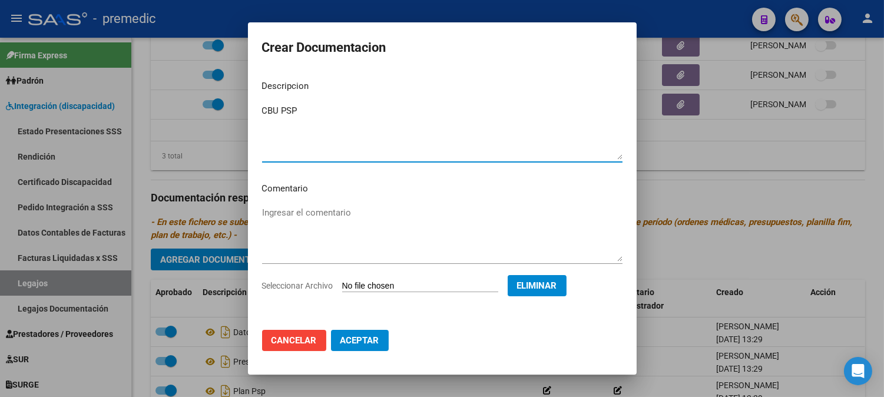
type textarea "CBU PSP"
click at [368, 338] on span "Aceptar" at bounding box center [360, 340] width 39 height 11
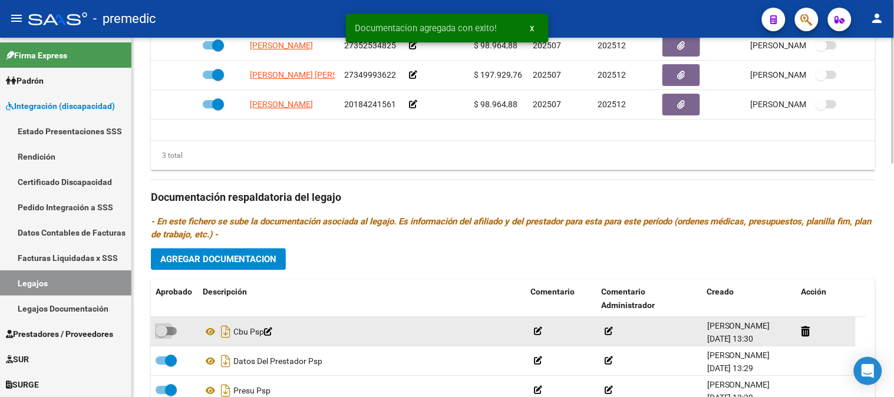
click at [171, 334] on span at bounding box center [166, 332] width 21 height 8
click at [161, 336] on input "checkbox" at bounding box center [161, 336] width 1 height 1
checkbox input "true"
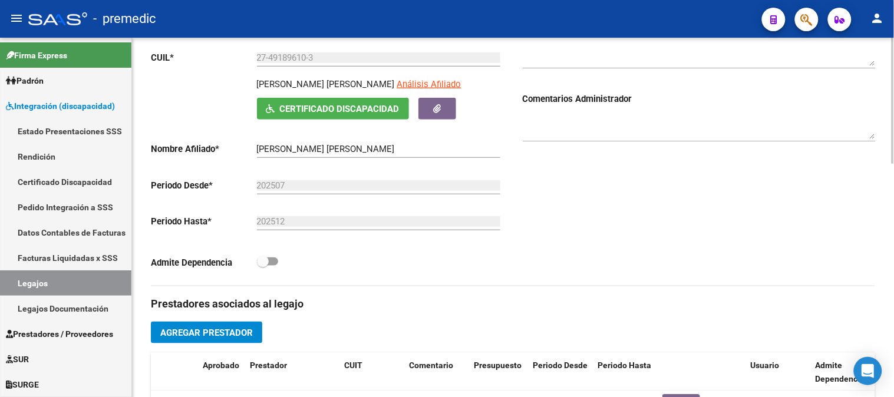
click at [893, 151] on div at bounding box center [893, 217] width 3 height 359
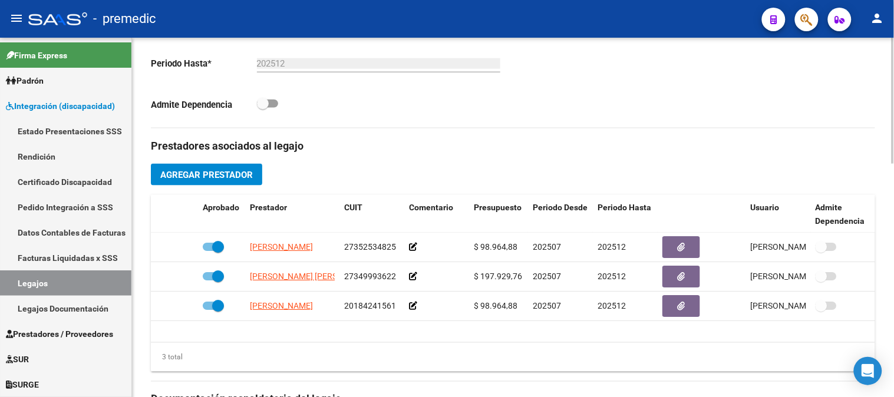
scroll to position [372, 0]
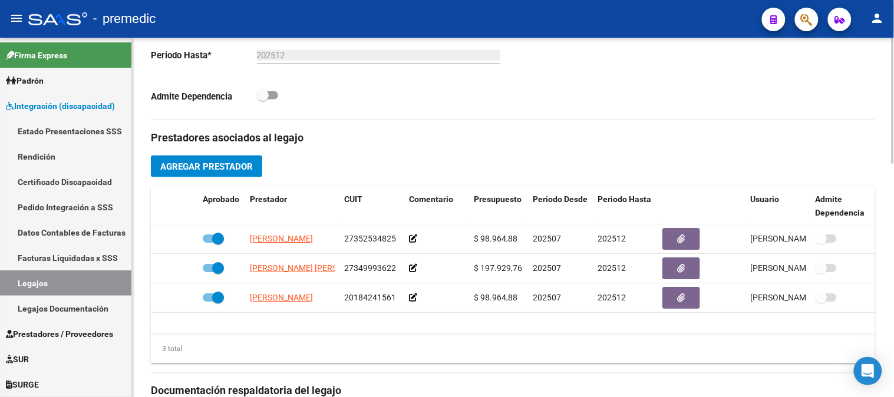
click at [893, 268] on div at bounding box center [893, 232] width 3 height 126
click at [231, 168] on span "Agregar Prestador" at bounding box center [206, 166] width 93 height 11
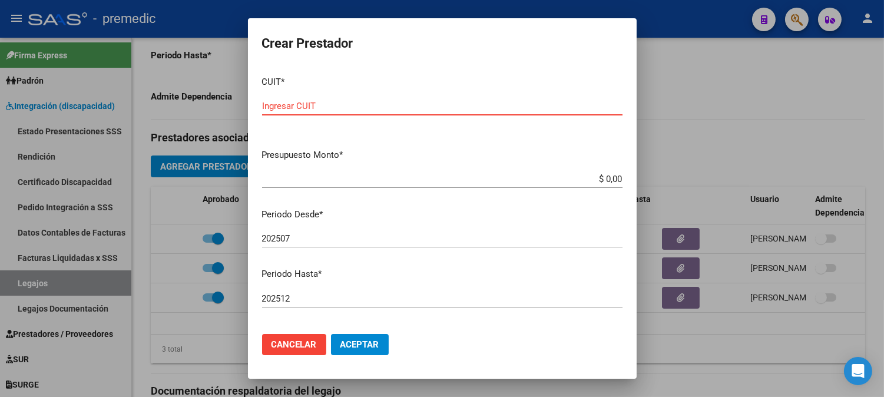
paste input "30-63712483-4"
type input "30-63712483-4"
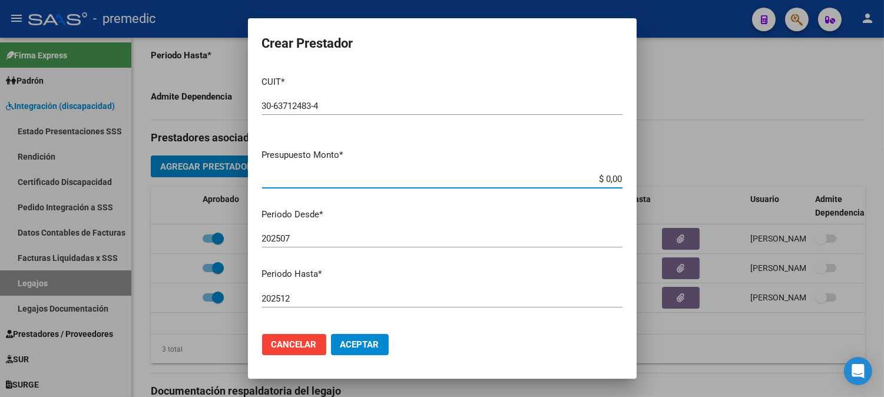
click at [600, 177] on input "$ 0,00" at bounding box center [442, 179] width 361 height 11
paste input "475830.35"
type input "$ 475.830,35"
click at [363, 342] on span "Aceptar" at bounding box center [360, 344] width 39 height 11
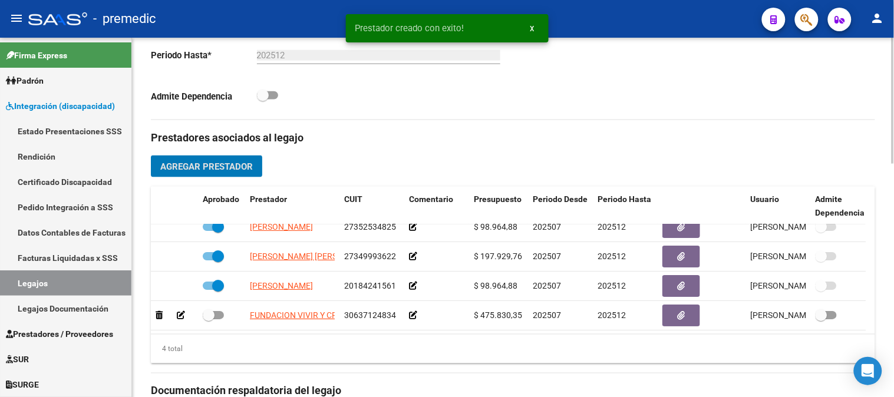
scroll to position [22, 0]
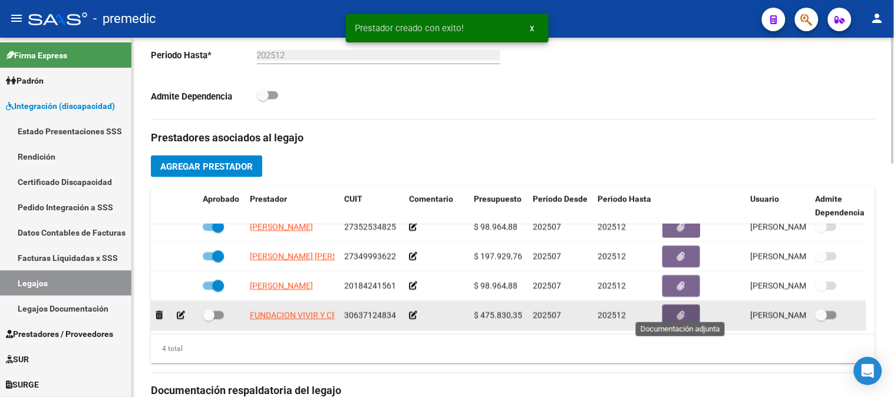
click at [679, 311] on span "button" at bounding box center [682, 316] width 8 height 11
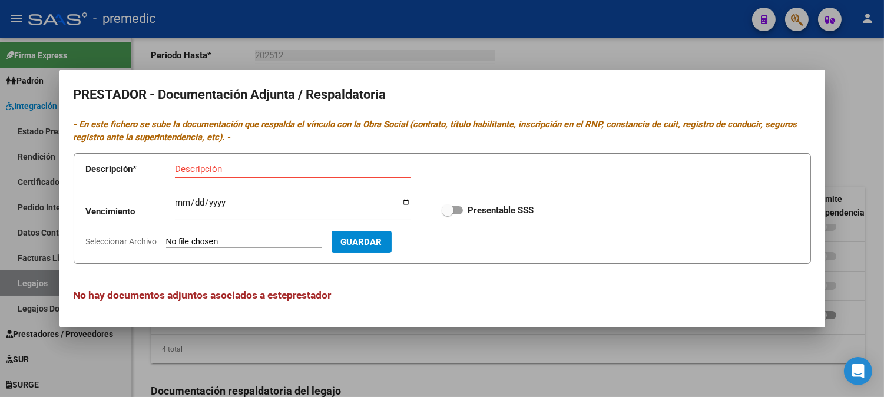
click at [208, 244] on input "Seleccionar Archivo" at bounding box center [244, 242] width 156 height 11
type input "C:\fakepath\DATOS DEL PRESTADOR MAIE.pdf"
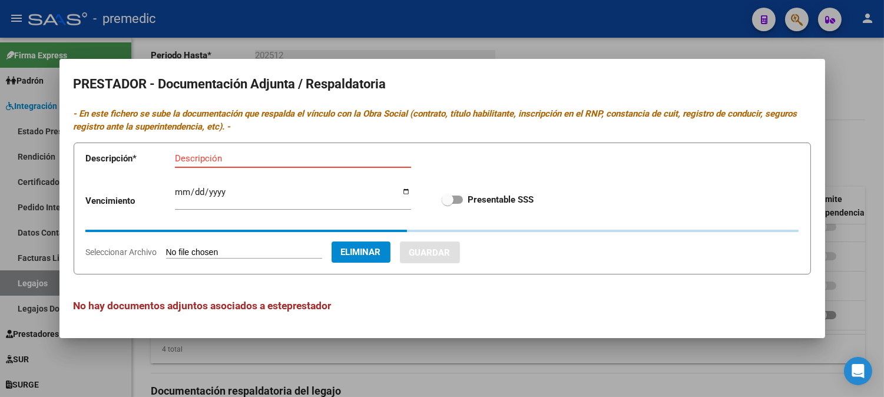
click at [272, 160] on input "Descripción" at bounding box center [293, 158] width 236 height 11
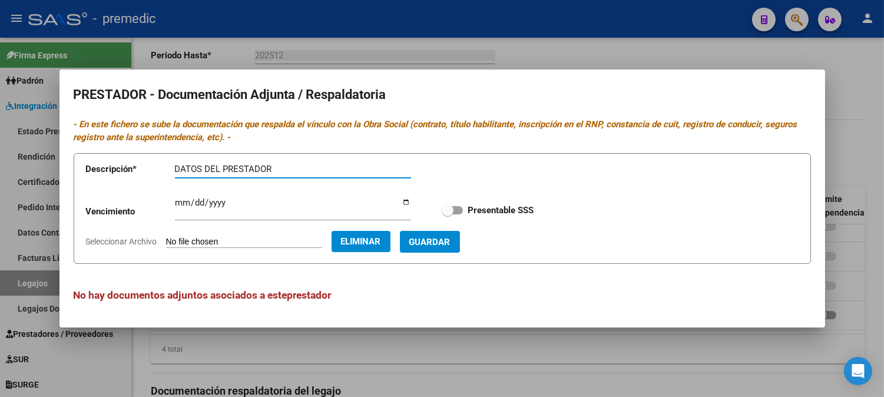
type input "DATOS DEL PRESTADOR"
click at [457, 204] on label "Presentable SSS" at bounding box center [488, 210] width 92 height 14
click at [448, 214] on input "Presentable SSS" at bounding box center [447, 214] width 1 height 1
checkbox input "true"
click at [458, 231] on button "Guardar" at bounding box center [430, 242] width 60 height 22
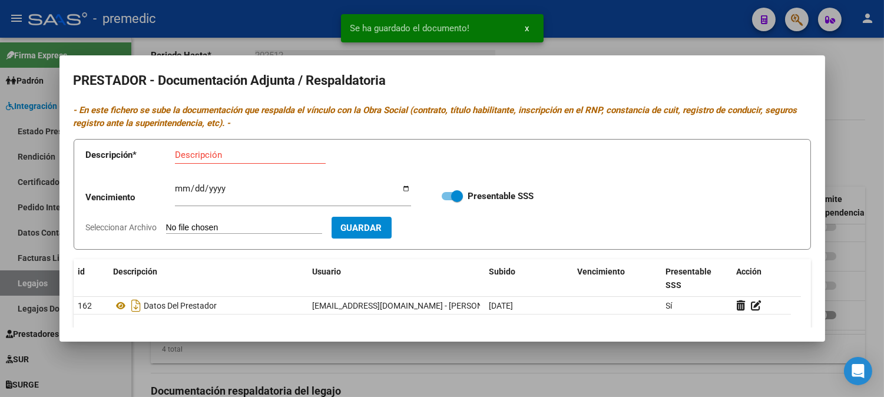
click at [244, 227] on input "Seleccionar Archivo" at bounding box center [244, 228] width 156 height 11
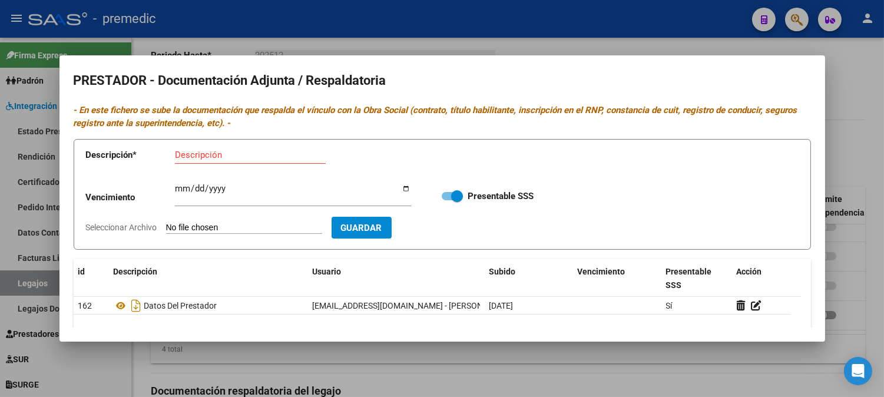
type input "C:\fakepath\CBU MAIE.pdf"
click at [248, 148] on div "Descripción" at bounding box center [250, 155] width 151 height 18
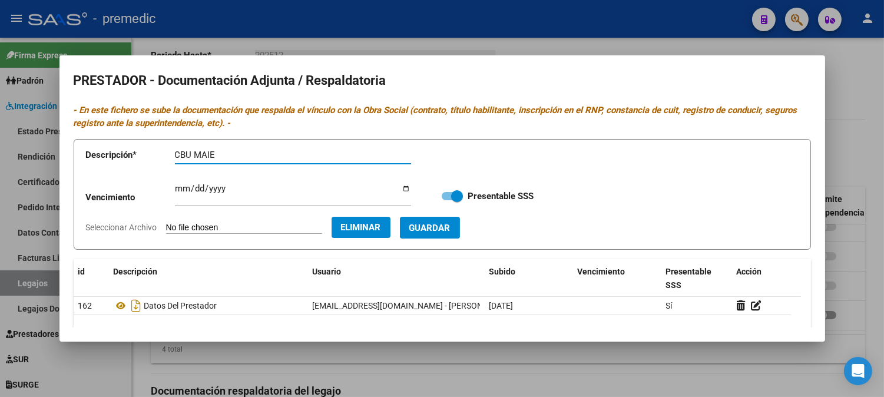
type input "CBU MAIE"
click at [442, 230] on span "Guardar" at bounding box center [430, 228] width 41 height 11
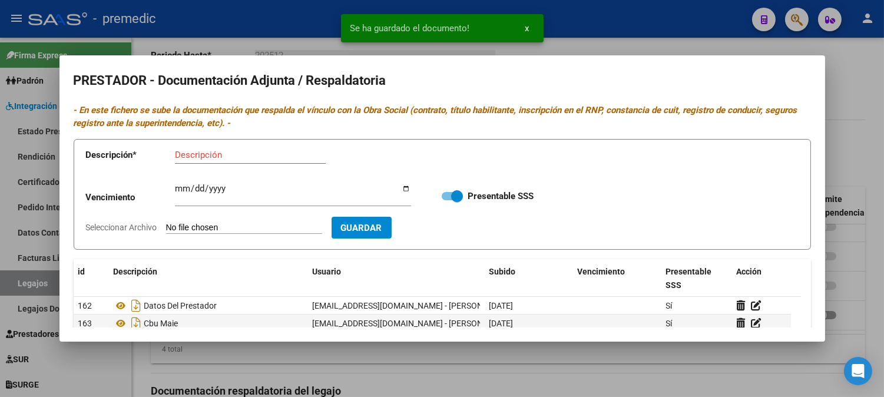
click at [873, 131] on div at bounding box center [442, 198] width 884 height 397
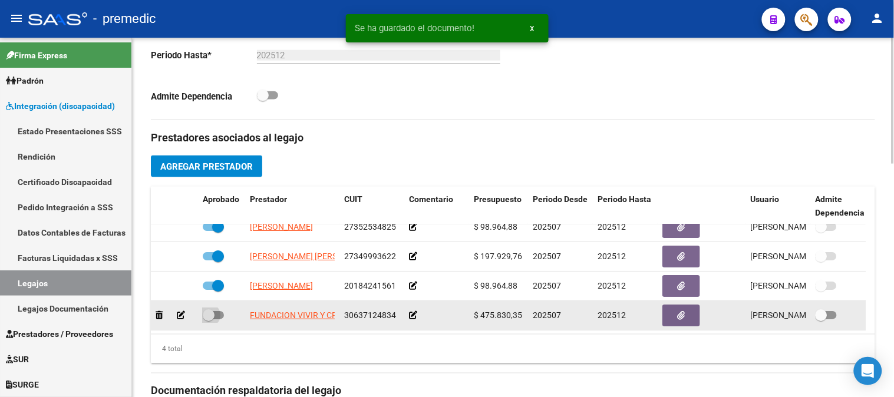
click at [219, 311] on span at bounding box center [213, 315] width 21 height 8
click at [209, 319] on input "checkbox" at bounding box center [208, 319] width 1 height 1
checkbox input "true"
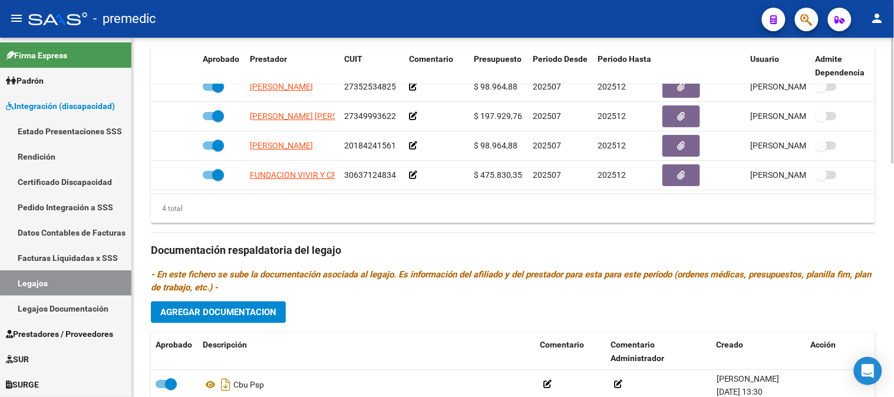
scroll to position [537, 0]
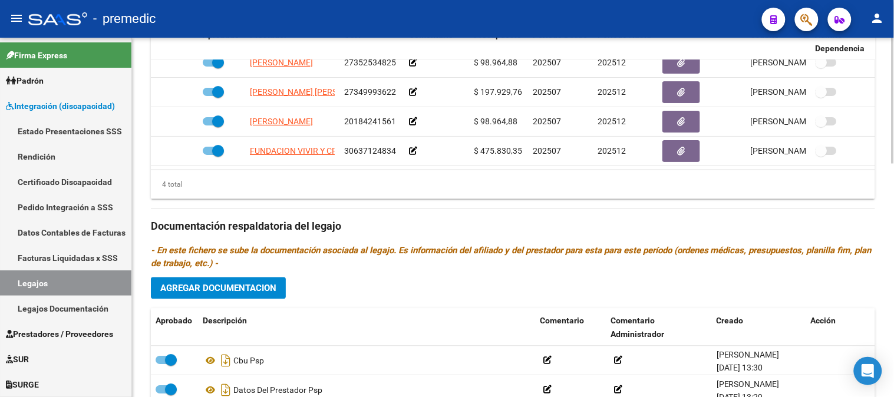
click at [890, 274] on div "arrow_back Editar 48 save Guardar cambios delete Eliminar Legajo de Integración…" at bounding box center [514, 12] width 765 height 1022
click at [280, 291] on button "Agregar Documentacion" at bounding box center [218, 289] width 135 height 22
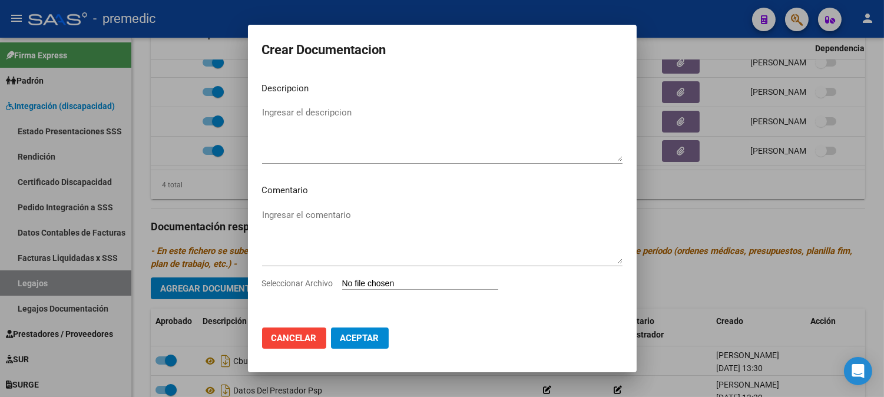
click at [404, 280] on input "Seleccionar Archivo" at bounding box center [420, 284] width 156 height 11
type input "C:\fakepath\INICIAL MAIE.pdf"
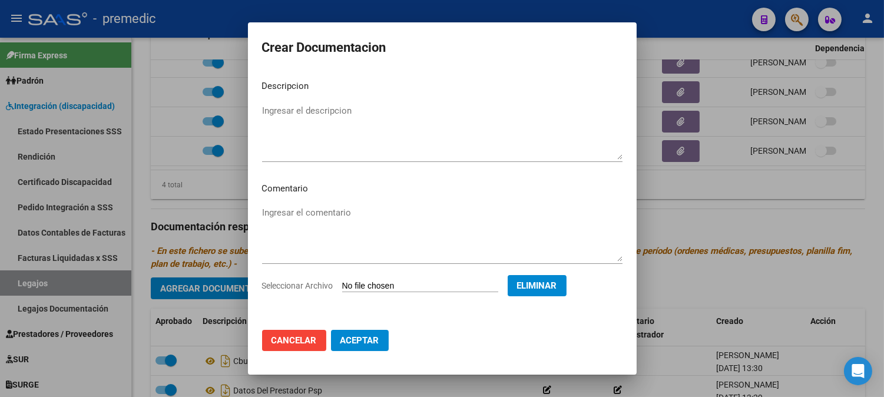
click at [408, 115] on textarea "Ingresar el descripcion" at bounding box center [442, 131] width 361 height 55
type textarea "INICIAL MAIE"
click at [355, 338] on span "Aceptar" at bounding box center [360, 340] width 39 height 11
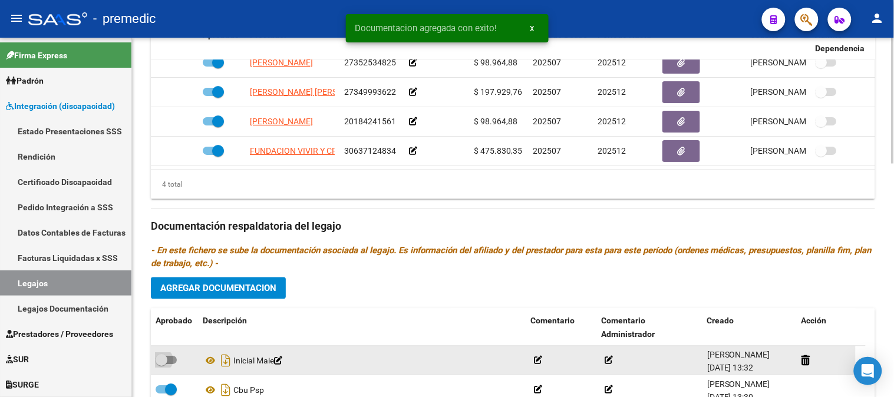
click at [173, 362] on span at bounding box center [166, 360] width 21 height 8
click at [161, 365] on input "checkbox" at bounding box center [161, 365] width 1 height 1
checkbox input "true"
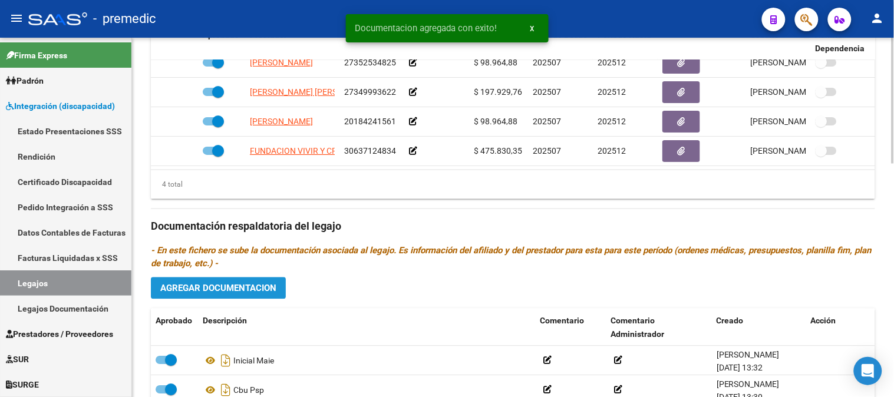
click at [262, 290] on span "Agregar Documentacion" at bounding box center [218, 288] width 116 height 11
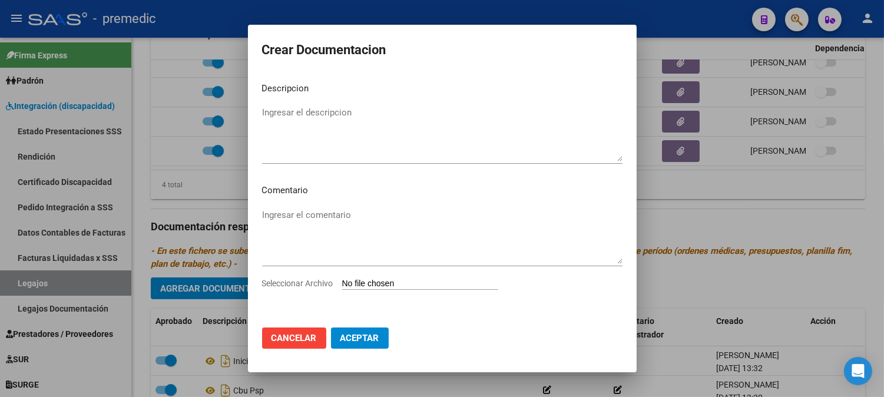
click at [375, 283] on input "Seleccionar Archivo" at bounding box center [420, 284] width 156 height 11
type input "C:\fakepath\PLAN MAIE.pdf"
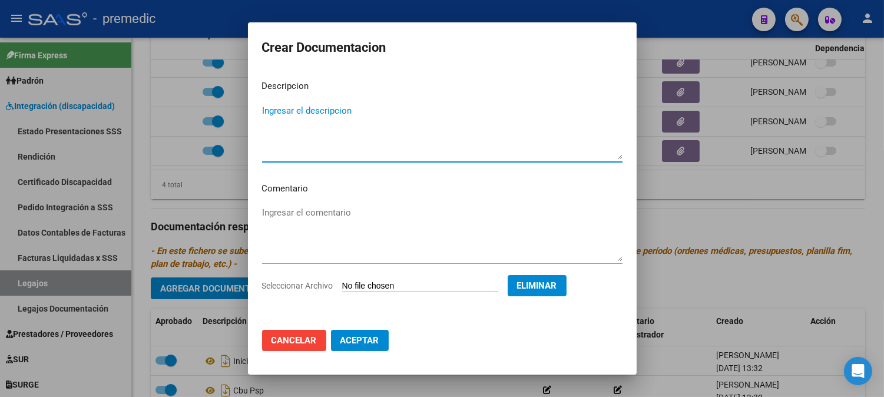
click at [440, 117] on textarea "Ingresar el descripcion" at bounding box center [442, 131] width 361 height 55
type textarea "PLAN MAIE"
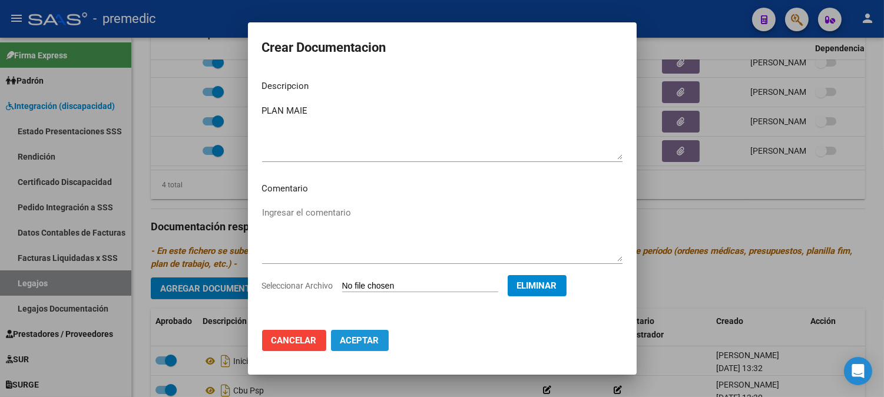
click at [370, 332] on button "Aceptar" at bounding box center [360, 340] width 58 height 21
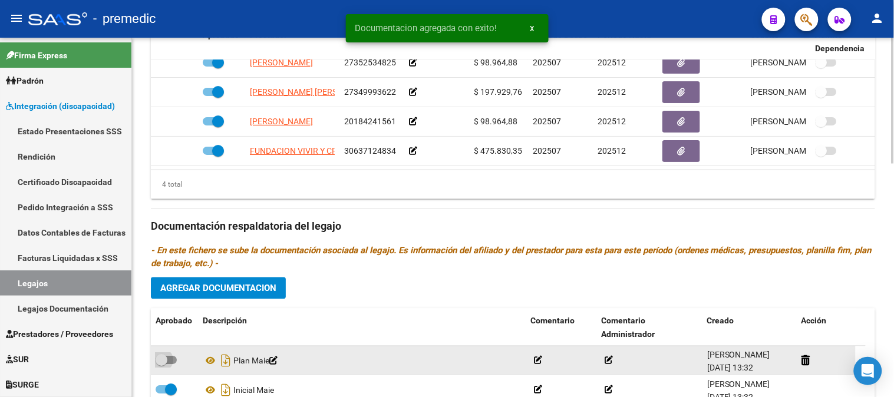
click at [175, 361] on span at bounding box center [166, 360] width 21 height 8
click at [161, 365] on input "checkbox" at bounding box center [161, 365] width 1 height 1
checkbox input "true"
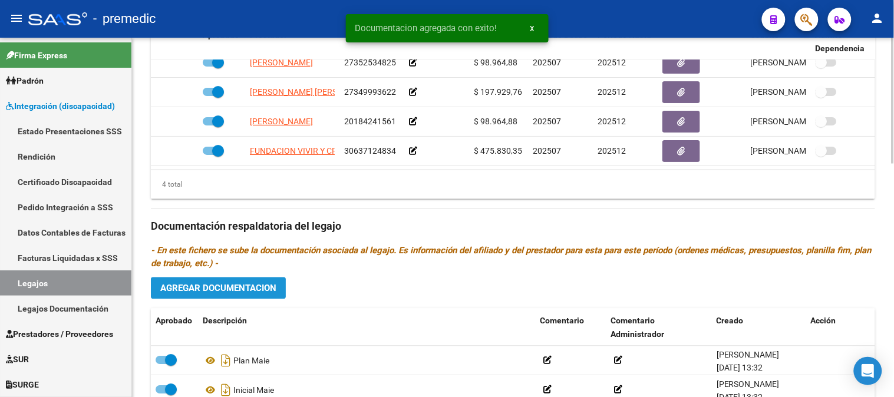
click at [269, 281] on button "Agregar Documentacion" at bounding box center [218, 289] width 135 height 22
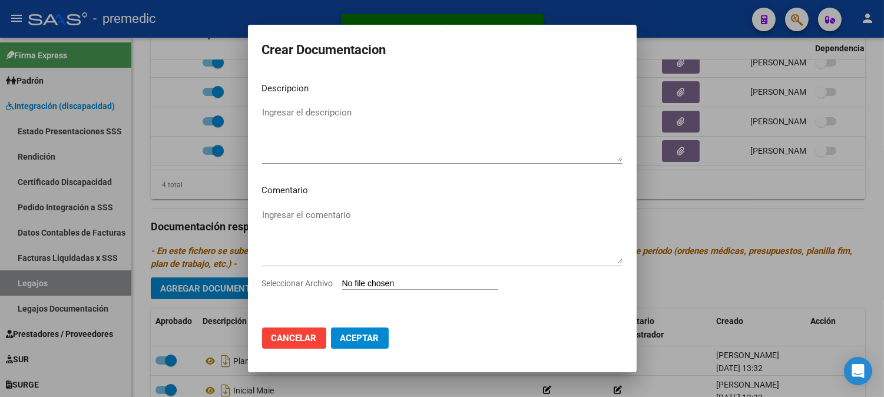
click at [380, 277] on div "Seleccionar Archivo" at bounding box center [442, 288] width 361 height 22
click at [381, 284] on input "Seleccionar Archivo" at bounding box center [420, 284] width 156 height 11
type input "C:\fakepath\PRESU MAIE.pdf"
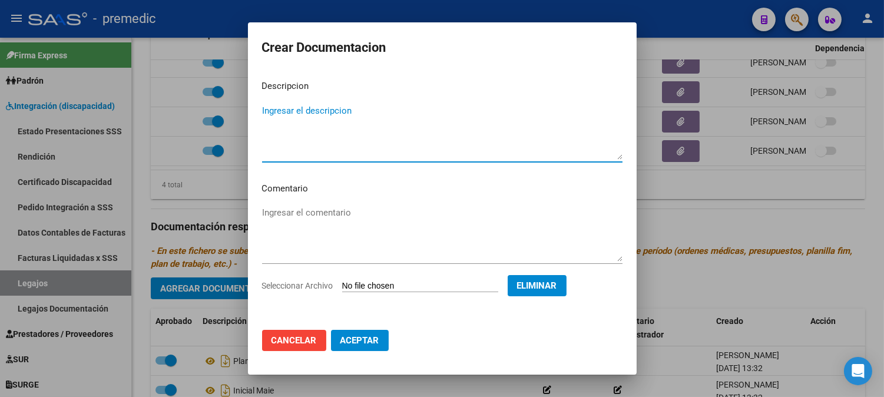
click at [419, 115] on textarea "Ingresar el descripcion" at bounding box center [442, 131] width 361 height 55
type textarea "PRESU MAIE"
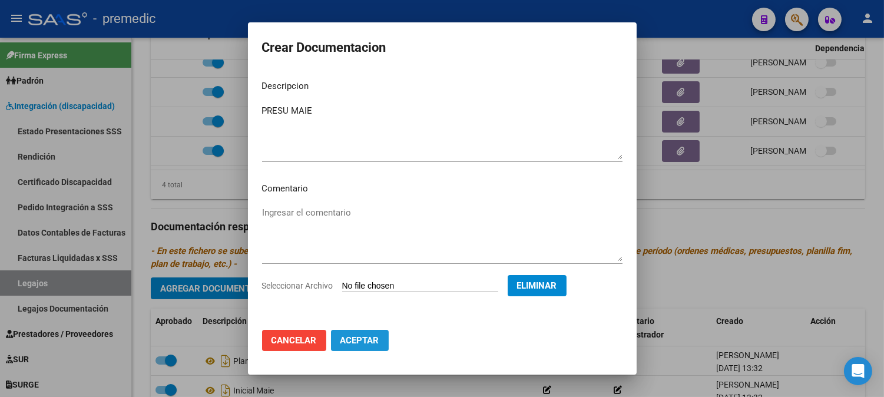
click at [367, 334] on button "Aceptar" at bounding box center [360, 340] width 58 height 21
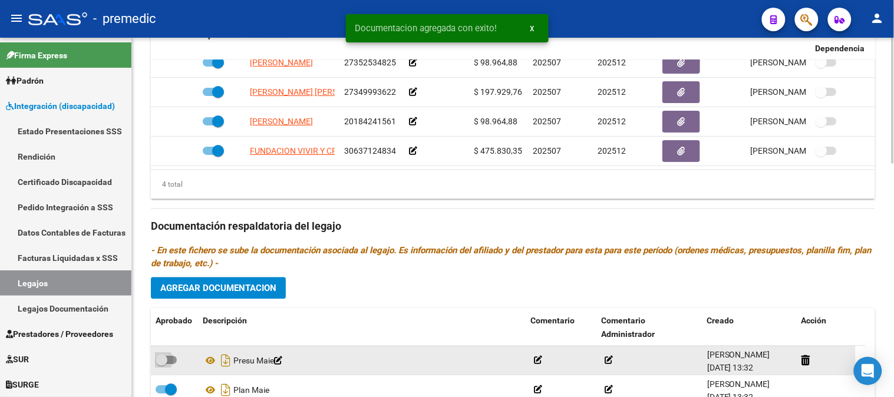
click at [169, 361] on span at bounding box center [166, 360] width 21 height 8
click at [161, 365] on input "checkbox" at bounding box center [161, 365] width 1 height 1
checkbox input "true"
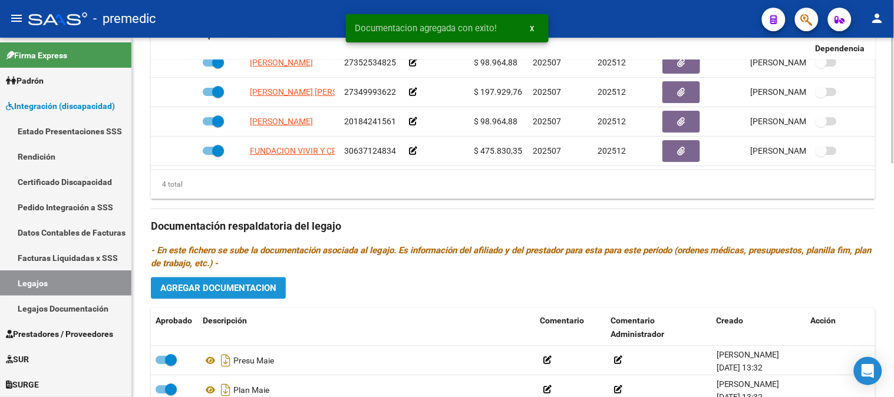
click at [253, 299] on button "Agregar Documentacion" at bounding box center [218, 289] width 135 height 22
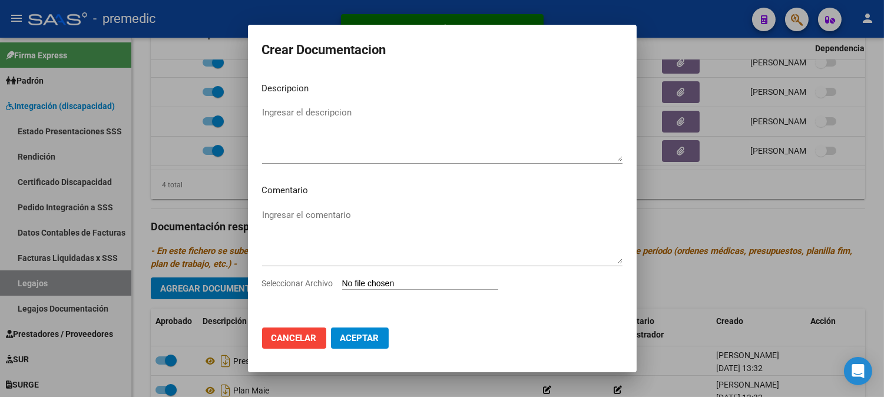
click at [373, 281] on input "Seleccionar Archivo" at bounding box center [420, 284] width 156 height 11
type input "C:\fakepath\ADECUACION.pdf"
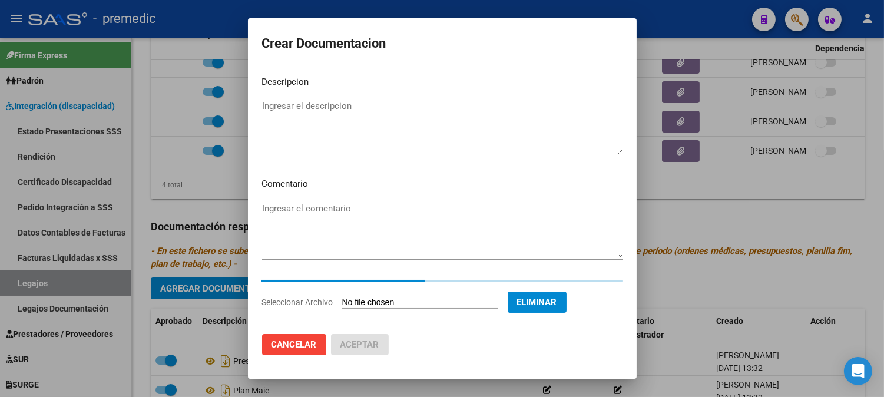
click at [416, 102] on div "Ingresar el descripcion" at bounding box center [442, 127] width 361 height 60
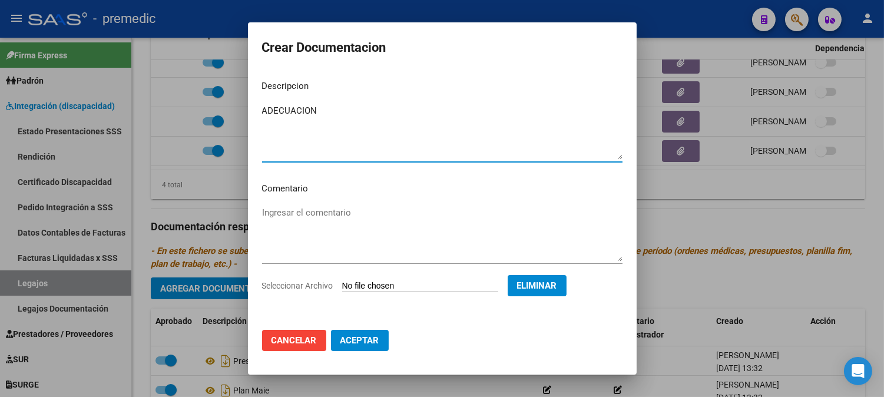
type textarea "ADECUACION"
click at [378, 333] on button "Aceptar" at bounding box center [360, 340] width 58 height 21
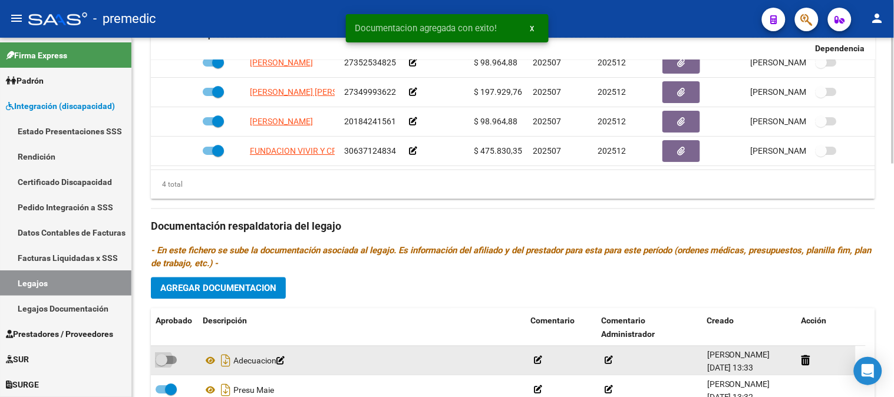
click at [171, 361] on span at bounding box center [166, 360] width 21 height 8
click at [161, 365] on input "checkbox" at bounding box center [161, 365] width 1 height 1
checkbox input "true"
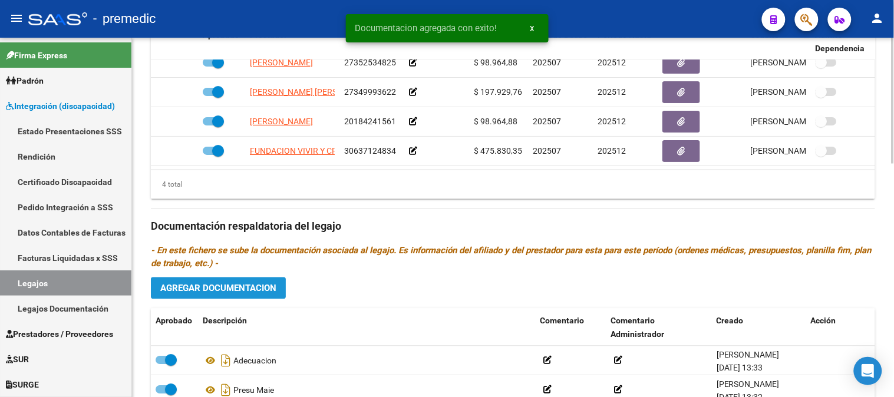
click at [250, 290] on span "Agregar Documentacion" at bounding box center [218, 288] width 116 height 11
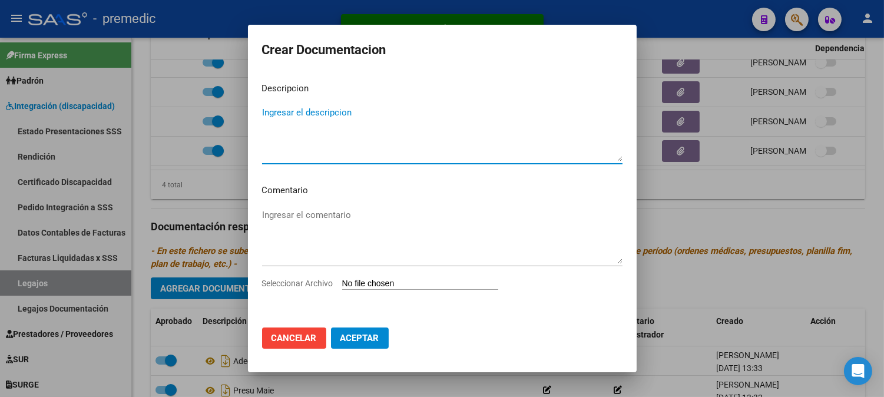
click at [397, 278] on app-file-uploader "Seleccionar Archivo" at bounding box center [385, 283] width 246 height 11
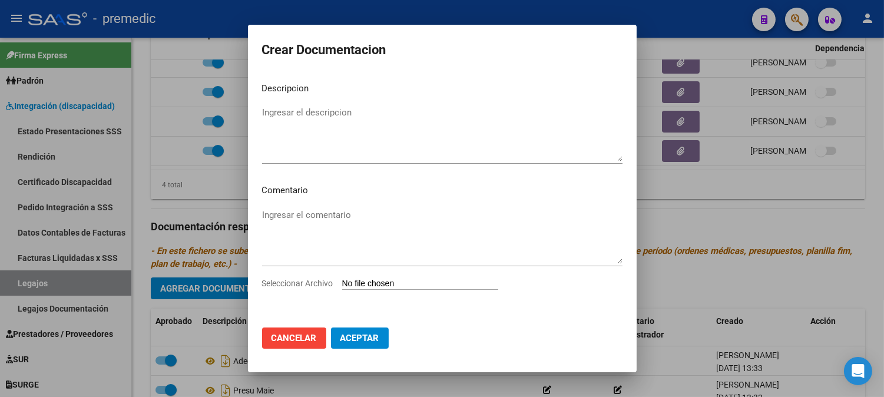
click at [397, 285] on input "Seleccionar Archivo" at bounding box center [420, 284] width 156 height 11
type input "C:\fakepath\PRESU MAIE.pdf"
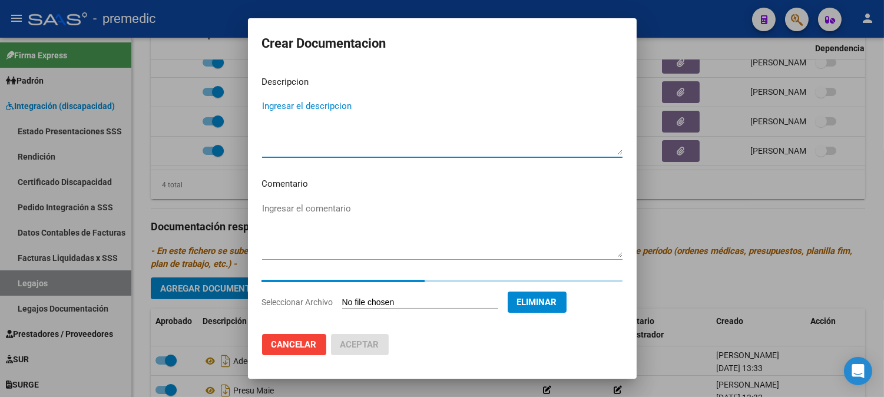
click at [422, 109] on textarea "Ingresar el descripcion" at bounding box center [442, 127] width 361 height 55
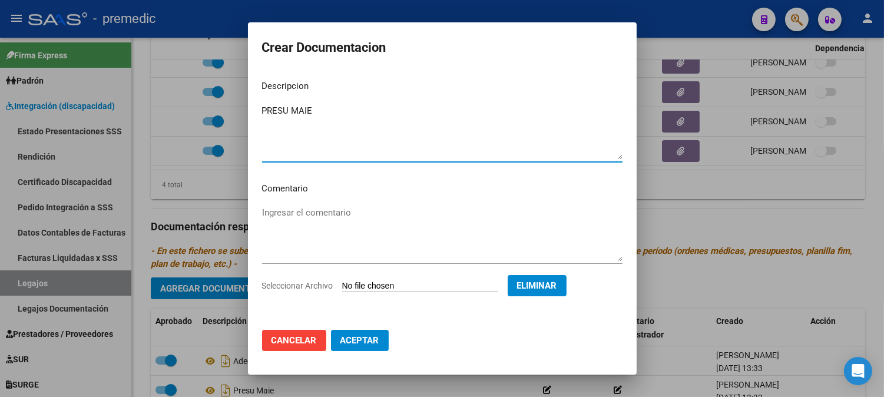
type textarea "PRESU MAIE"
click at [359, 354] on mat-dialog-actions "Cancelar Aceptar" at bounding box center [442, 341] width 361 height 40
click at [357, 338] on span "Aceptar" at bounding box center [360, 340] width 39 height 11
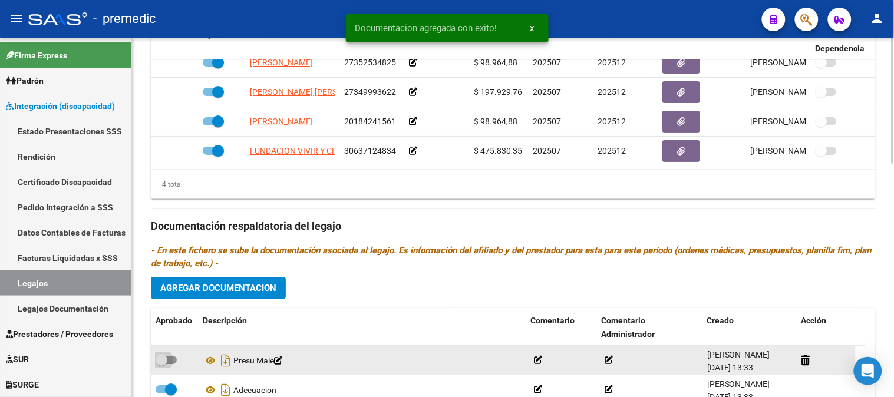
click at [171, 360] on span at bounding box center [166, 360] width 21 height 8
click at [161, 365] on input "checkbox" at bounding box center [161, 365] width 1 height 1
checkbox input "true"
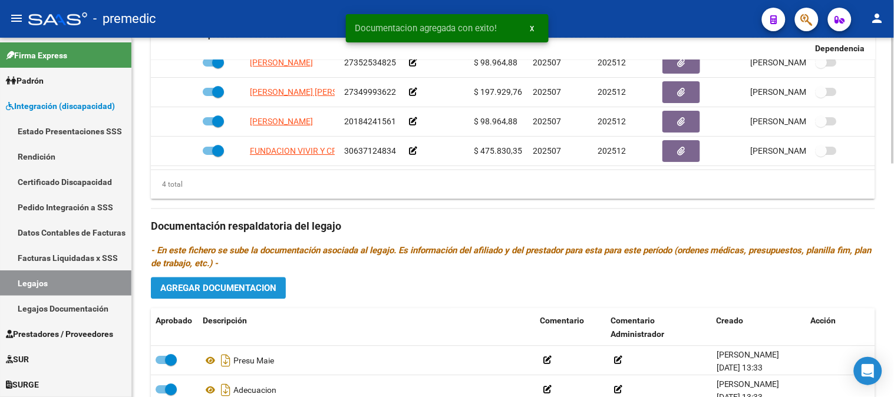
click at [236, 294] on span "Agregar Documentacion" at bounding box center [218, 288] width 116 height 11
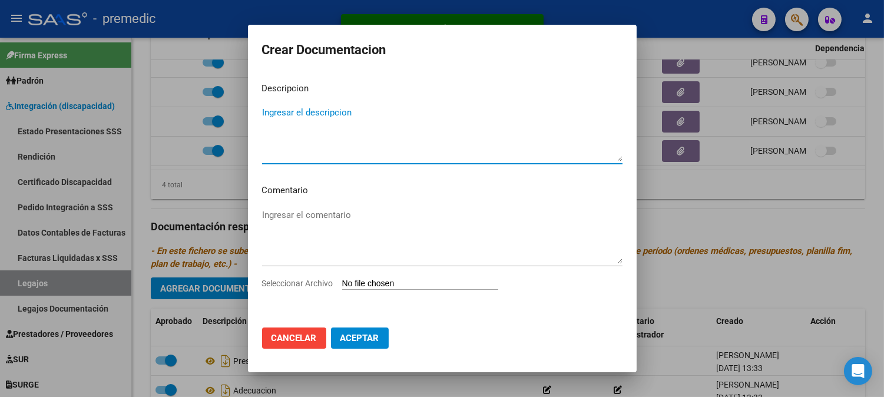
click at [318, 125] on textarea "Ingresar el descripcion" at bounding box center [442, 133] width 361 height 55
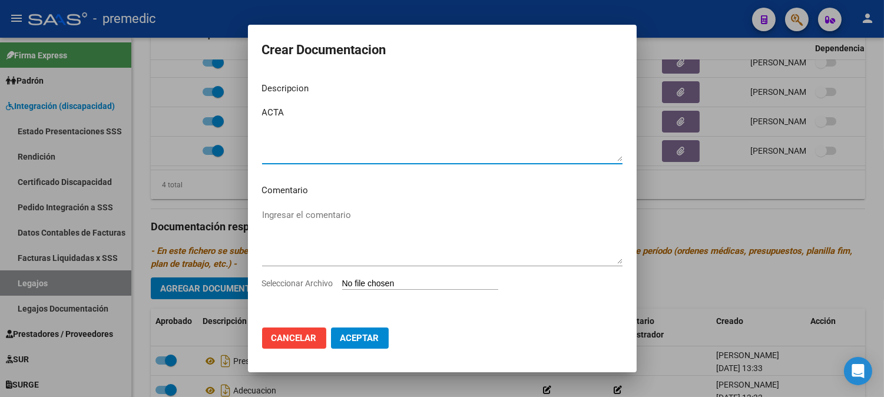
type textarea "ACTA"
click at [369, 279] on input "Seleccionar Archivo" at bounding box center [420, 284] width 156 height 11
type input "C:\fakepath\ACTA.pdf"
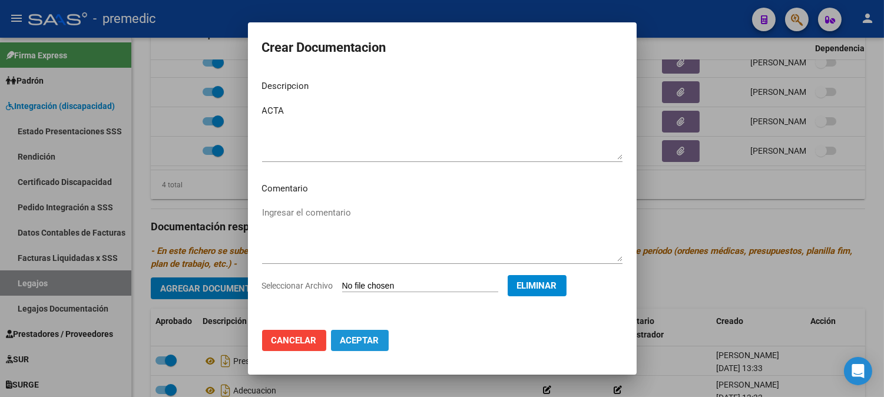
click at [374, 339] on span "Aceptar" at bounding box center [360, 340] width 39 height 11
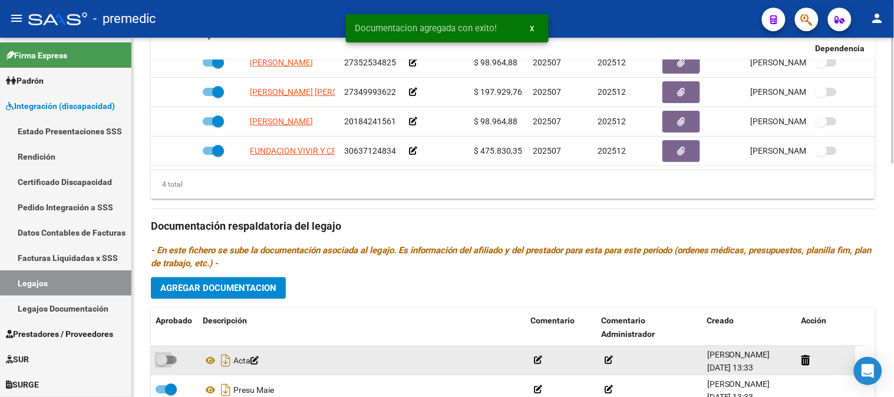
click at [171, 364] on span at bounding box center [166, 360] width 21 height 8
click at [161, 365] on input "checkbox" at bounding box center [161, 365] width 1 height 1
checkbox input "true"
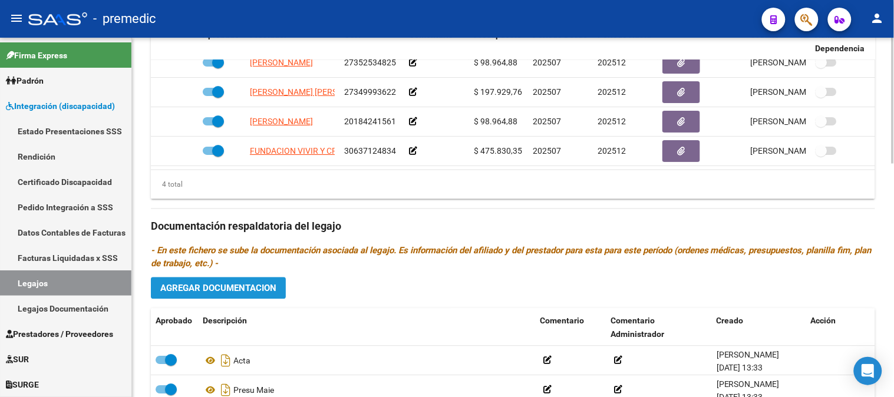
click at [252, 292] on span "Agregar Documentacion" at bounding box center [218, 288] width 116 height 11
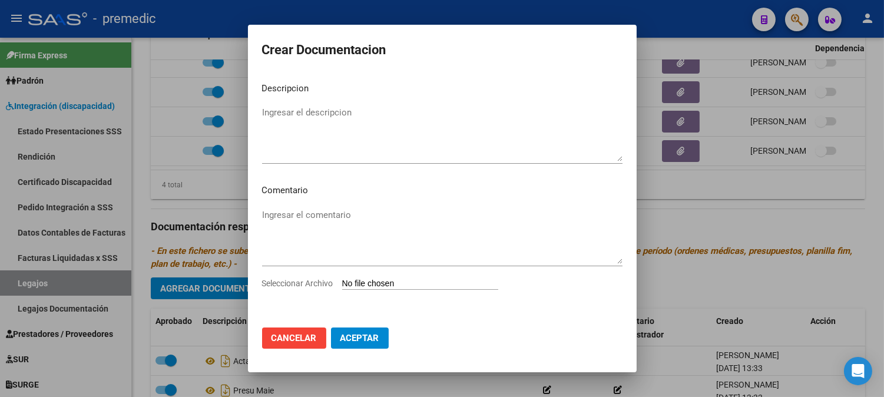
click at [376, 282] on input "Seleccionar Archivo" at bounding box center [420, 284] width 156 height 11
type input "C:\fakepath\DATOS DEL PRESTADOR MAIE.pdf"
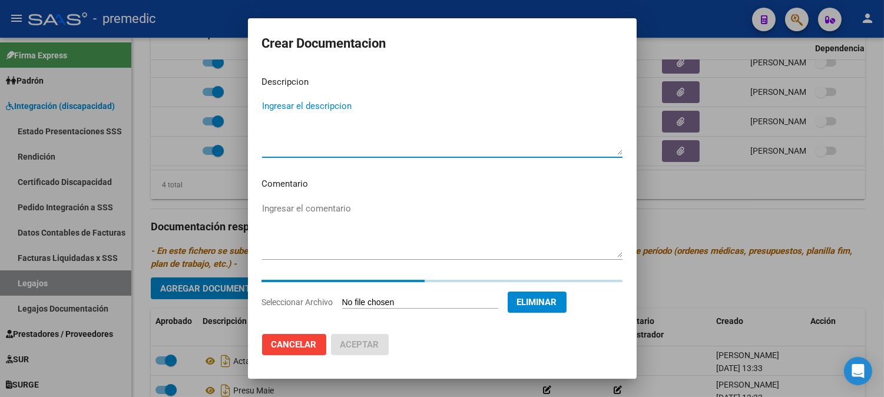
click at [450, 120] on textarea "Ingresar el descripcion" at bounding box center [442, 127] width 361 height 55
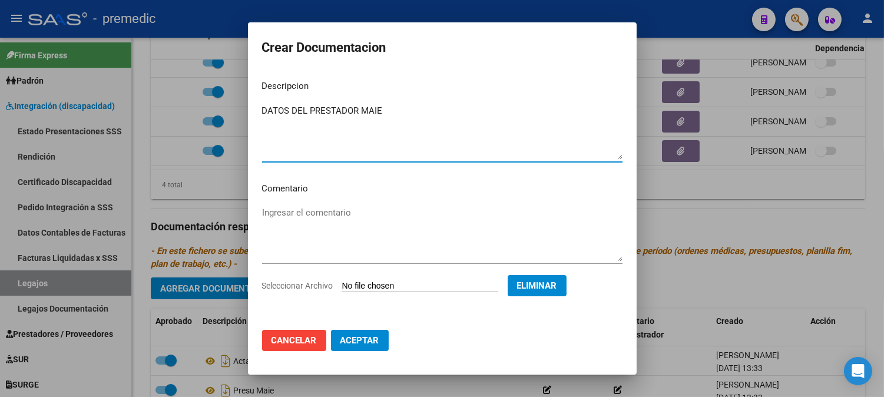
type textarea "DATOS DEL PRESTADOR MAIE"
click at [375, 342] on span "Aceptar" at bounding box center [360, 340] width 39 height 11
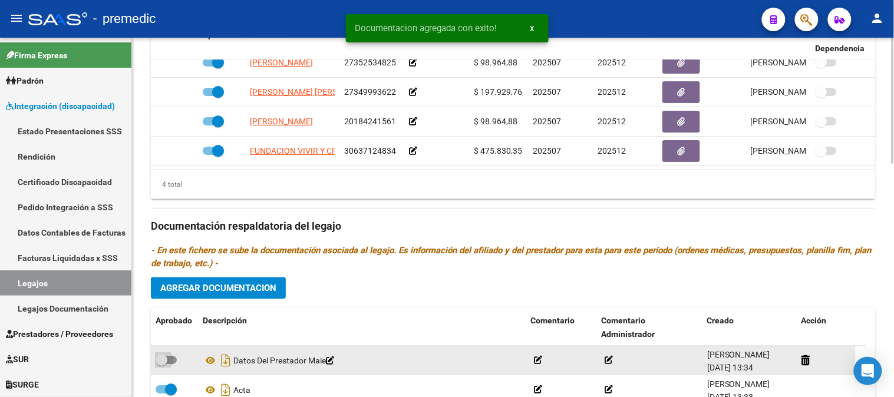
click at [171, 367] on label at bounding box center [166, 361] width 21 height 14
click at [161, 365] on input "checkbox" at bounding box center [161, 365] width 1 height 1
checkbox input "true"
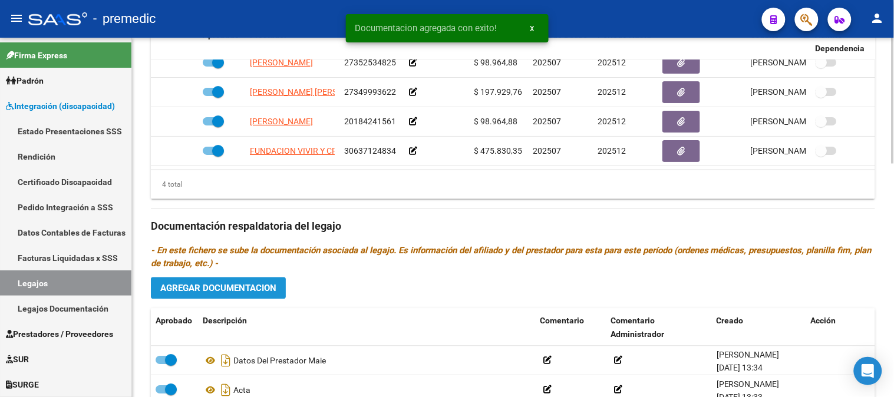
click at [247, 288] on span "Agregar Documentacion" at bounding box center [218, 288] width 116 height 11
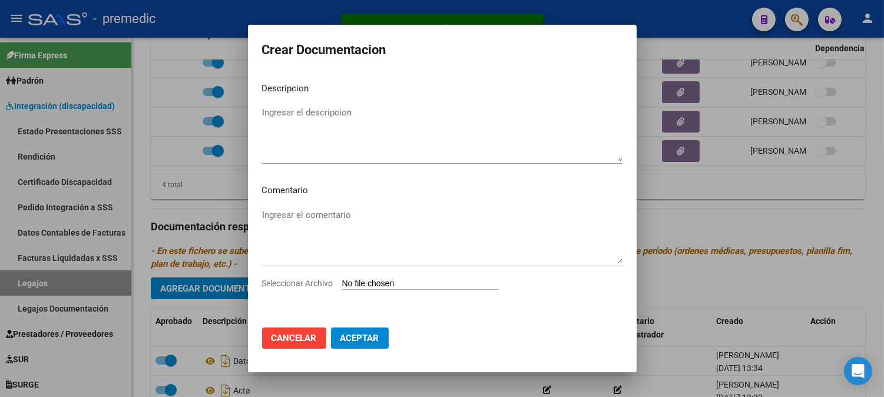
click at [379, 280] on input "Seleccionar Archivo" at bounding box center [420, 284] width 156 height 11
type input "C:\fakepath\CBU MAIE.pdf"
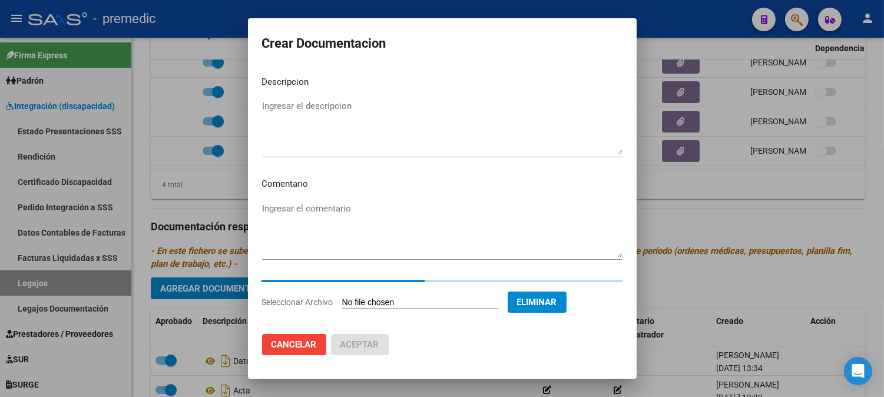
click at [447, 114] on textarea "Ingresar el descripcion" at bounding box center [442, 127] width 361 height 55
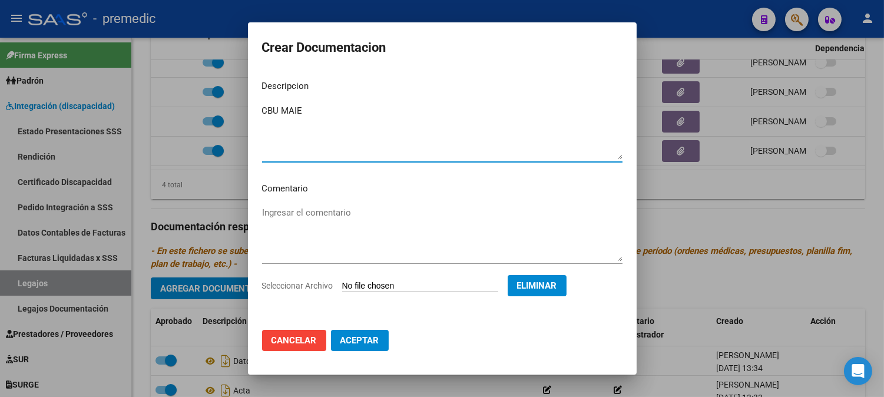
type textarea "CBU MAIE"
click at [375, 339] on span "Aceptar" at bounding box center [360, 340] width 39 height 11
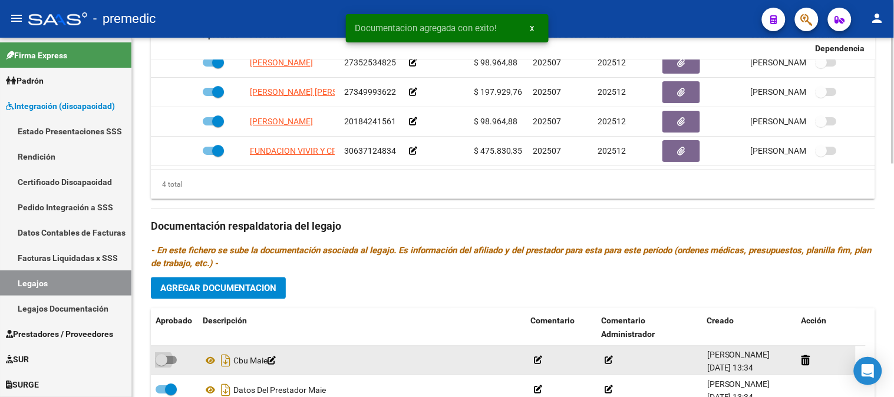
click at [164, 365] on span at bounding box center [162, 361] width 12 height 12
click at [161, 365] on input "checkbox" at bounding box center [161, 365] width 1 height 1
checkbox input "true"
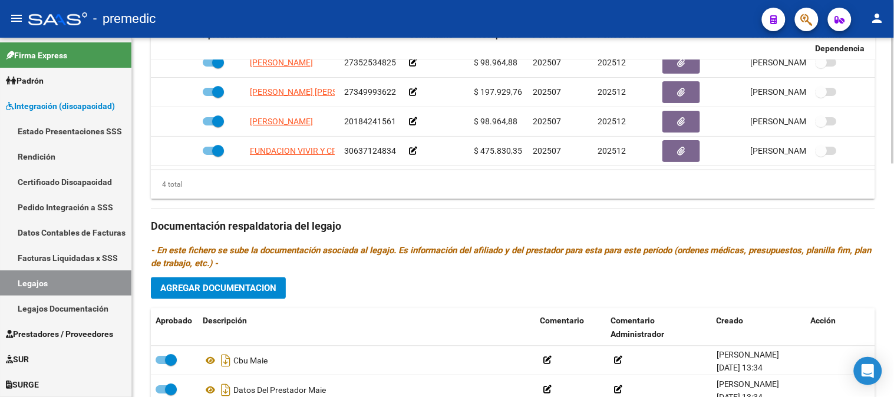
drag, startPoint x: 890, startPoint y: 243, endPoint x: 893, endPoint y: 303, distance: 60.2
click at [893, 303] on div "arrow_back Editar 48 save Guardar cambios delete Eliminar Legajo de Integración…" at bounding box center [514, 12] width 765 height 1022
click at [864, 292] on div "Prestadores asociados al legajo Agregar Prestador Aprobado Prestador CUIT Comen…" at bounding box center [513, 225] width 724 height 539
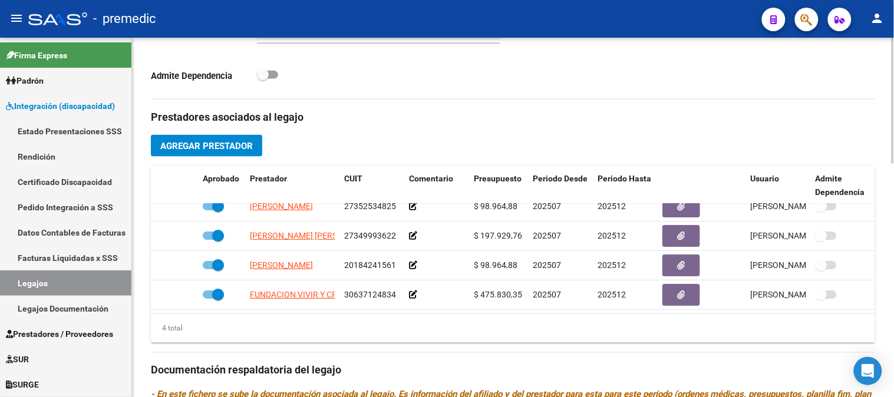
scroll to position [378, 0]
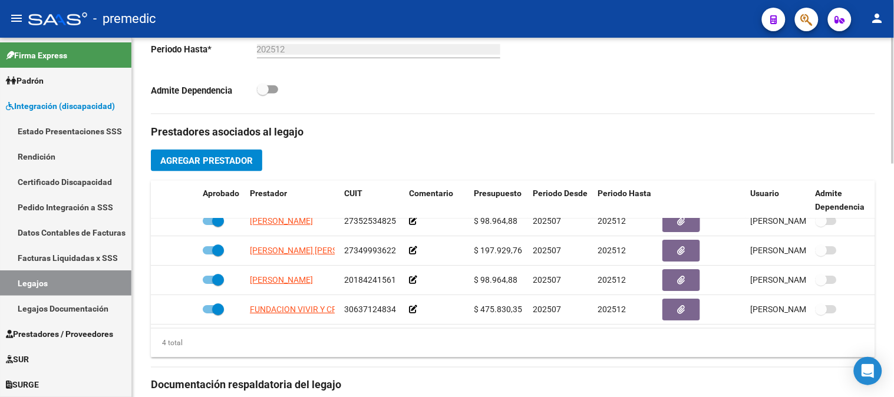
click at [893, 279] on div at bounding box center [893, 234] width 3 height 126
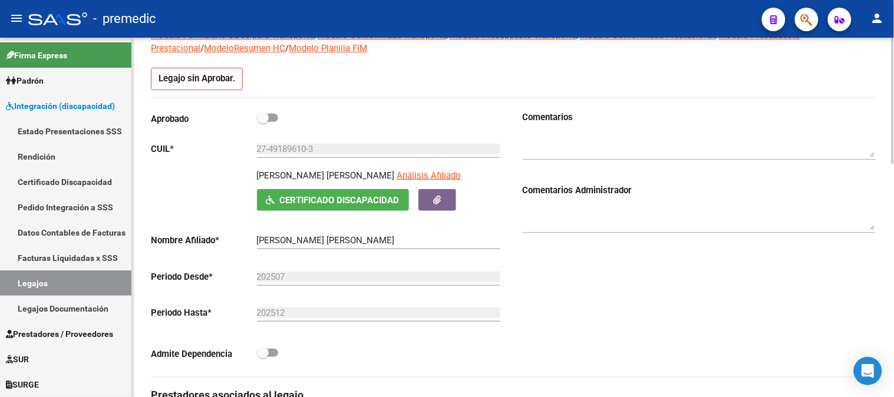
scroll to position [108, 0]
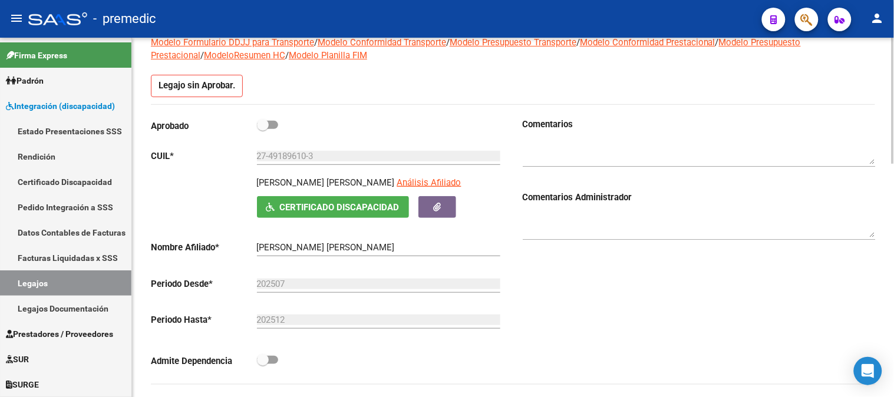
click at [893, 132] on div at bounding box center [893, 138] width 3 height 126
click at [275, 125] on span at bounding box center [267, 125] width 21 height 8
click at [263, 129] on input "checkbox" at bounding box center [262, 129] width 1 height 1
checkbox input "true"
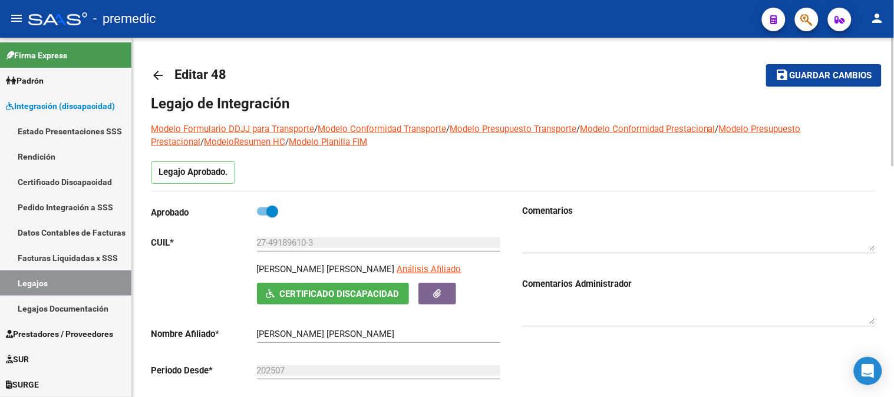
click at [893, 44] on div at bounding box center [893, 217] width 3 height 359
click at [844, 71] on span "Guardar cambios" at bounding box center [831, 76] width 82 height 11
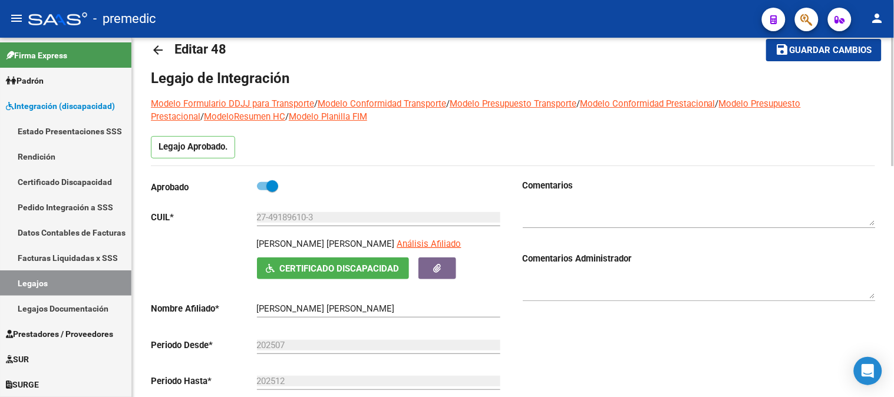
scroll to position [49, 0]
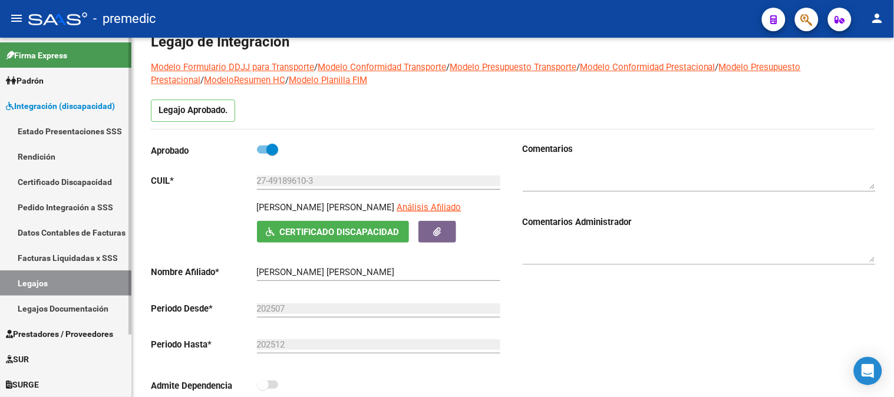
click at [127, 281] on link "Legajos" at bounding box center [65, 282] width 131 height 25
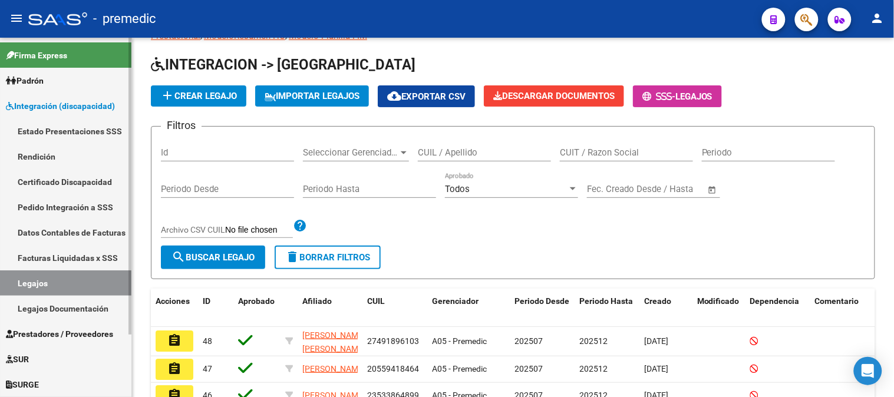
scroll to position [62, 0]
